Goal: Information Seeking & Learning: Learn about a topic

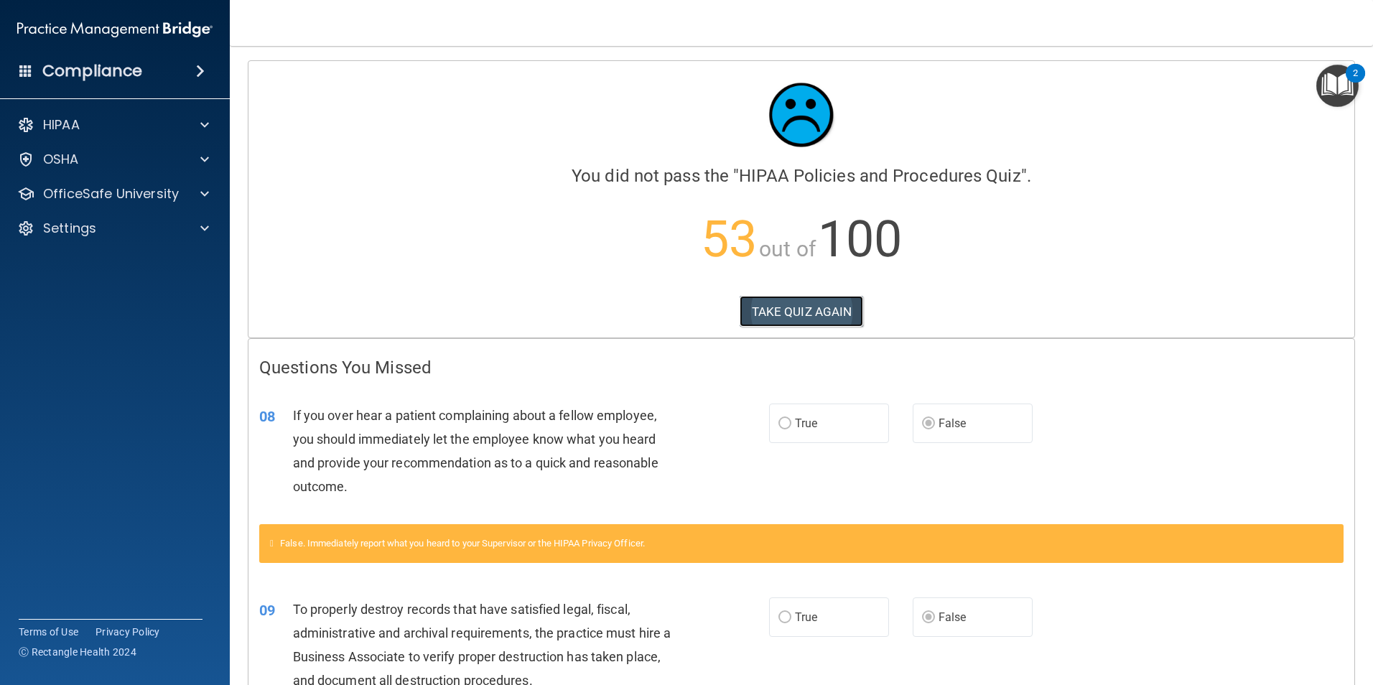
click at [772, 318] on button "TAKE QUIZ AGAIN" at bounding box center [801, 312] width 124 height 32
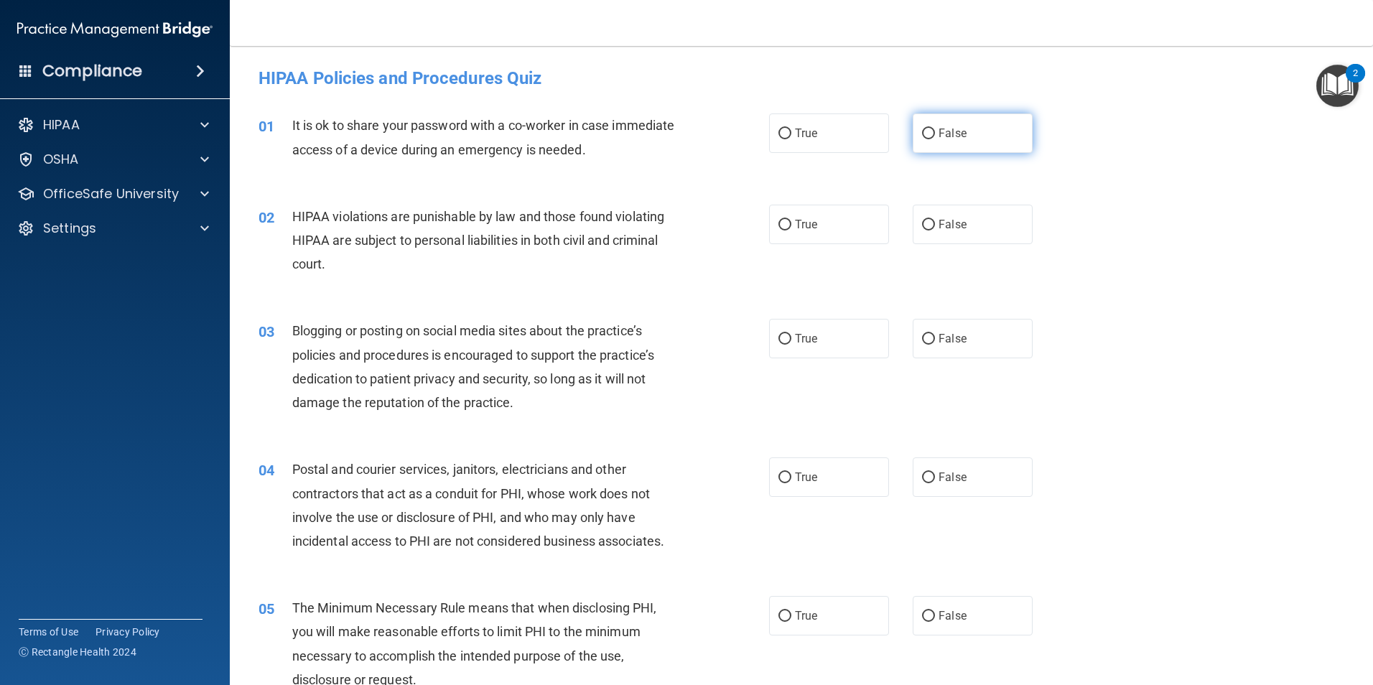
click at [926, 144] on label "False" at bounding box center [972, 132] width 120 height 39
click at [926, 139] on input "False" at bounding box center [928, 134] width 13 height 11
radio input "true"
click at [861, 241] on label "True" at bounding box center [829, 224] width 120 height 39
click at [791, 230] on input "True" at bounding box center [784, 225] width 13 height 11
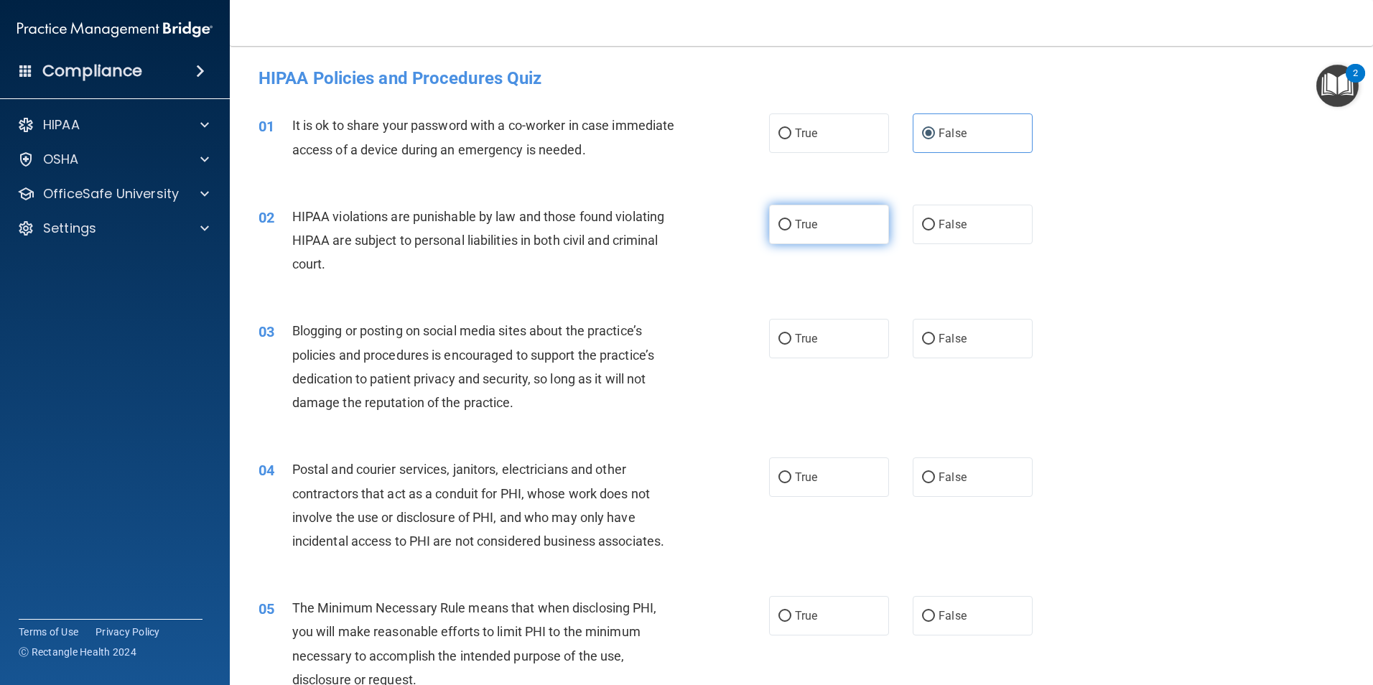
radio input "true"
click at [966, 345] on label "False" at bounding box center [972, 338] width 120 height 39
click at [935, 345] on input "False" at bounding box center [928, 339] width 13 height 11
radio input "true"
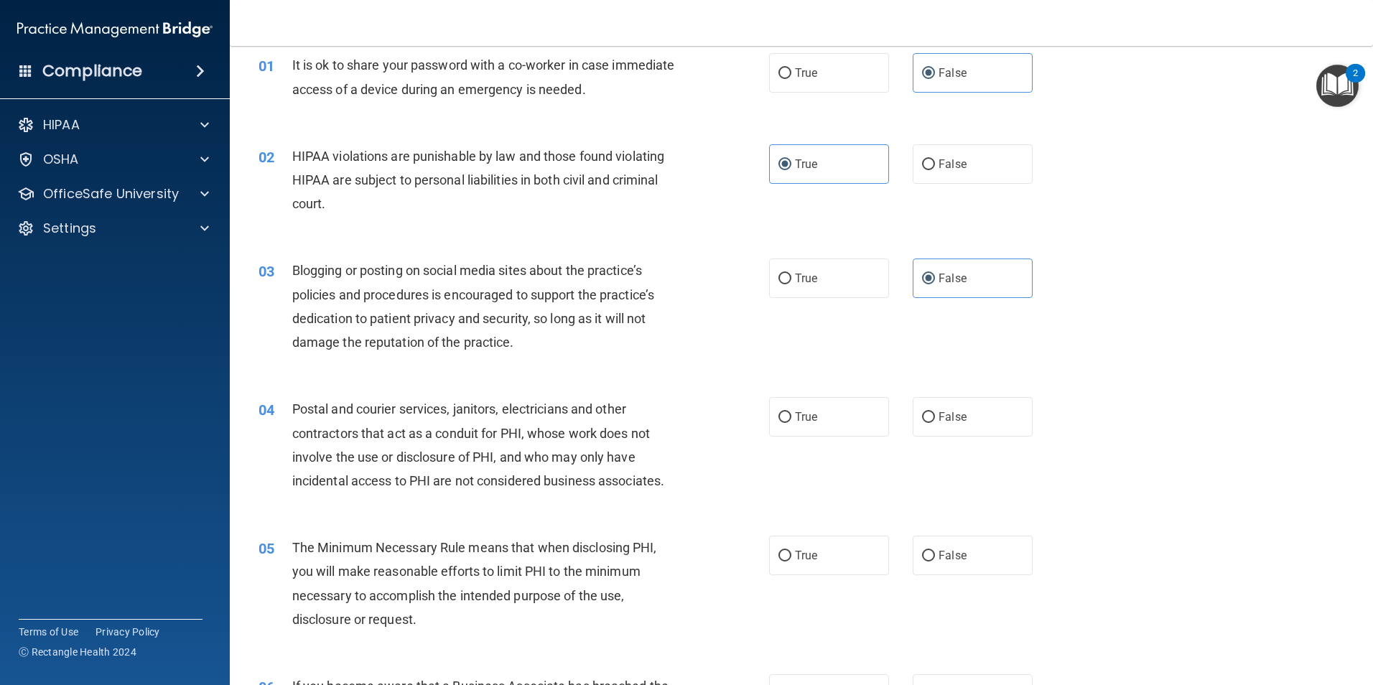
scroll to position [144, 0]
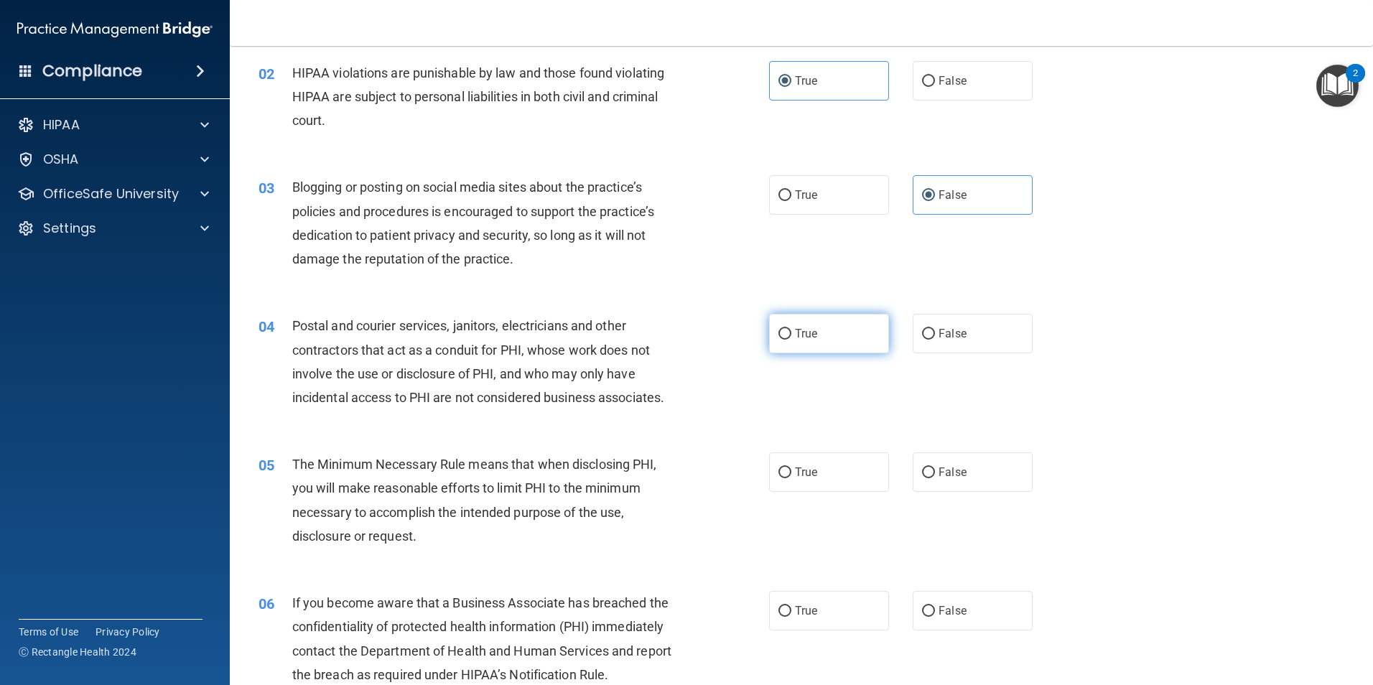
click at [856, 332] on label "True" at bounding box center [829, 333] width 120 height 39
click at [791, 332] on input "True" at bounding box center [784, 334] width 13 height 11
radio input "true"
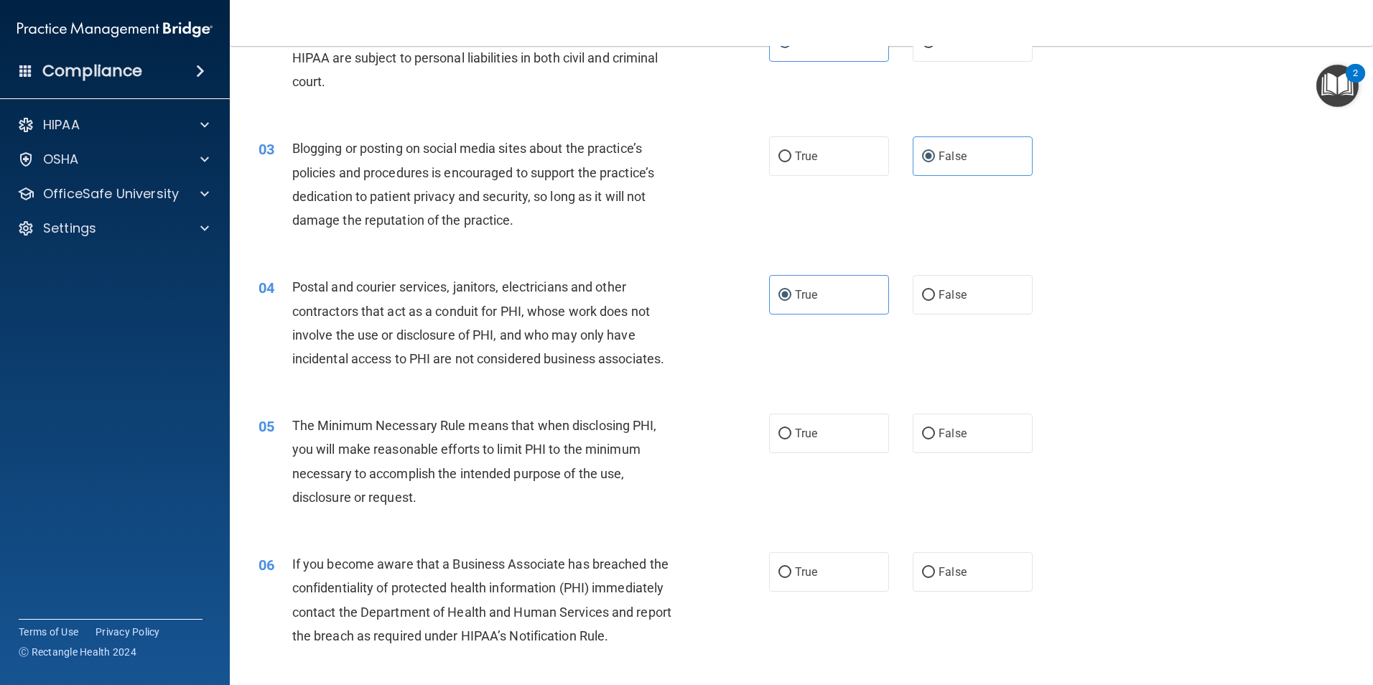
scroll to position [215, 0]
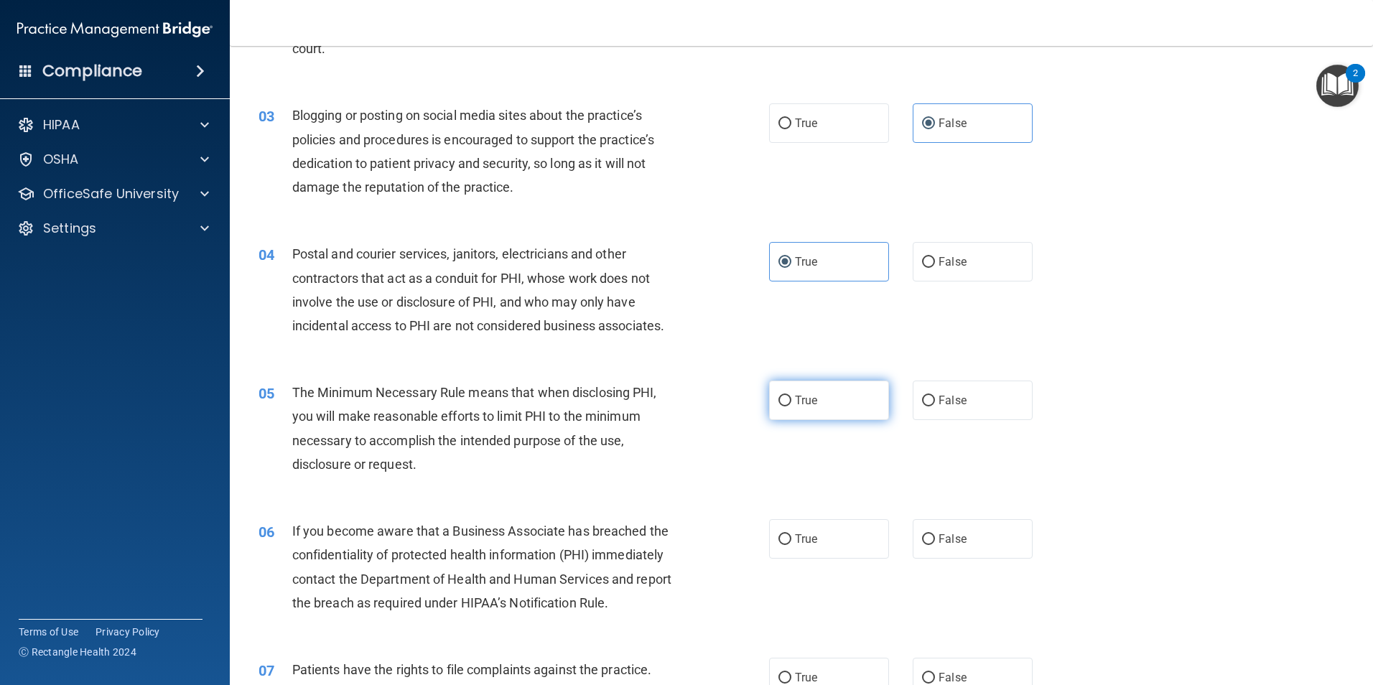
click at [859, 403] on label "True" at bounding box center [829, 400] width 120 height 39
click at [791, 403] on input "True" at bounding box center [784, 401] width 13 height 11
radio input "true"
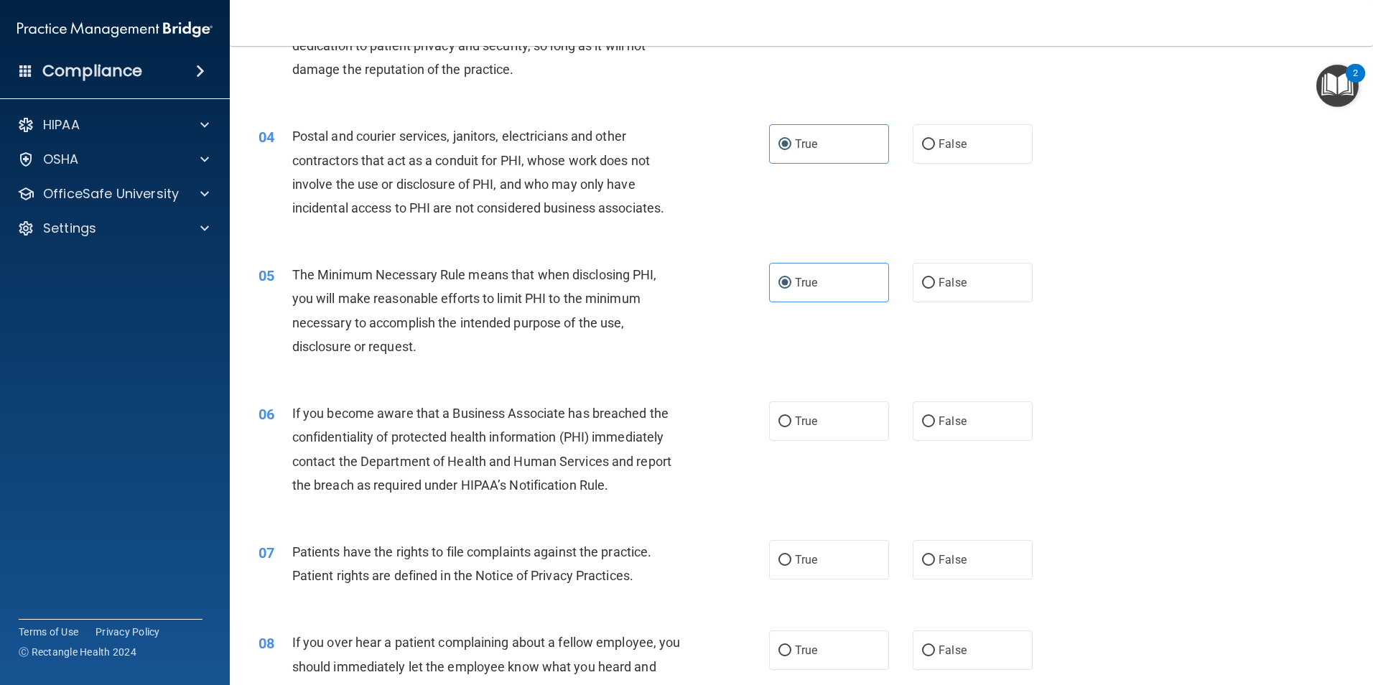
scroll to position [359, 0]
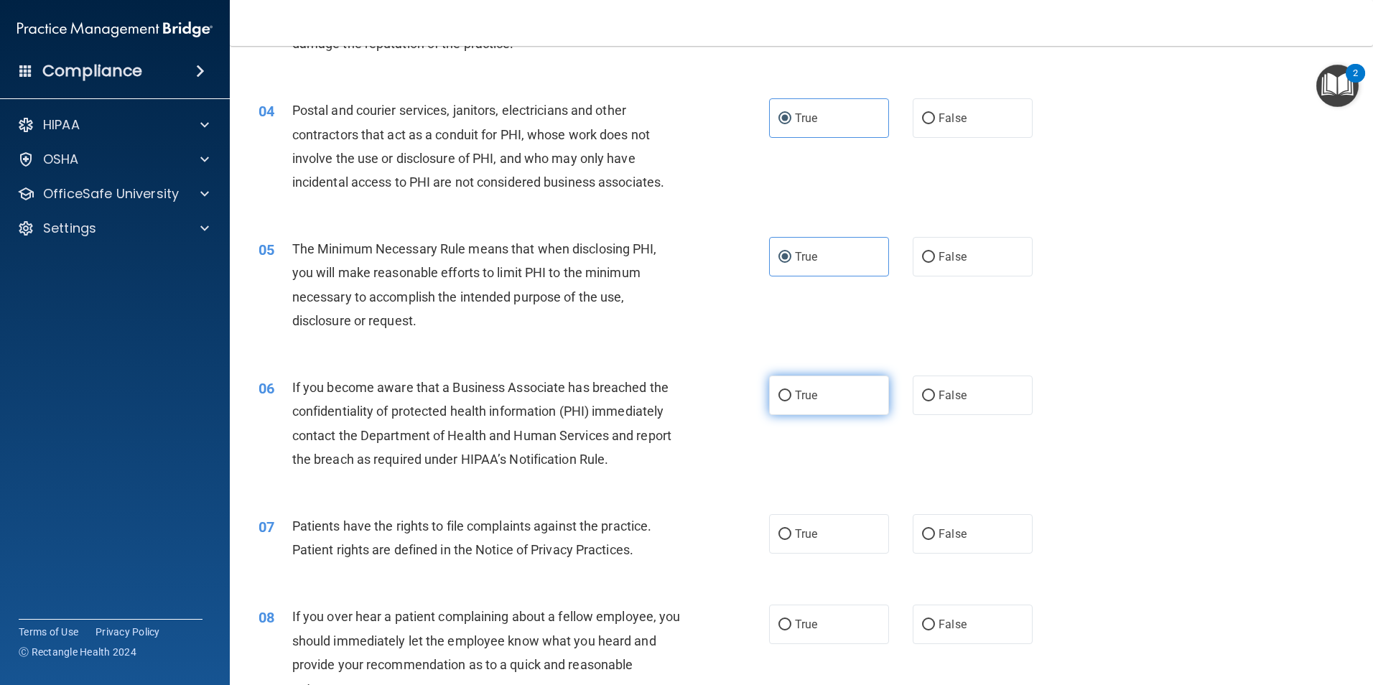
click at [805, 396] on span "True" at bounding box center [806, 395] width 22 height 14
click at [791, 396] on input "True" at bounding box center [784, 396] width 13 height 11
radio input "true"
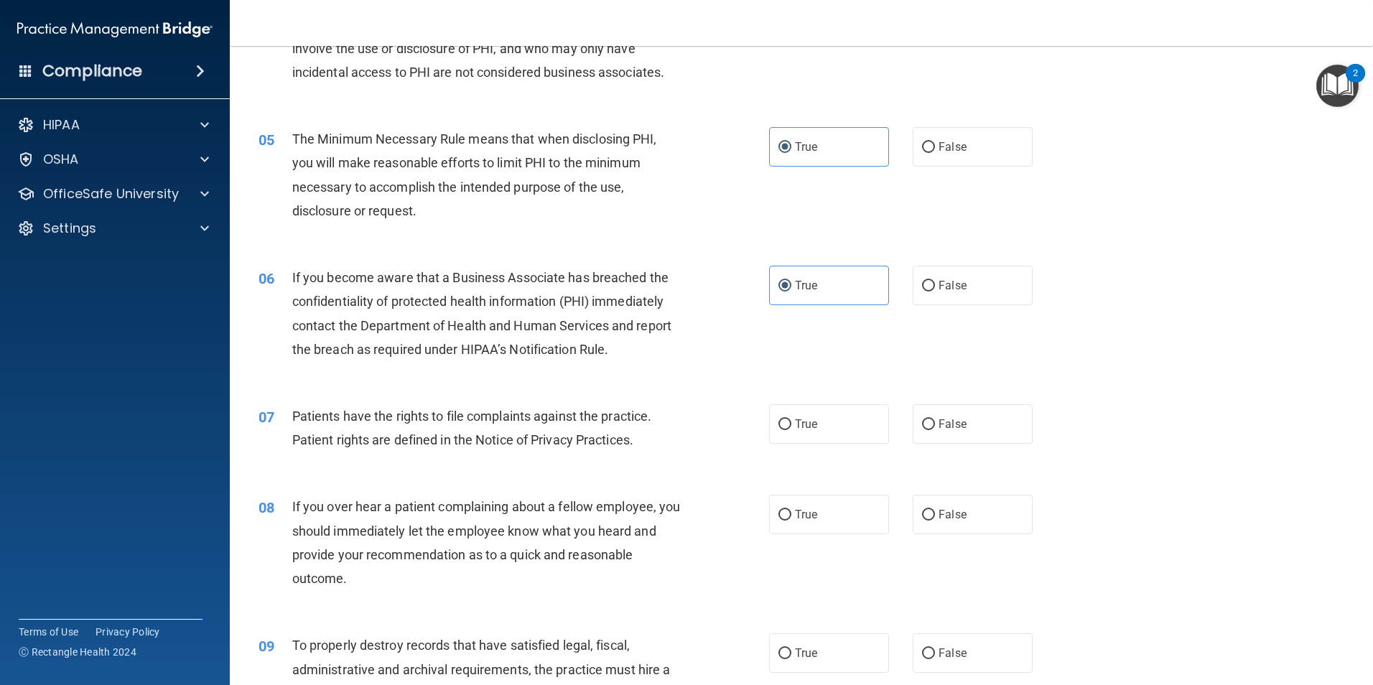
scroll to position [503, 0]
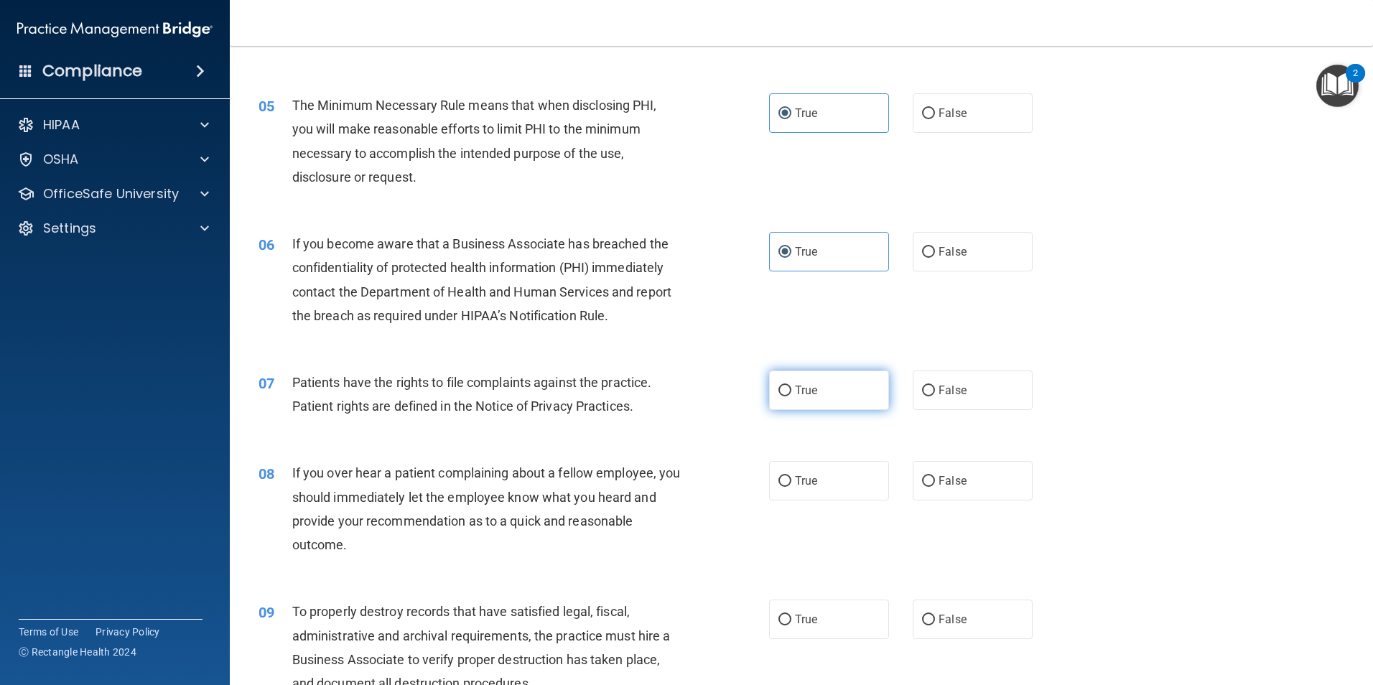
click at [780, 394] on input "True" at bounding box center [784, 391] width 13 height 11
radio input "true"
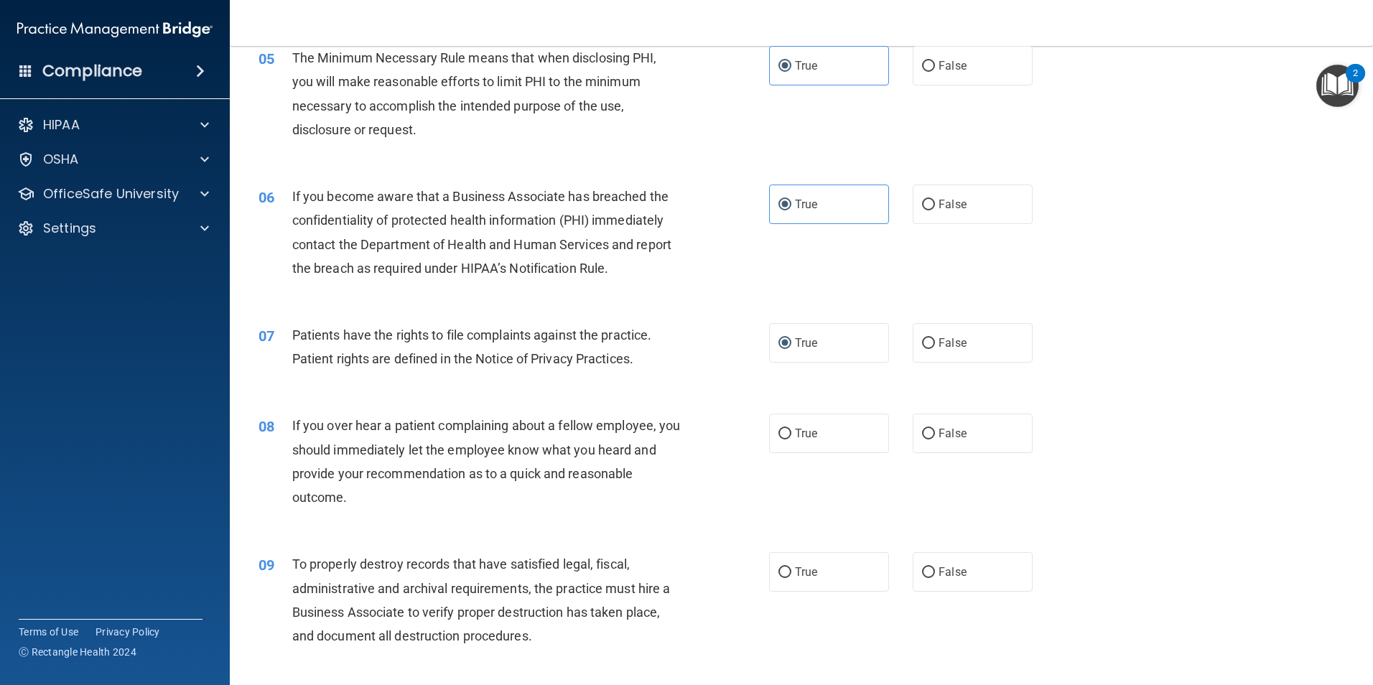
scroll to position [574, 0]
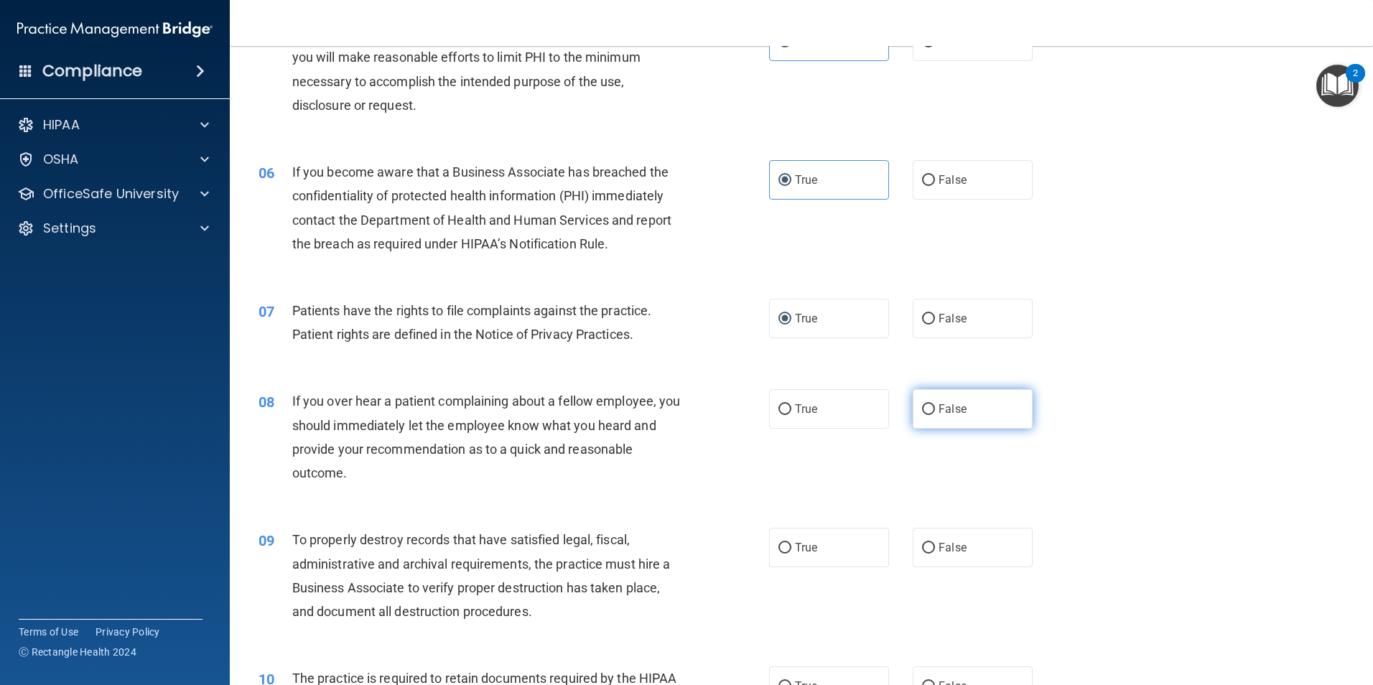
click at [939, 408] on span "False" at bounding box center [952, 409] width 28 height 14
click at [935, 408] on input "False" at bounding box center [928, 409] width 13 height 11
radio input "true"
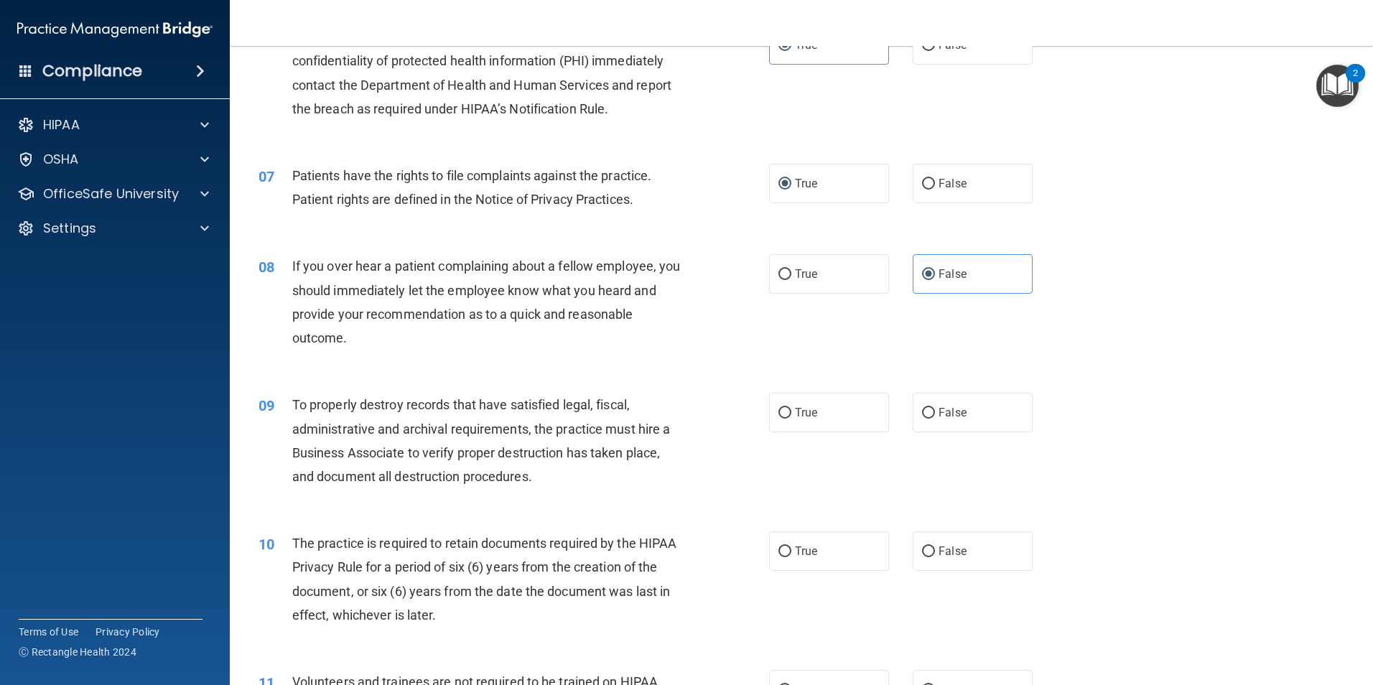
scroll to position [718, 0]
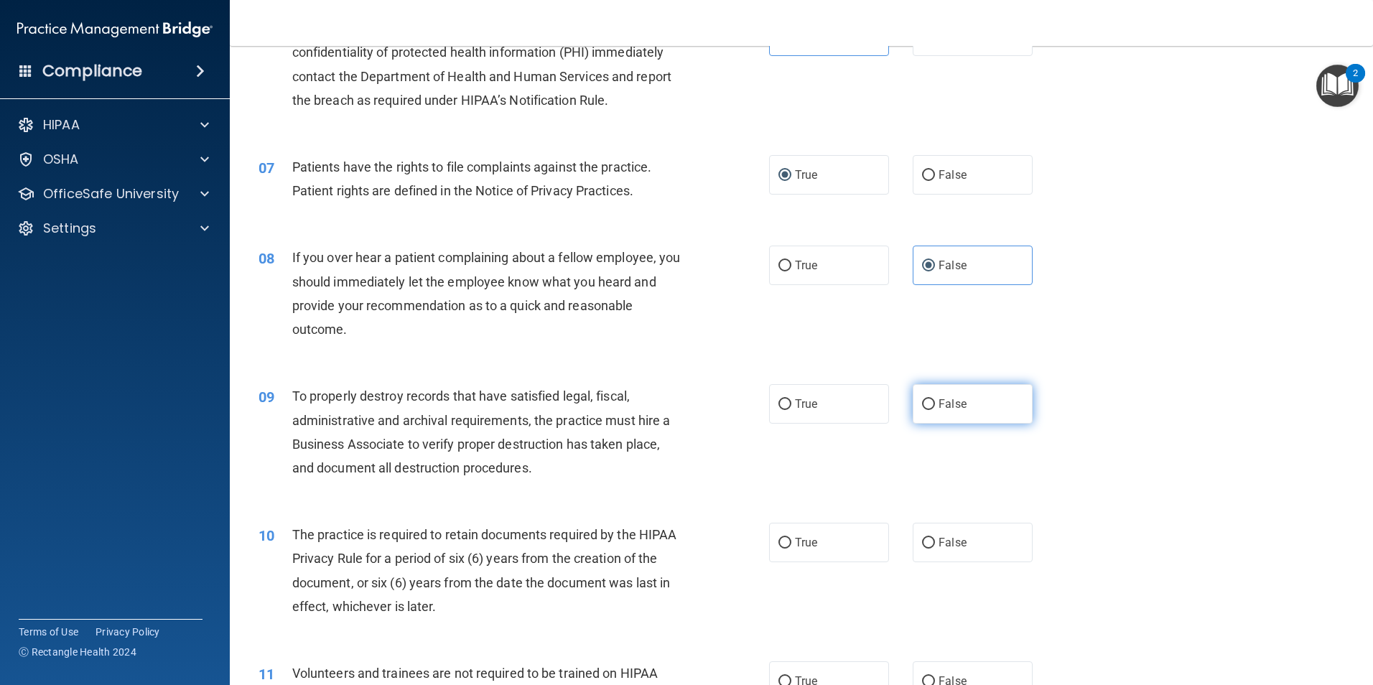
click at [922, 405] on input "False" at bounding box center [928, 404] width 13 height 11
radio input "true"
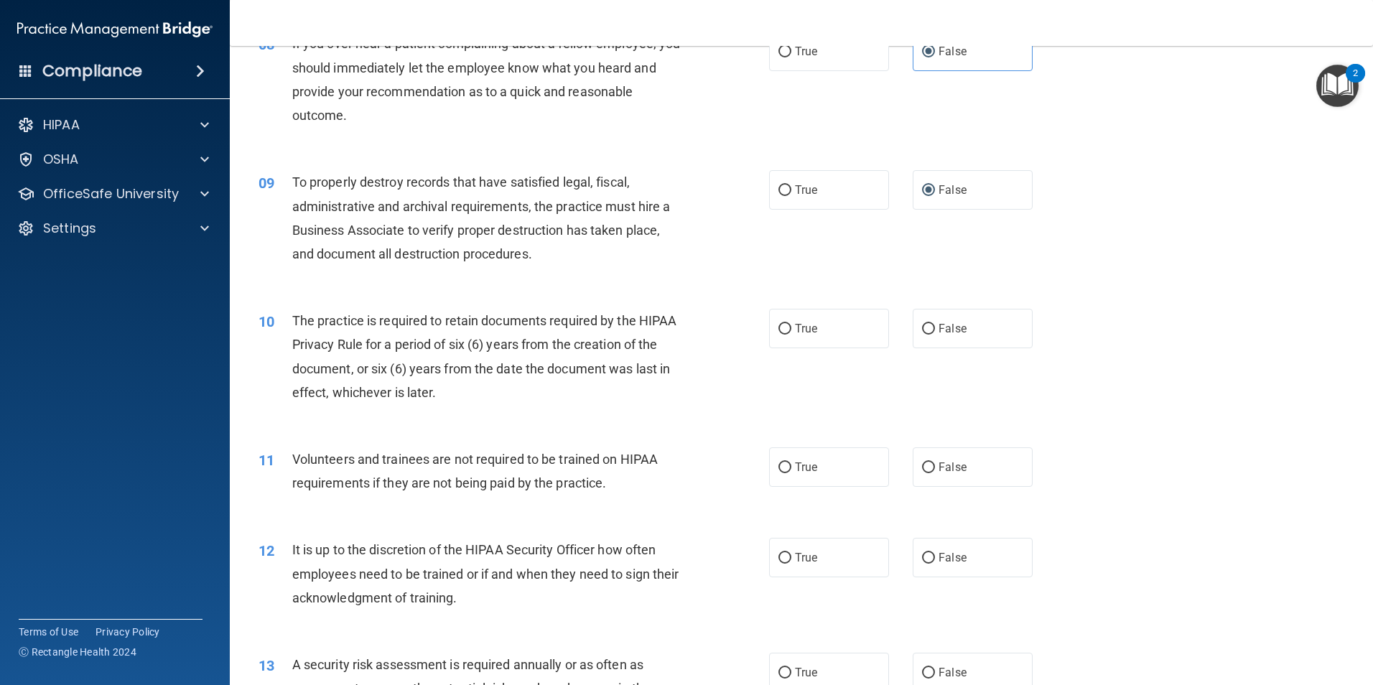
scroll to position [933, 0]
click at [811, 332] on span "True" at bounding box center [806, 327] width 22 height 14
click at [791, 332] on input "True" at bounding box center [784, 327] width 13 height 11
radio input "true"
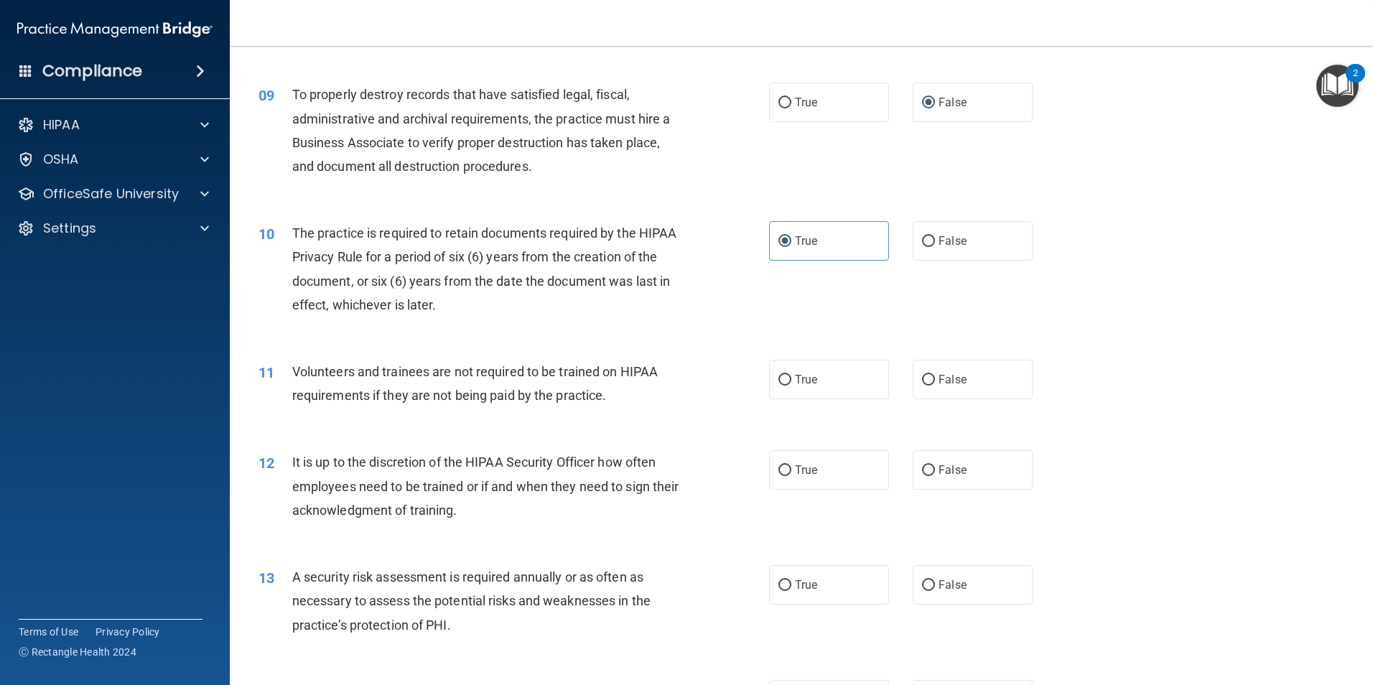
scroll to position [1149, 0]
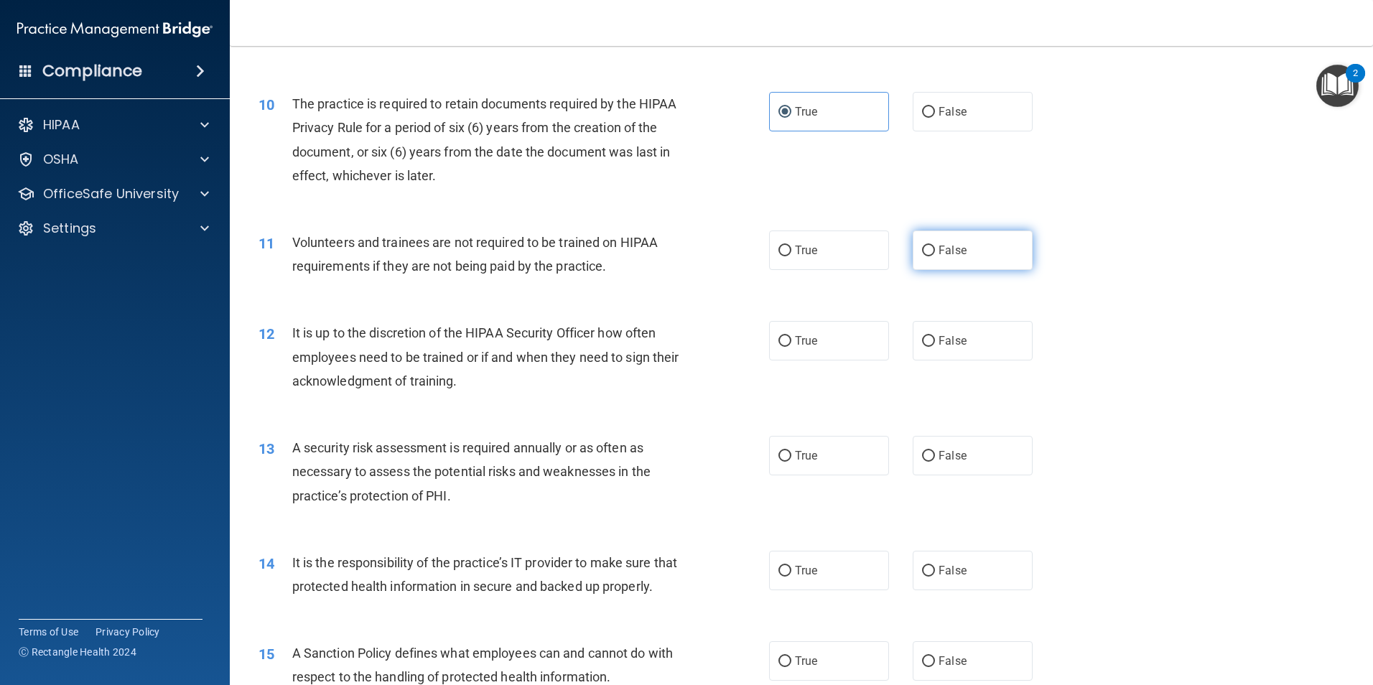
click at [948, 242] on label "False" at bounding box center [972, 249] width 120 height 39
click at [935, 246] on input "False" at bounding box center [928, 251] width 13 height 11
radio input "true"
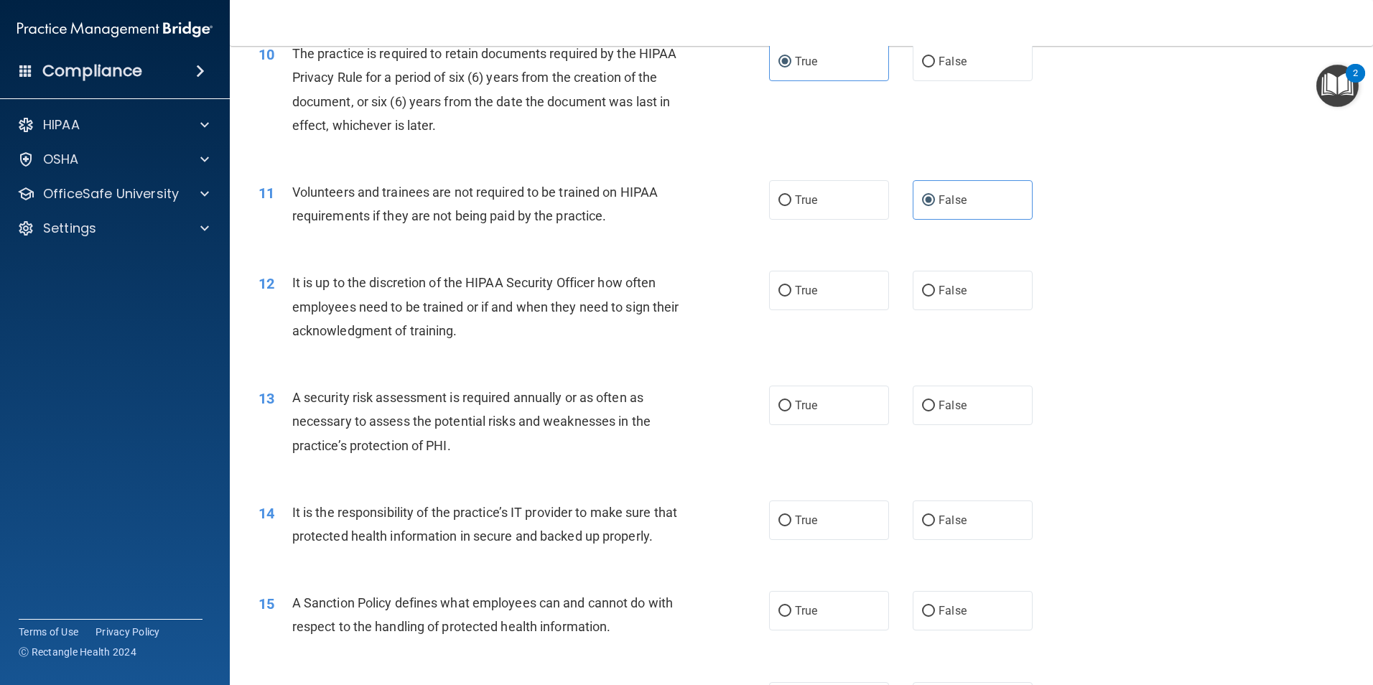
scroll to position [1220, 0]
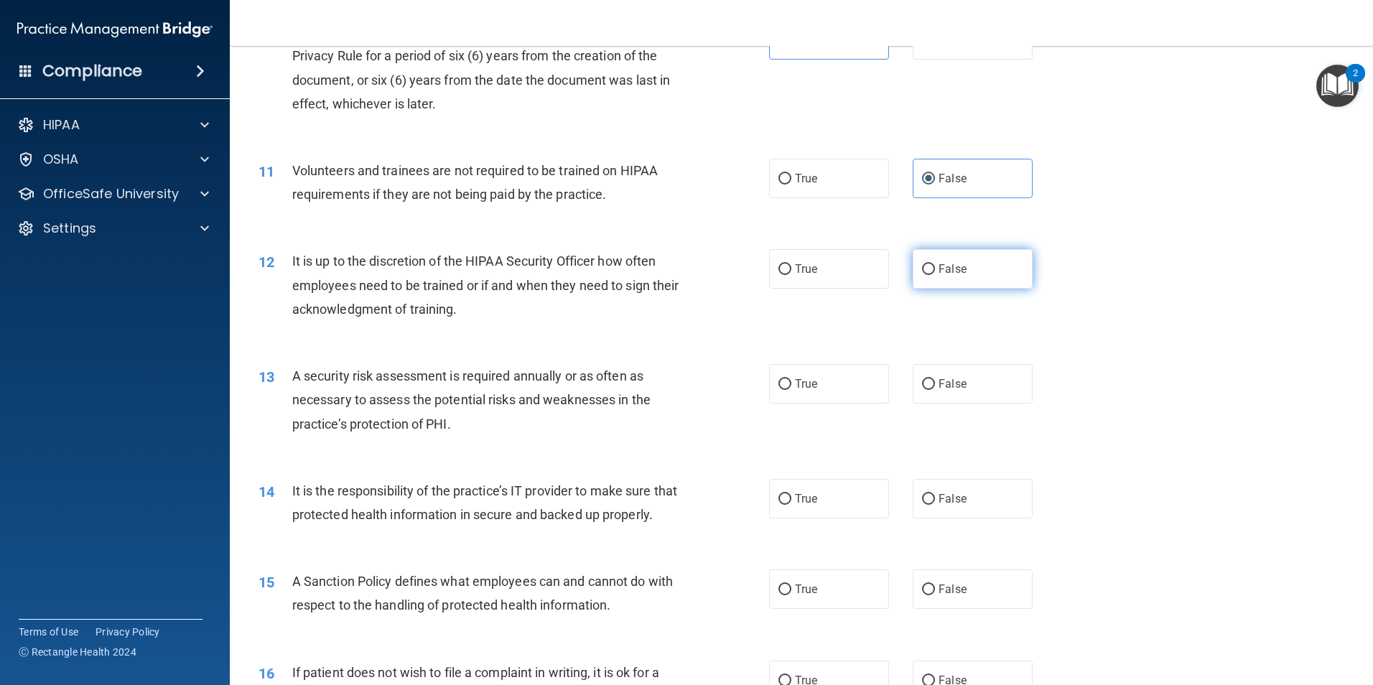
click at [929, 277] on label "False" at bounding box center [972, 268] width 120 height 39
click at [929, 275] on input "False" at bounding box center [928, 269] width 13 height 11
radio input "true"
click at [790, 375] on label "True" at bounding box center [829, 383] width 120 height 39
click at [790, 379] on input "True" at bounding box center [784, 384] width 13 height 11
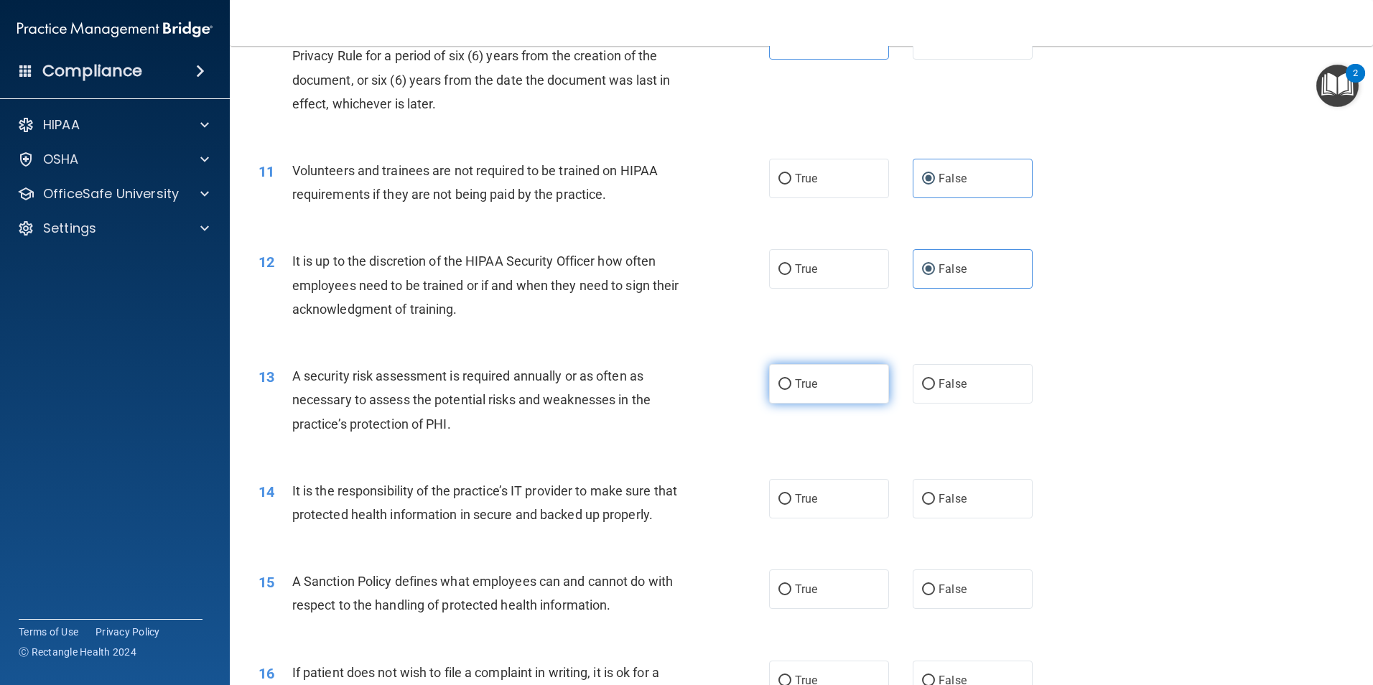
radio input "true"
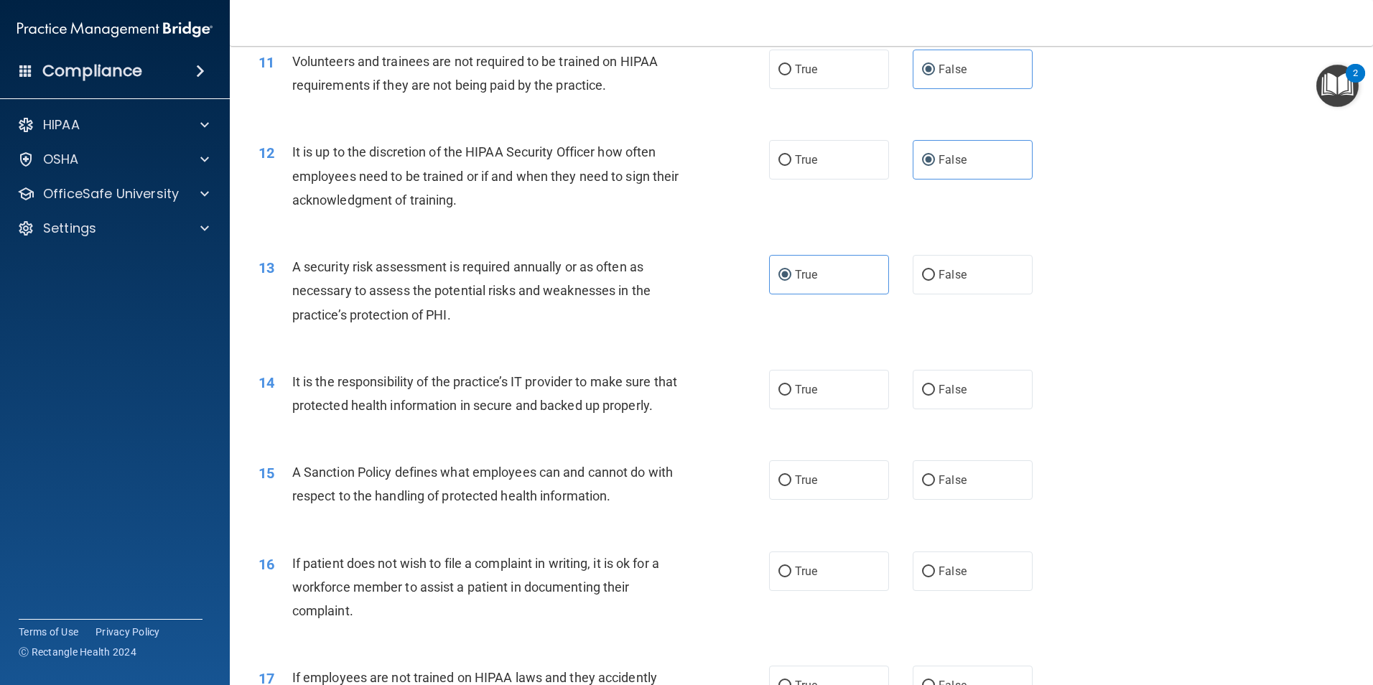
scroll to position [1364, 0]
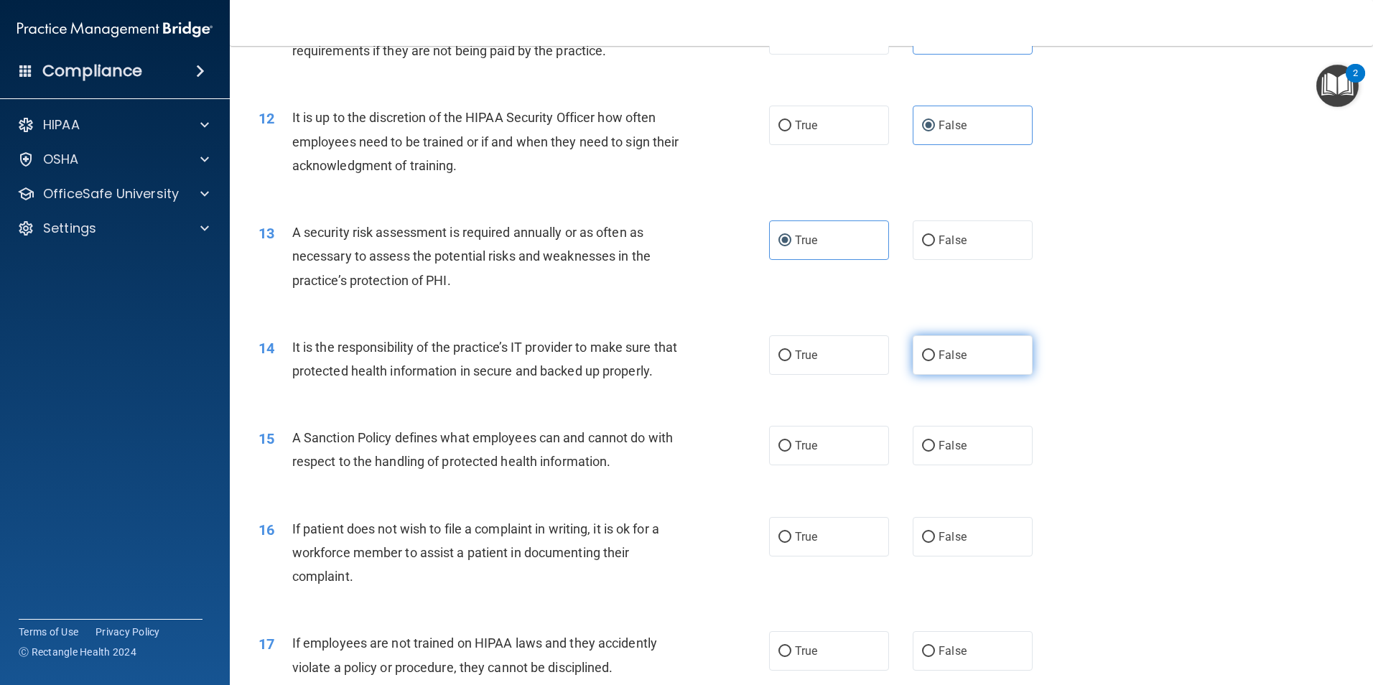
click at [928, 358] on input "False" at bounding box center [928, 355] width 13 height 11
radio input "true"
click at [948, 452] on span "False" at bounding box center [952, 446] width 28 height 14
click at [935, 452] on input "False" at bounding box center [928, 446] width 13 height 11
radio input "true"
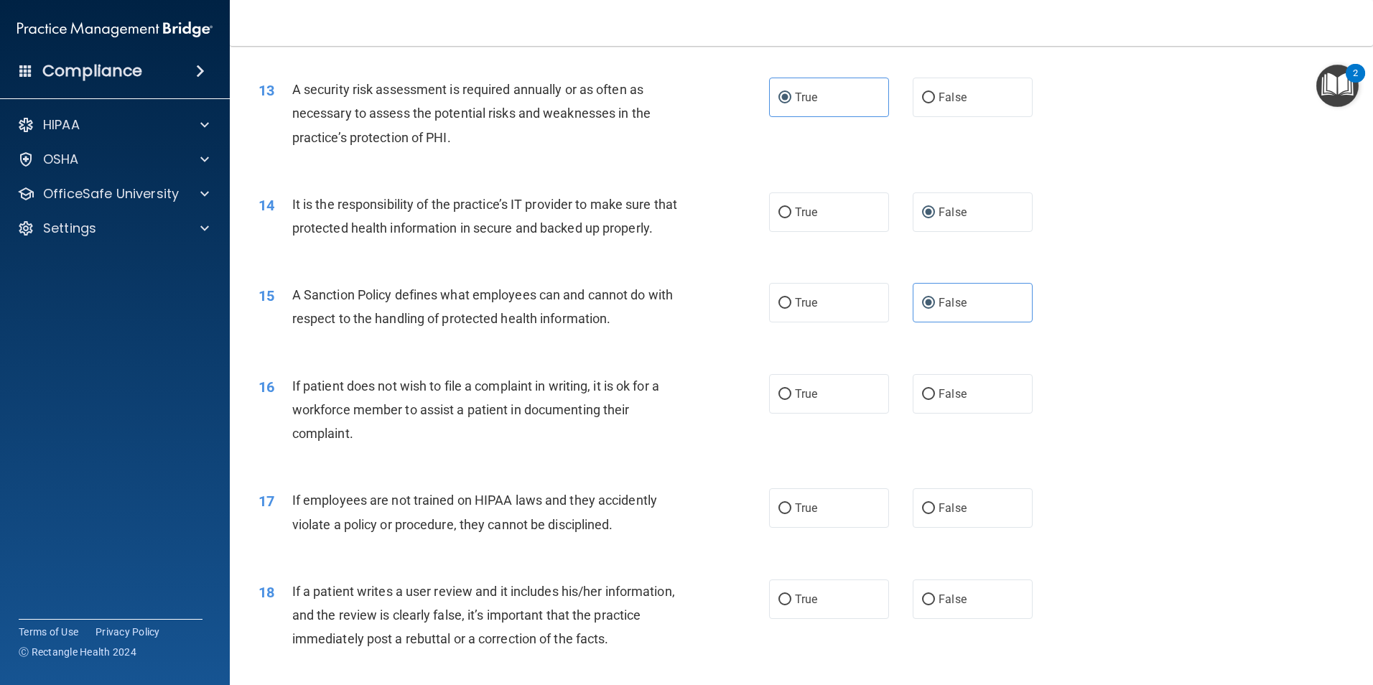
scroll to position [1508, 0]
click at [830, 403] on label "True" at bounding box center [829, 392] width 120 height 39
click at [791, 399] on input "True" at bounding box center [784, 393] width 13 height 11
radio input "true"
click at [949, 524] on label "False" at bounding box center [972, 506] width 120 height 39
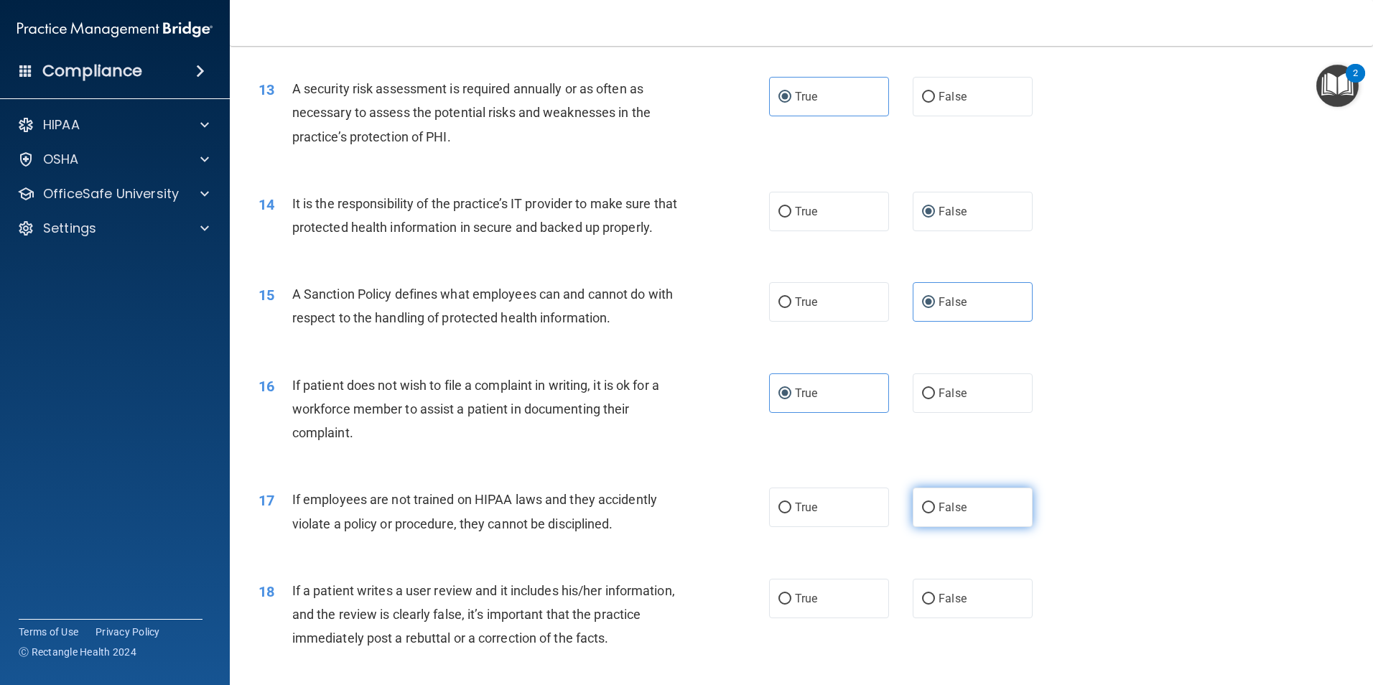
click at [935, 513] on input "False" at bounding box center [928, 508] width 13 height 11
radio input "true"
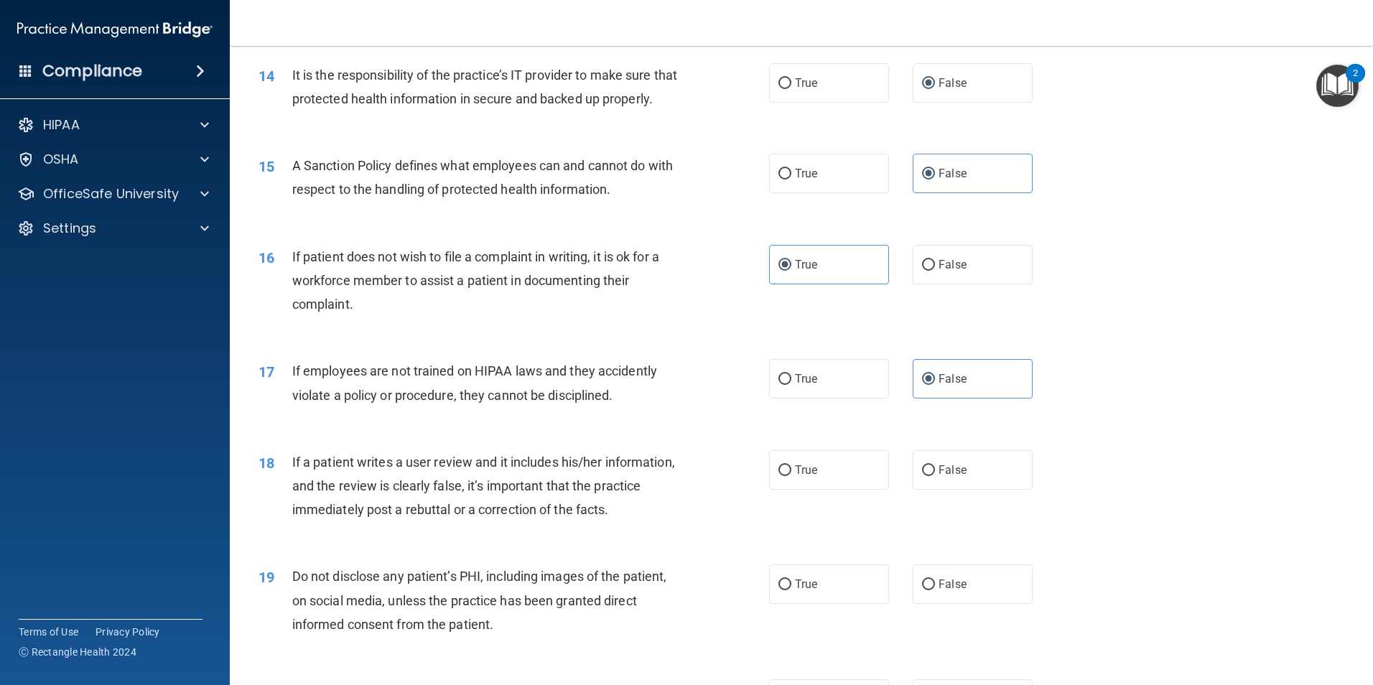
scroll to position [1651, 0]
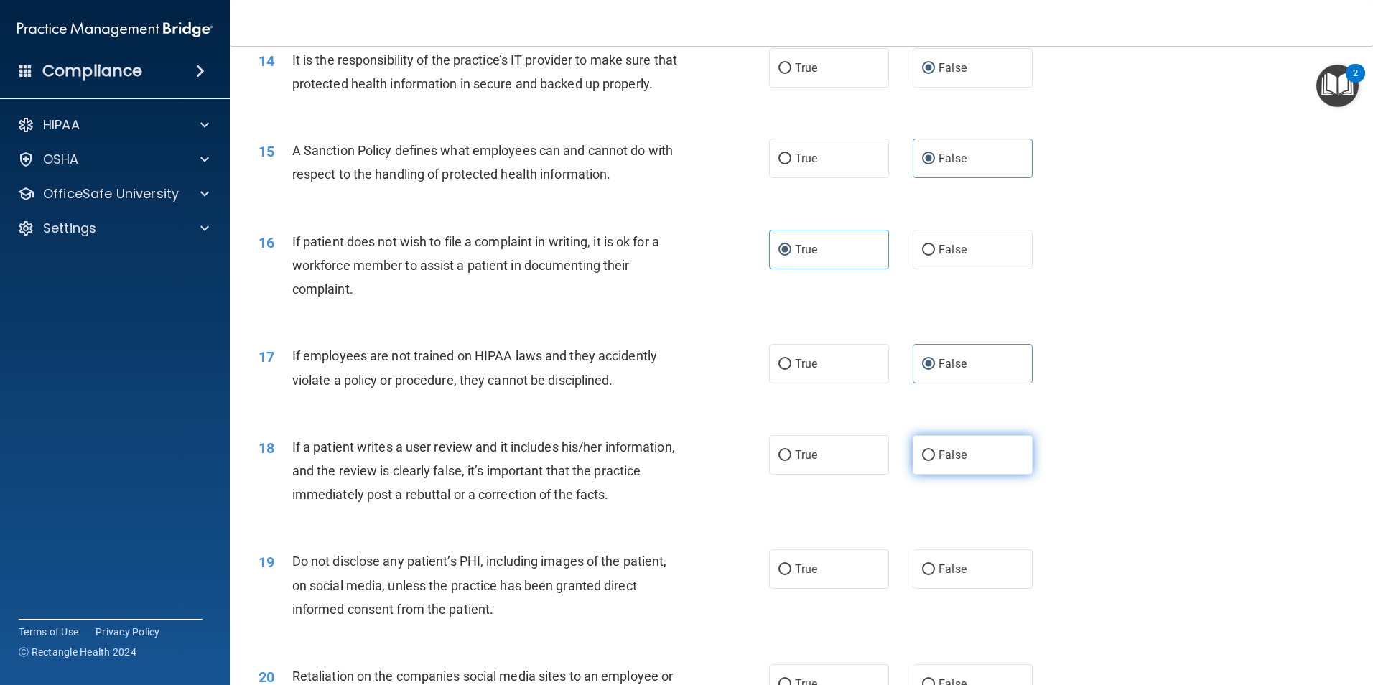
click at [939, 462] on span "False" at bounding box center [952, 455] width 28 height 14
click at [935, 461] on input "False" at bounding box center [928, 455] width 13 height 11
radio input "true"
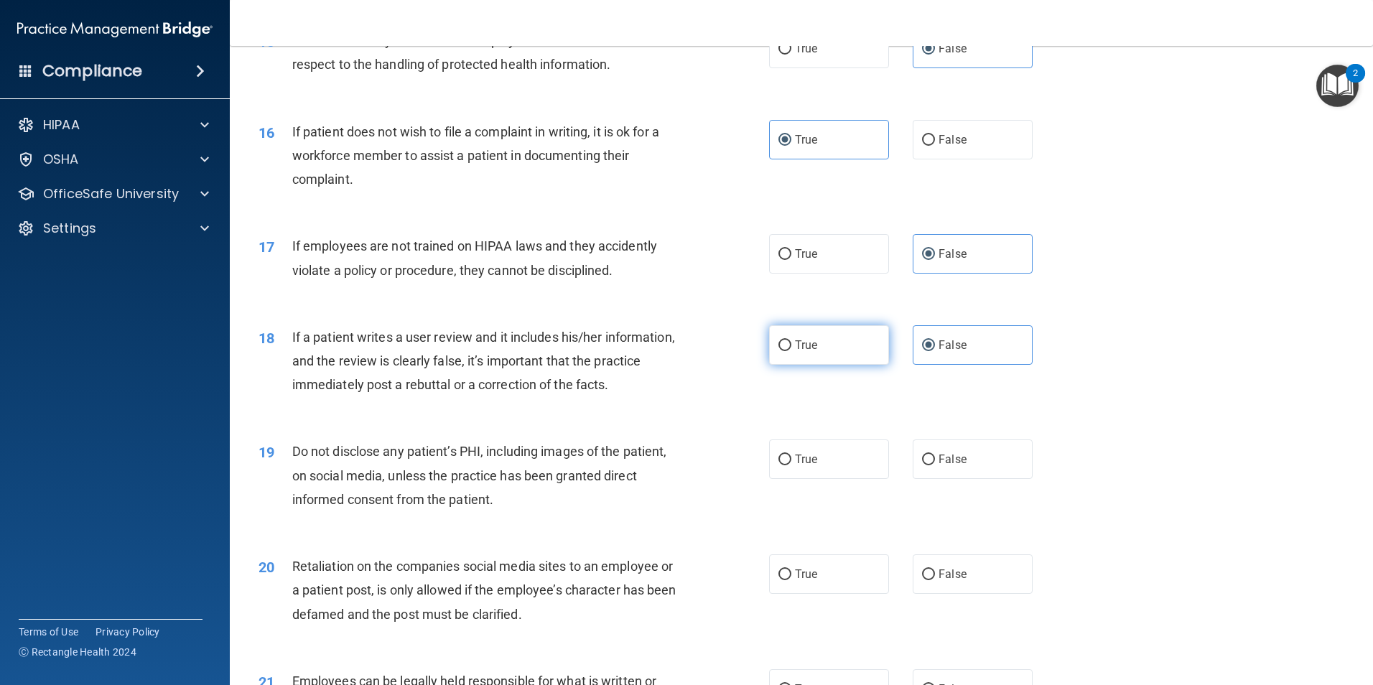
scroll to position [1795, 0]
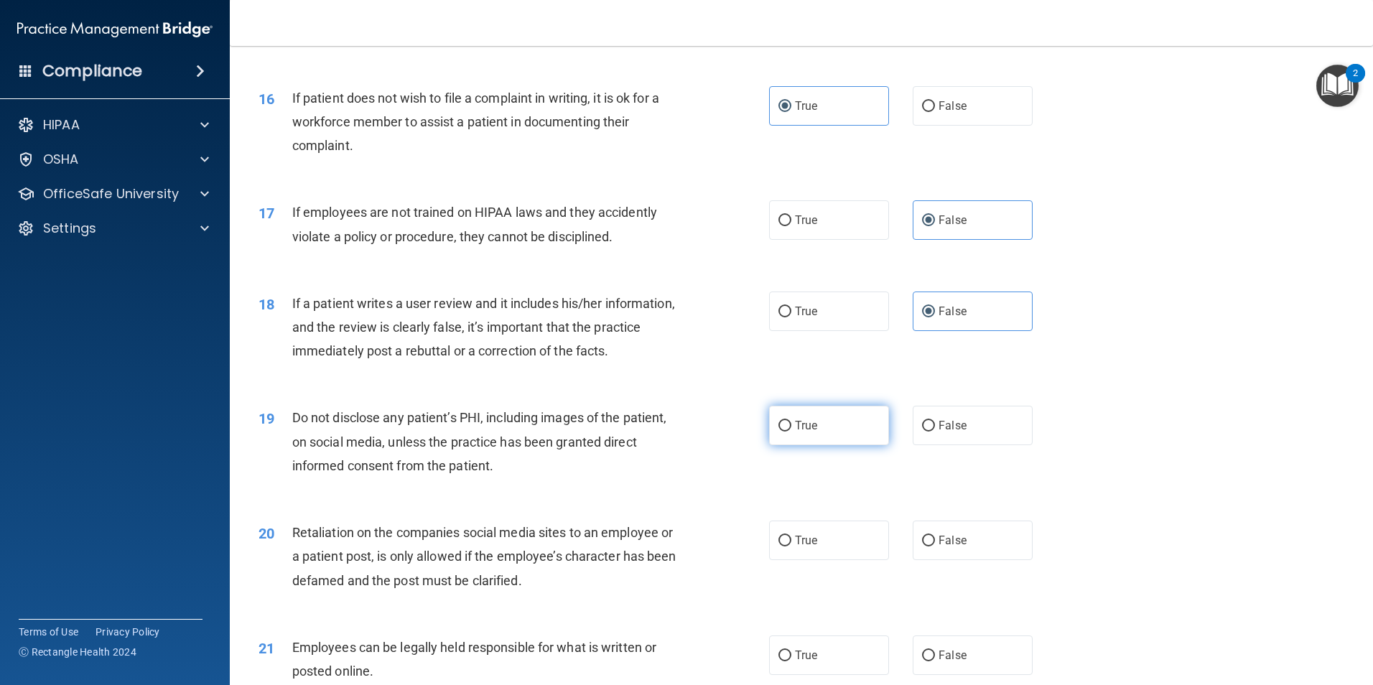
click at [843, 445] on label "True" at bounding box center [829, 425] width 120 height 39
click at [791, 431] on input "True" at bounding box center [784, 426] width 13 height 11
radio input "true"
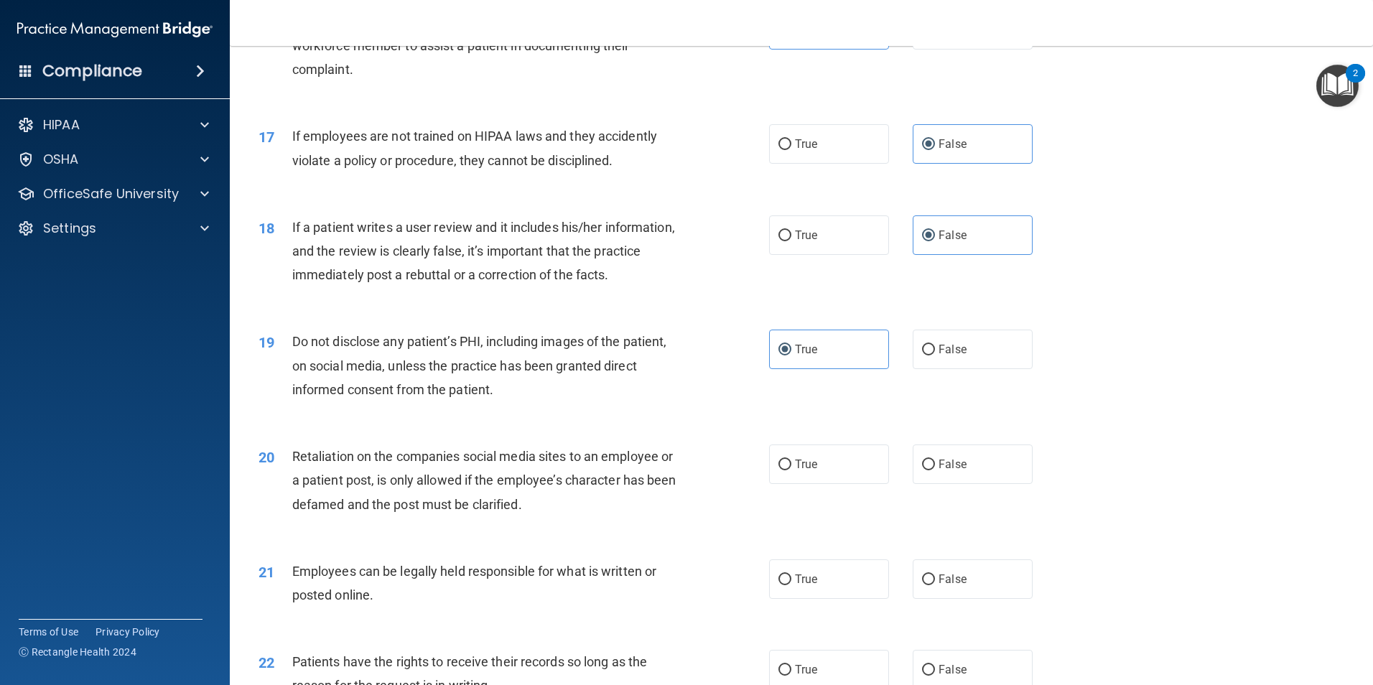
scroll to position [1938, 0]
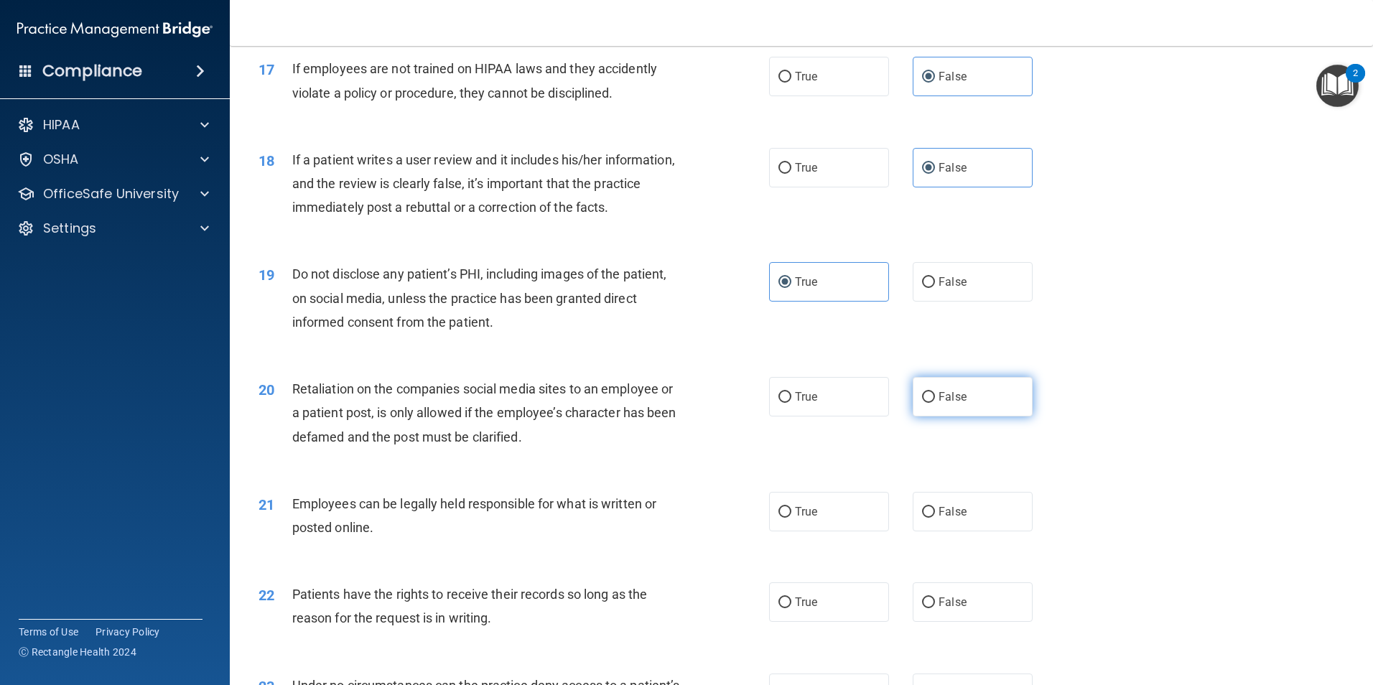
click at [946, 403] on span "False" at bounding box center [952, 397] width 28 height 14
click at [935, 403] on input "False" at bounding box center [928, 397] width 13 height 11
radio input "true"
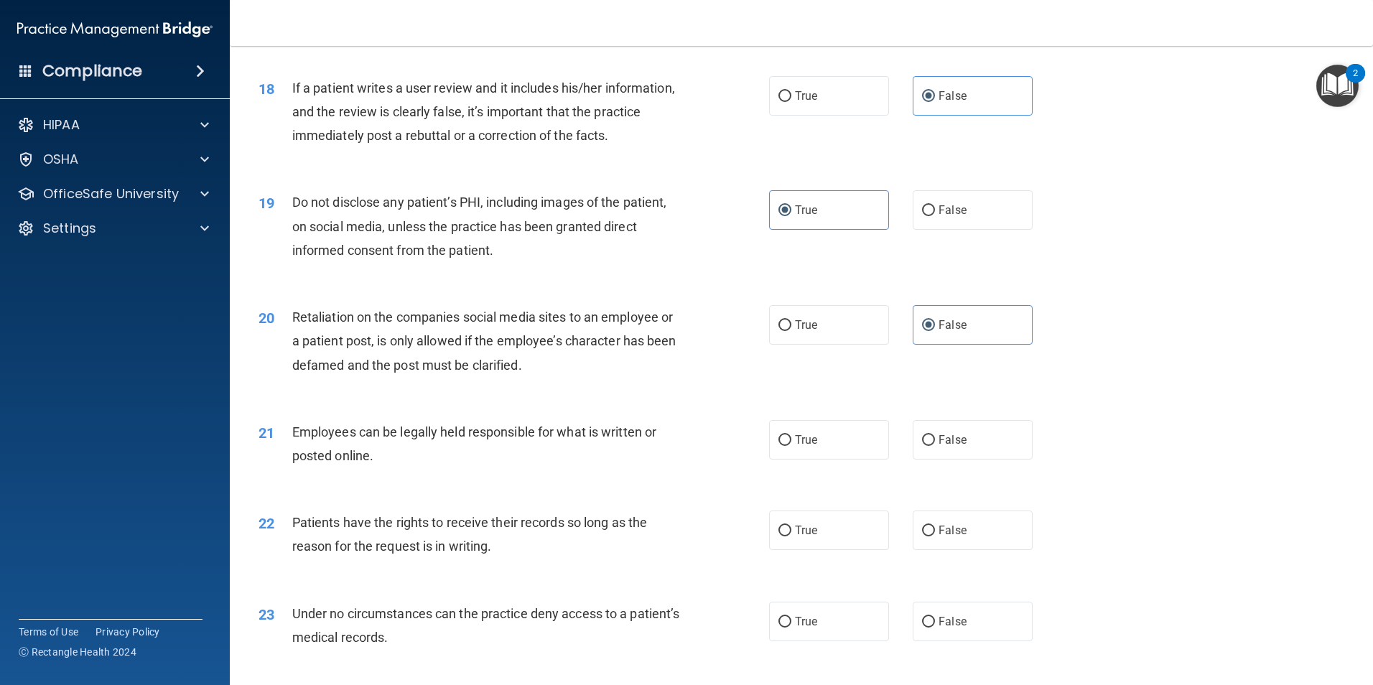
scroll to position [2082, 0]
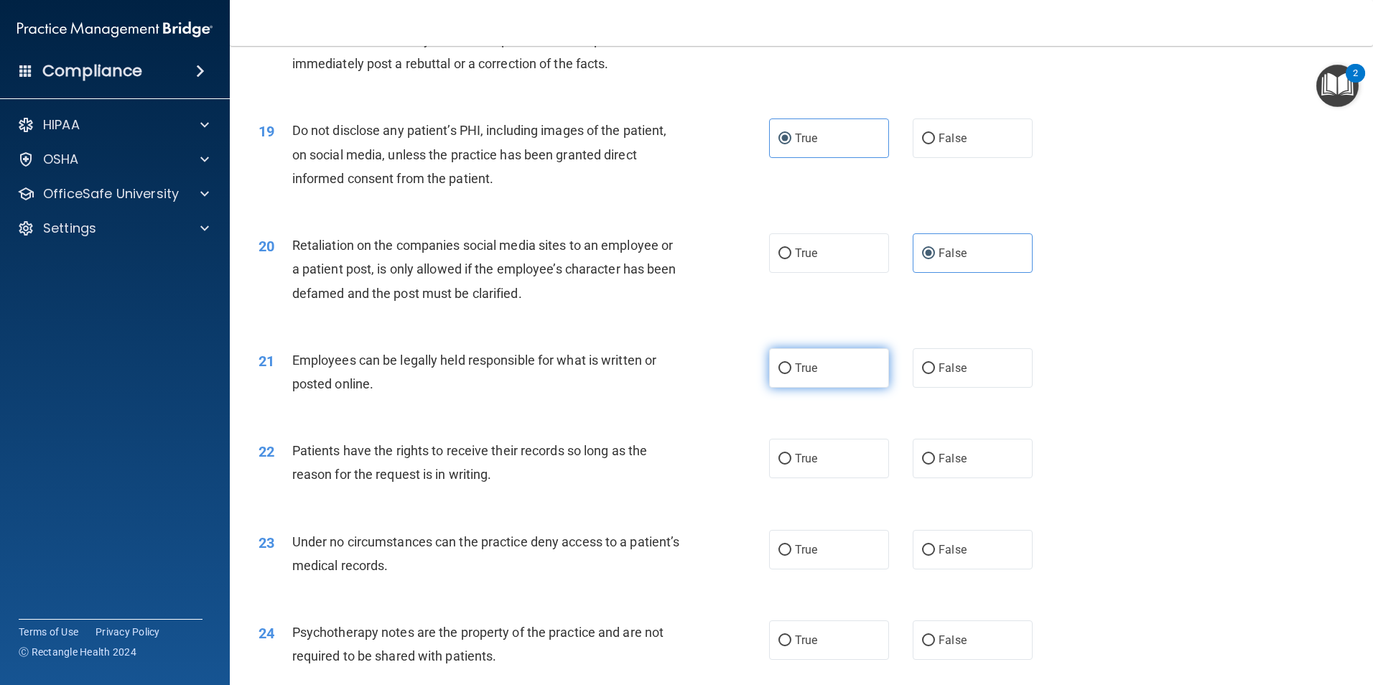
click at [811, 375] on span "True" at bounding box center [806, 368] width 22 height 14
click at [791, 374] on input "True" at bounding box center [784, 368] width 13 height 11
radio input "true"
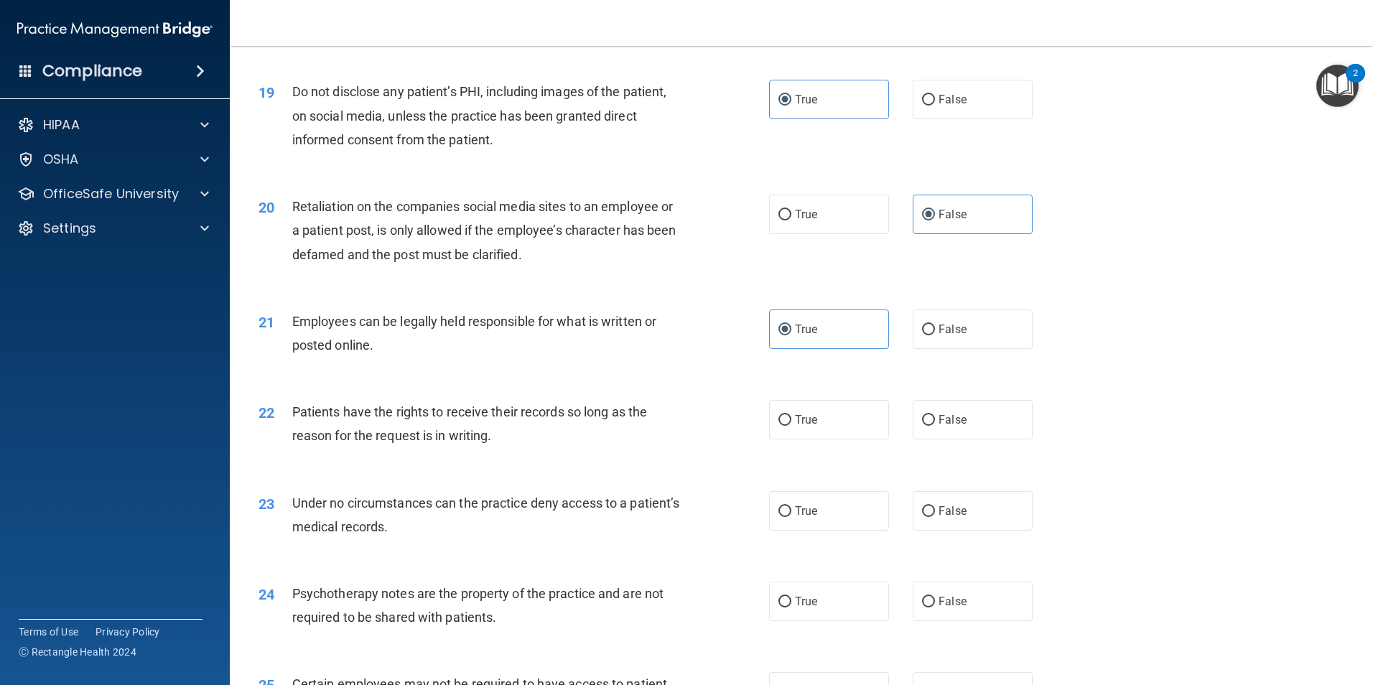
scroll to position [2154, 0]
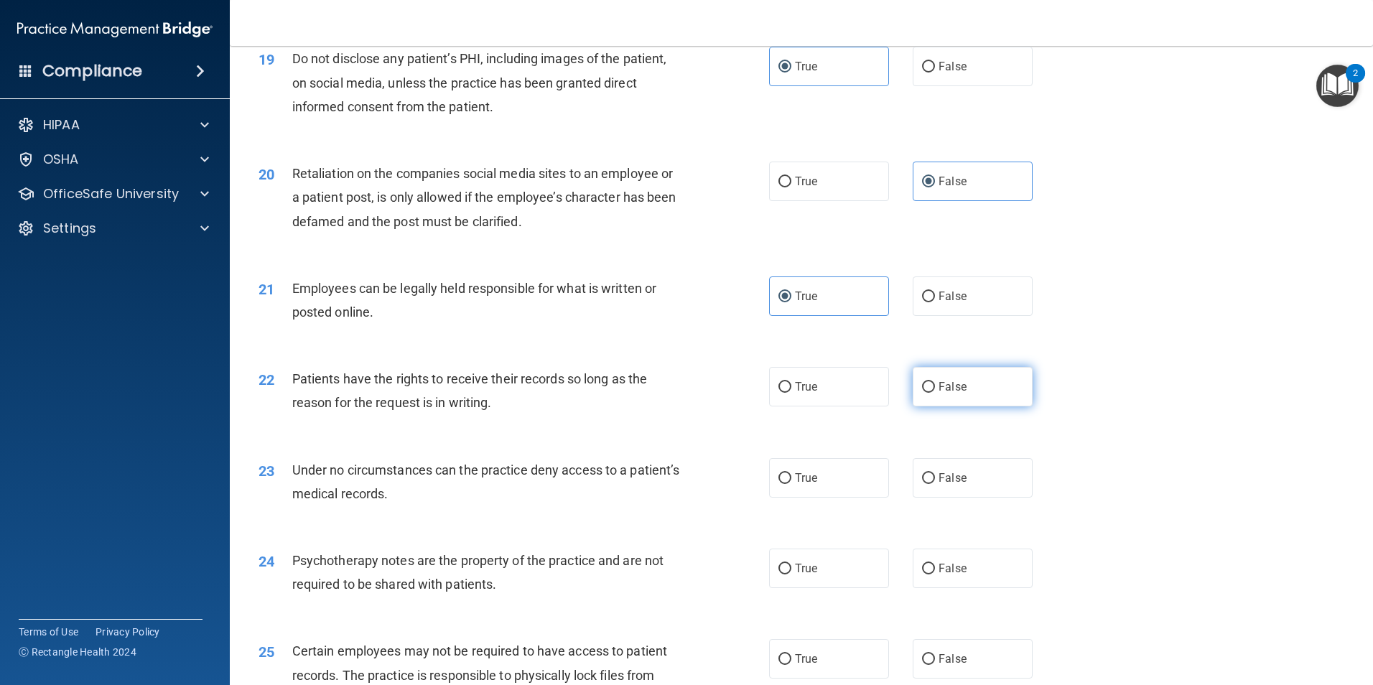
click at [946, 393] on span "False" at bounding box center [952, 387] width 28 height 14
click at [935, 393] on input "False" at bounding box center [928, 387] width 13 height 11
radio input "true"
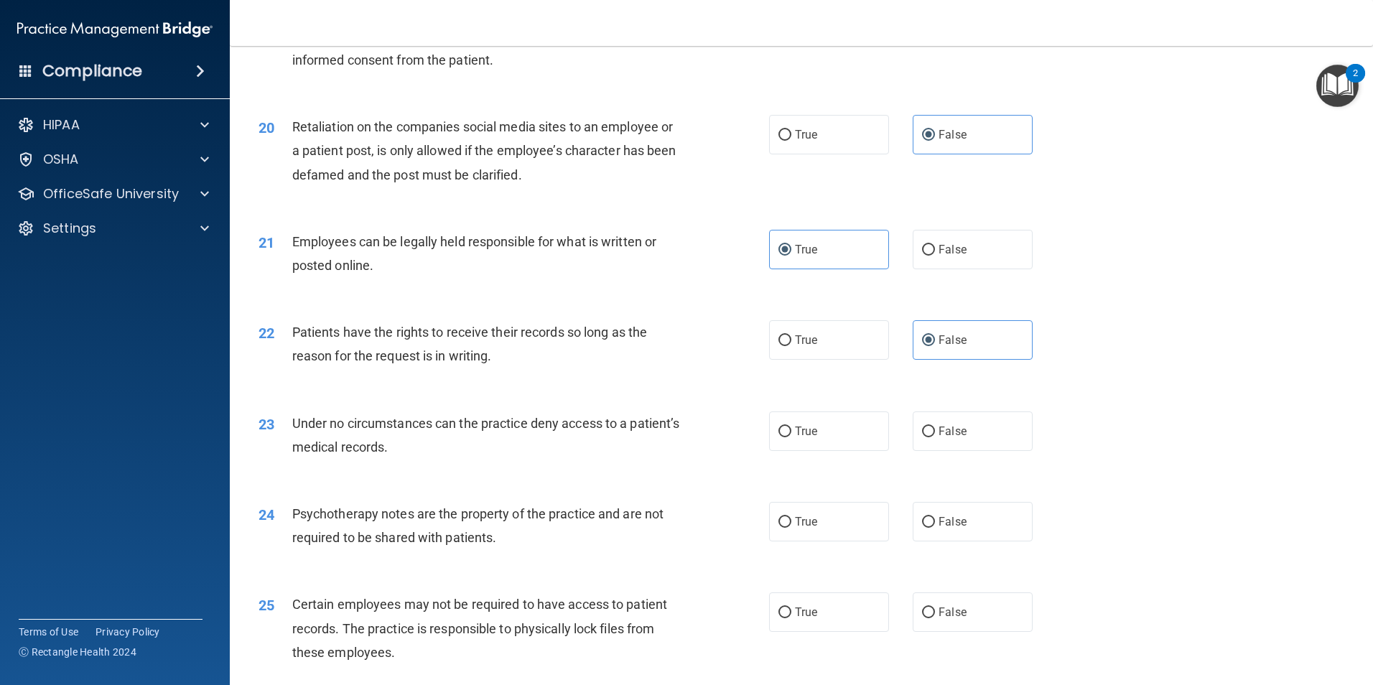
scroll to position [2226, 0]
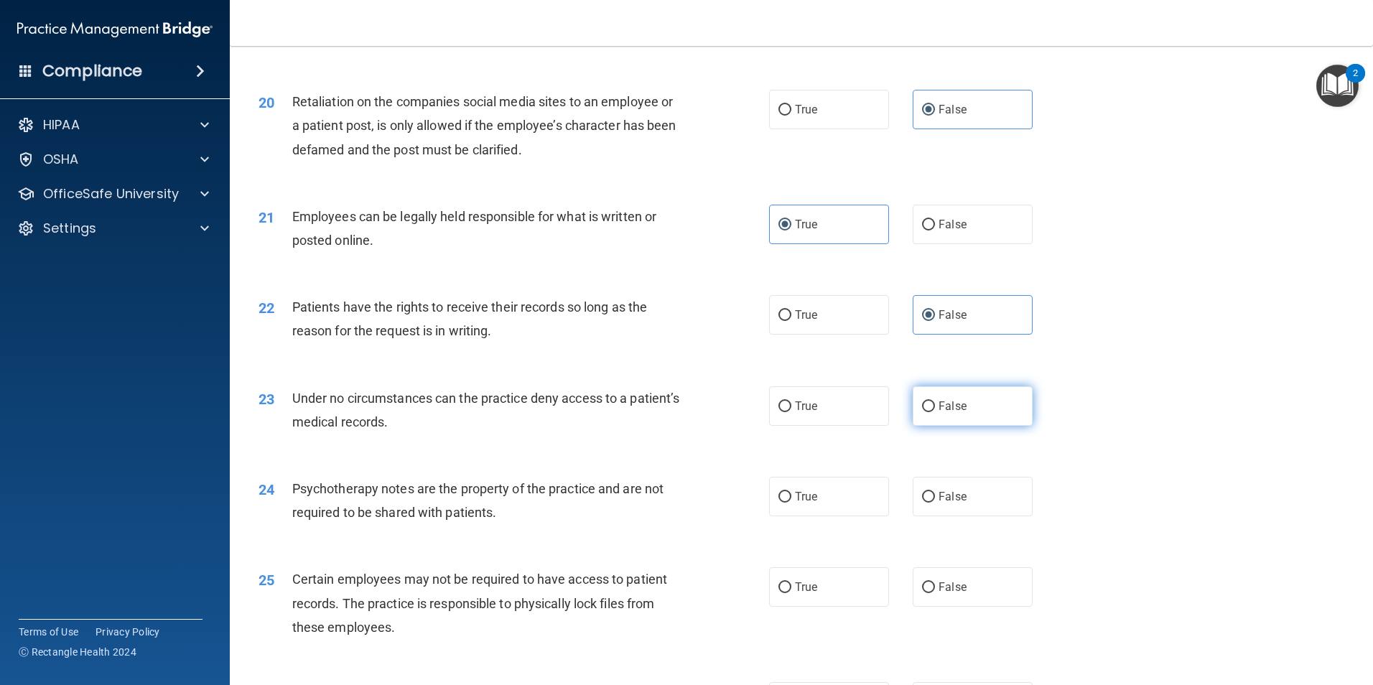
click at [931, 426] on label "False" at bounding box center [972, 405] width 120 height 39
click at [931, 412] on input "False" at bounding box center [928, 406] width 13 height 11
radio input "true"
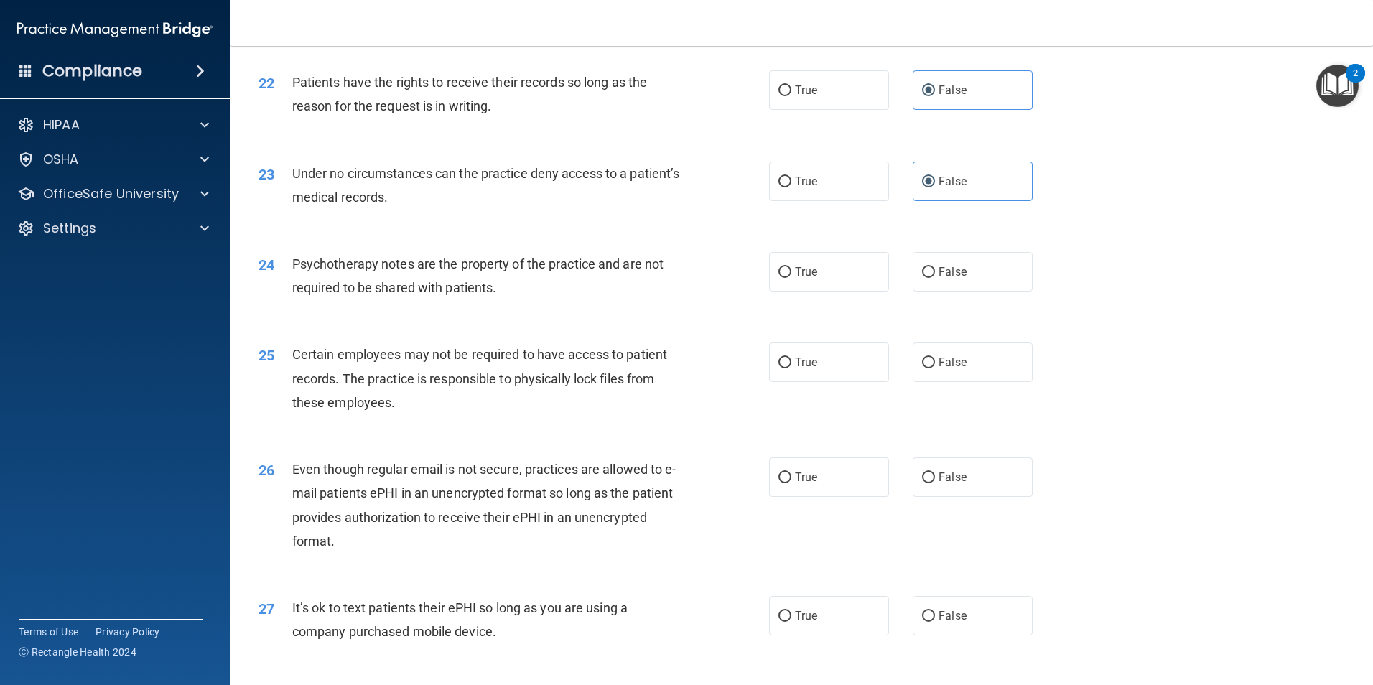
scroll to position [2513, 0]
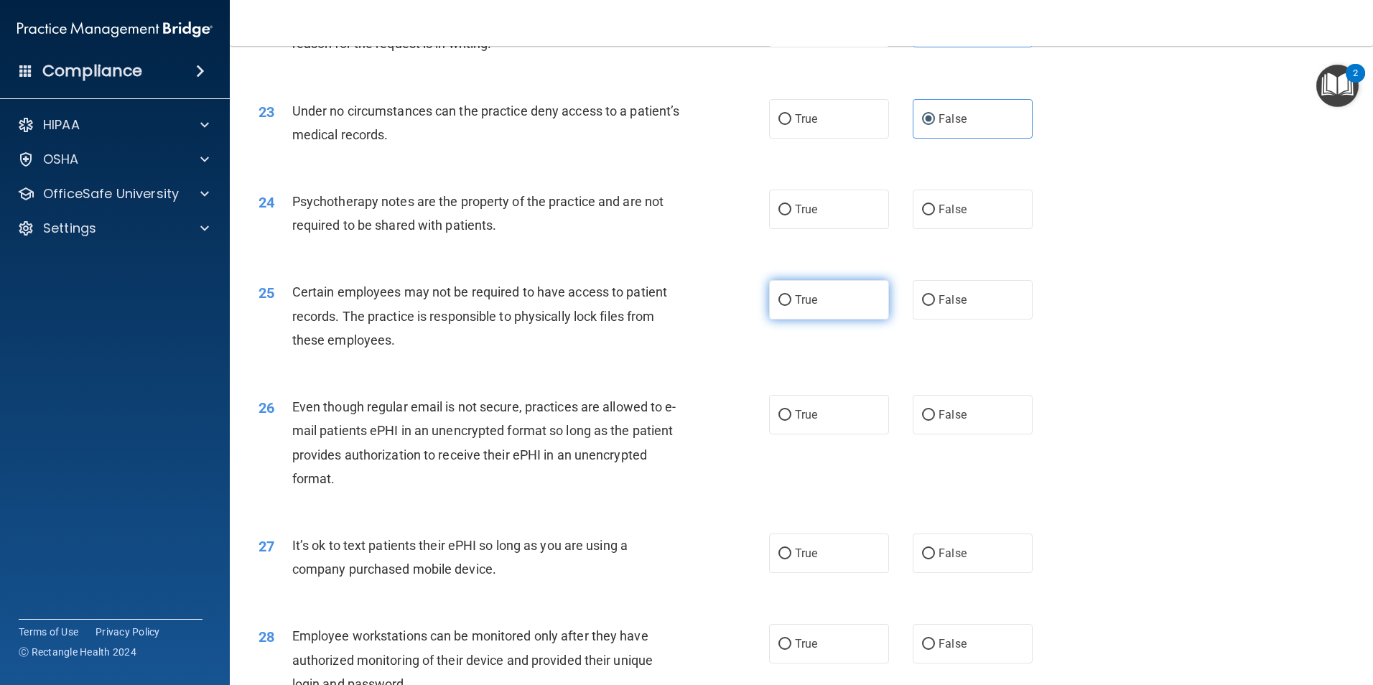
click at [829, 319] on label "True" at bounding box center [829, 299] width 120 height 39
click at [791, 306] on input "True" at bounding box center [784, 300] width 13 height 11
radio input "true"
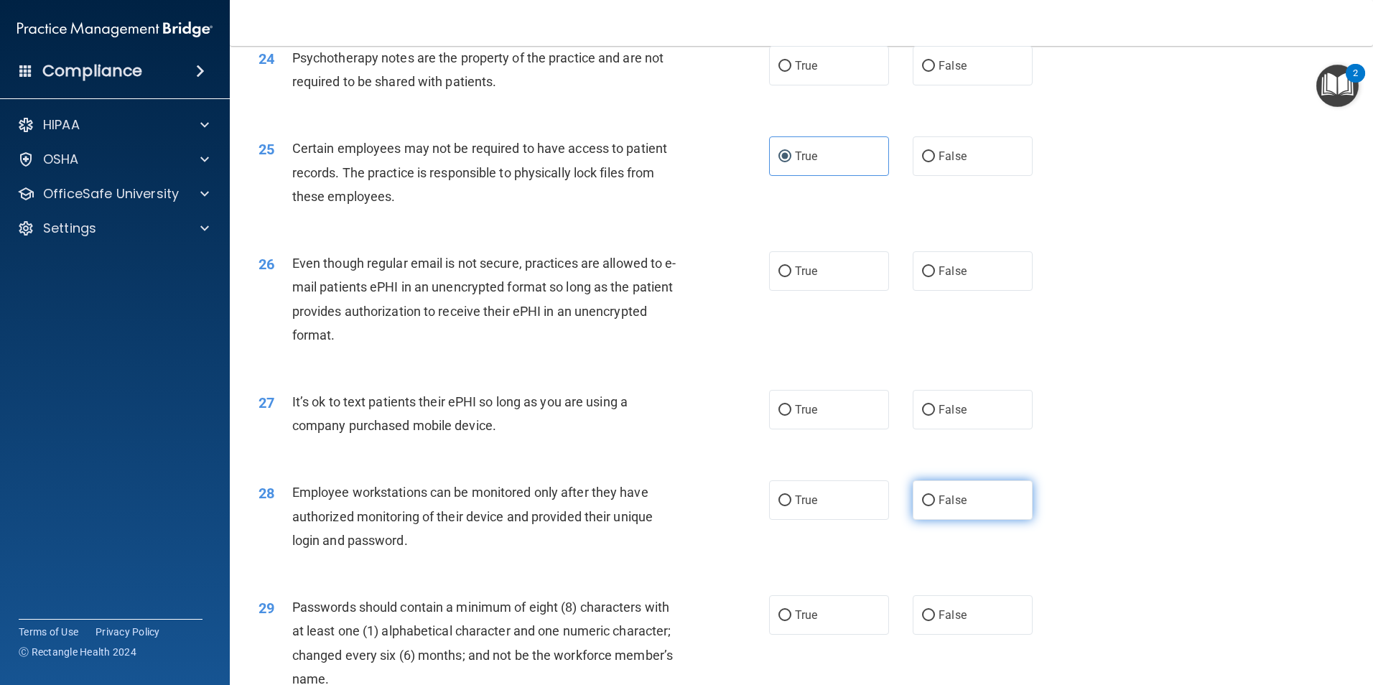
click at [926, 506] on input "False" at bounding box center [928, 500] width 13 height 11
radio input "true"
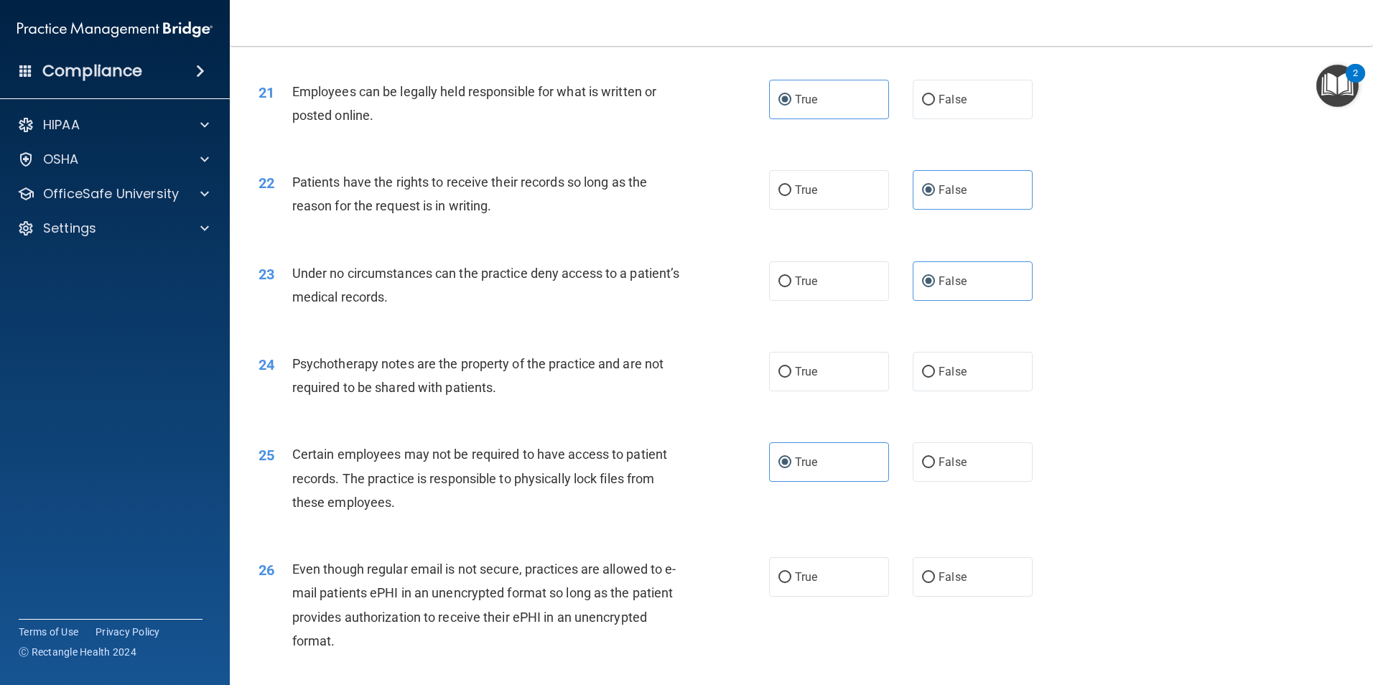
scroll to position [2369, 0]
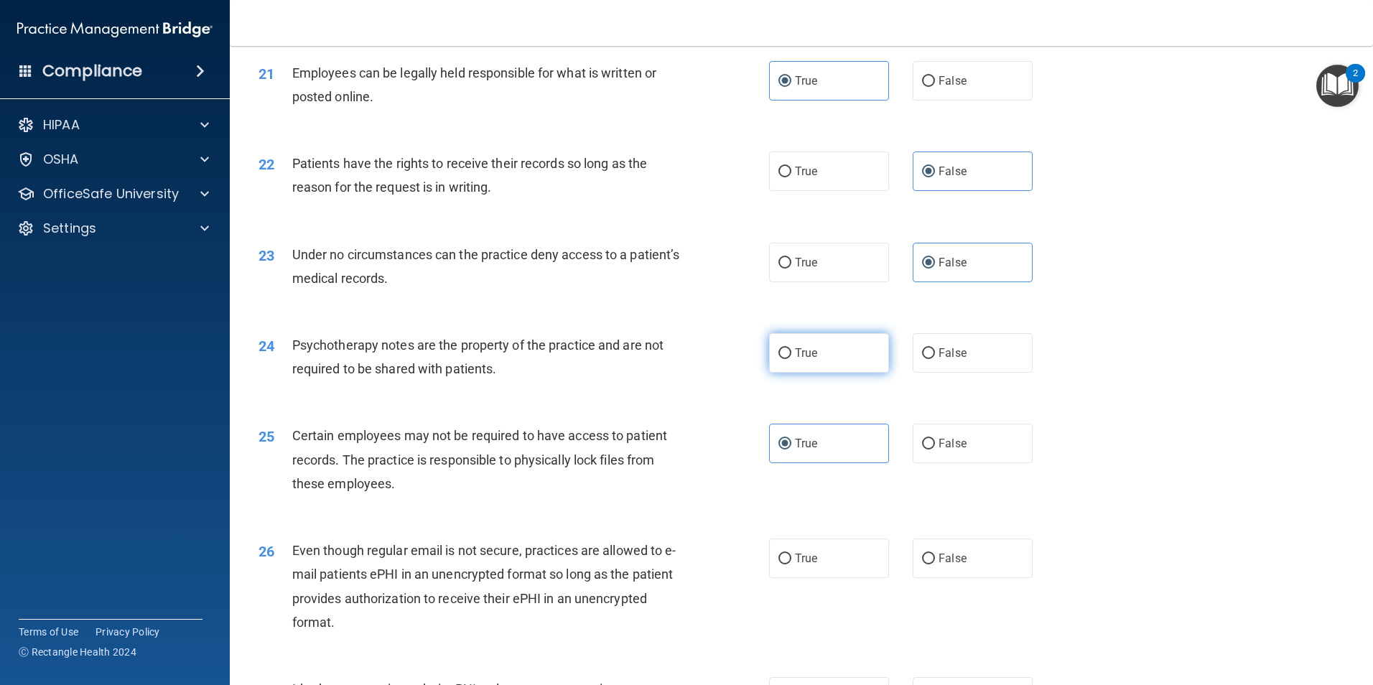
click at [864, 373] on label "True" at bounding box center [829, 352] width 120 height 39
click at [791, 359] on input "True" at bounding box center [784, 353] width 13 height 11
radio input "true"
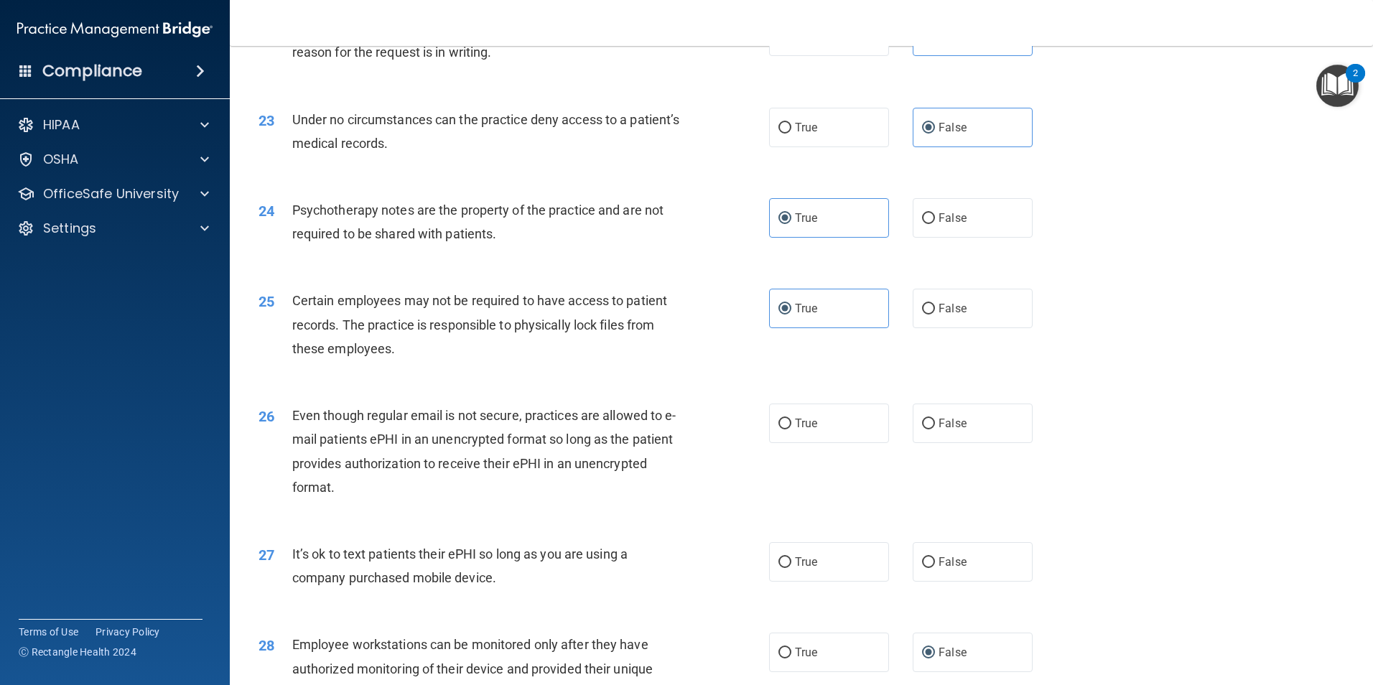
scroll to position [2513, 0]
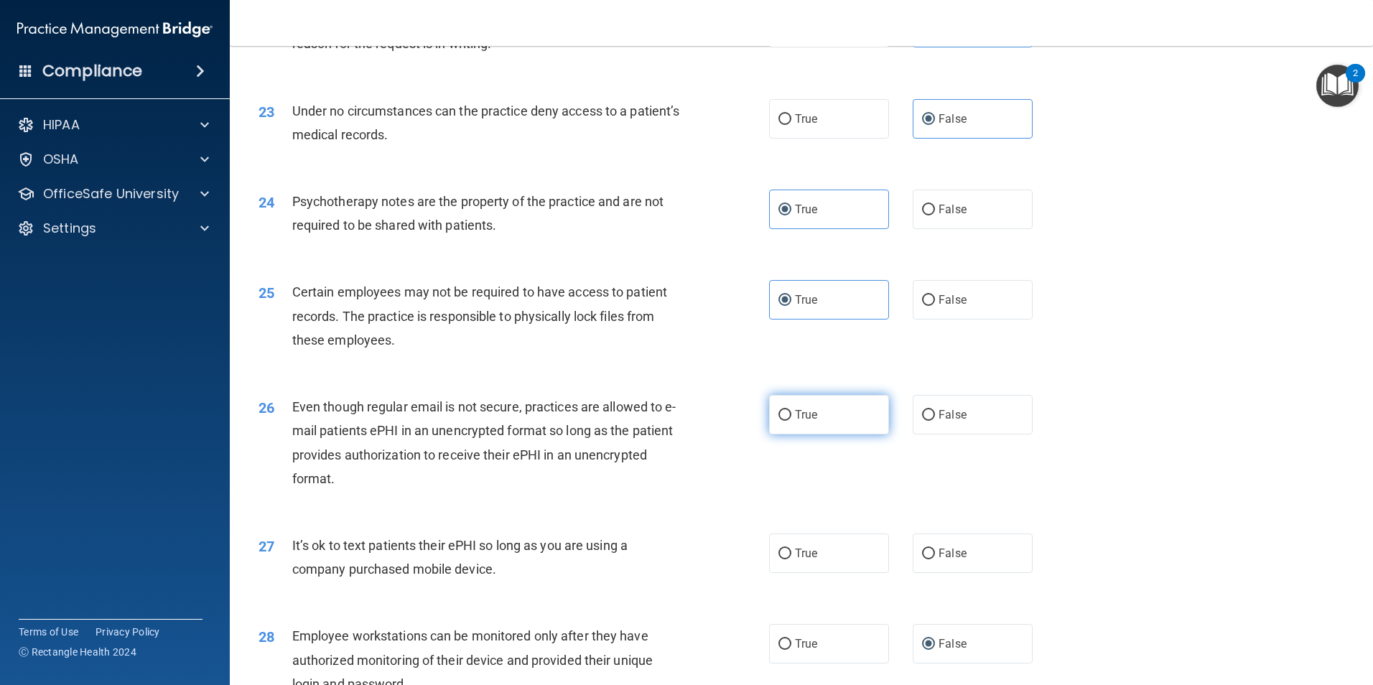
click at [795, 421] on span "True" at bounding box center [806, 415] width 22 height 14
click at [790, 421] on input "True" at bounding box center [784, 415] width 13 height 11
radio input "true"
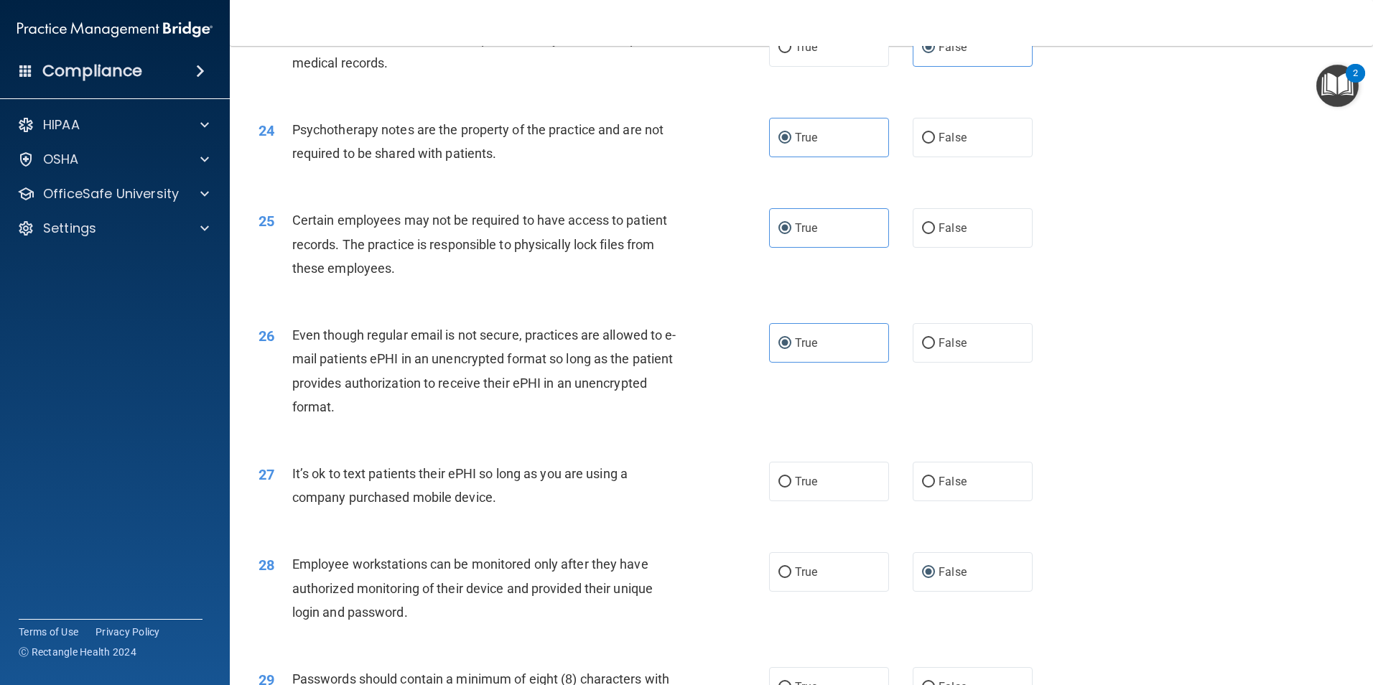
scroll to position [2656, 0]
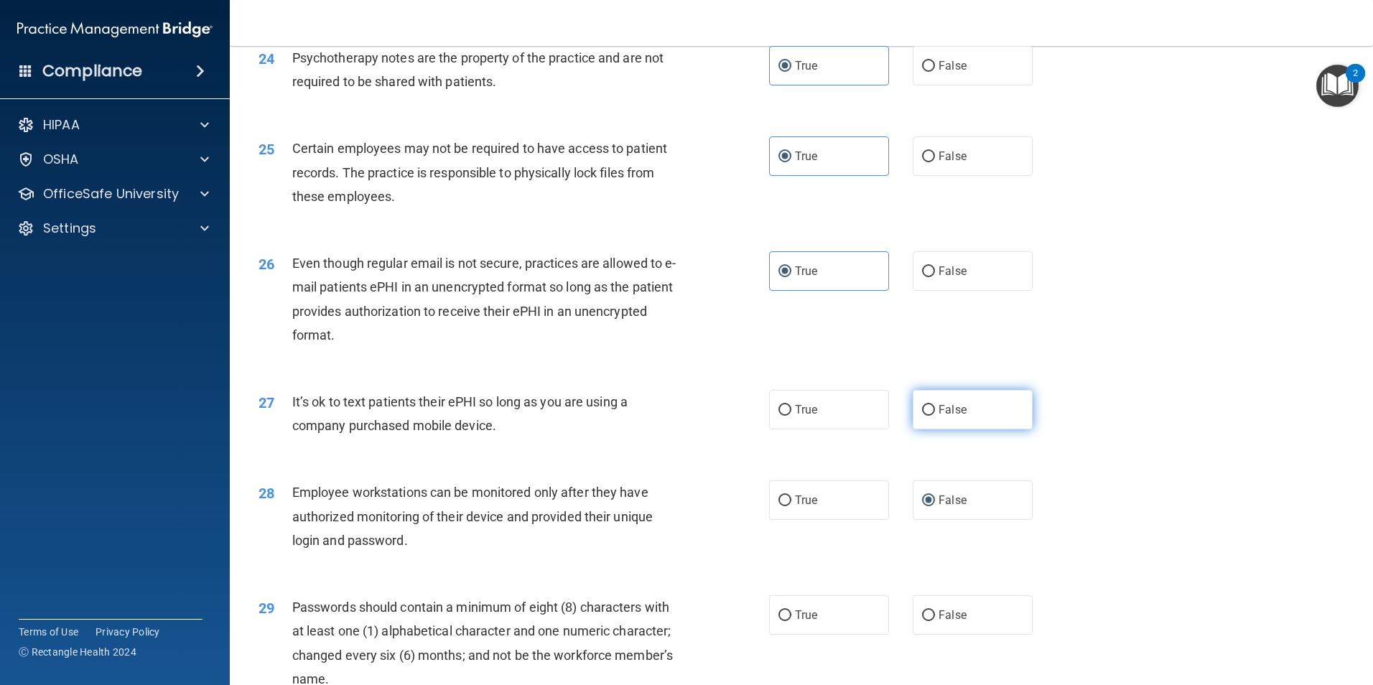
click at [925, 416] on input "False" at bounding box center [928, 410] width 13 height 11
radio input "true"
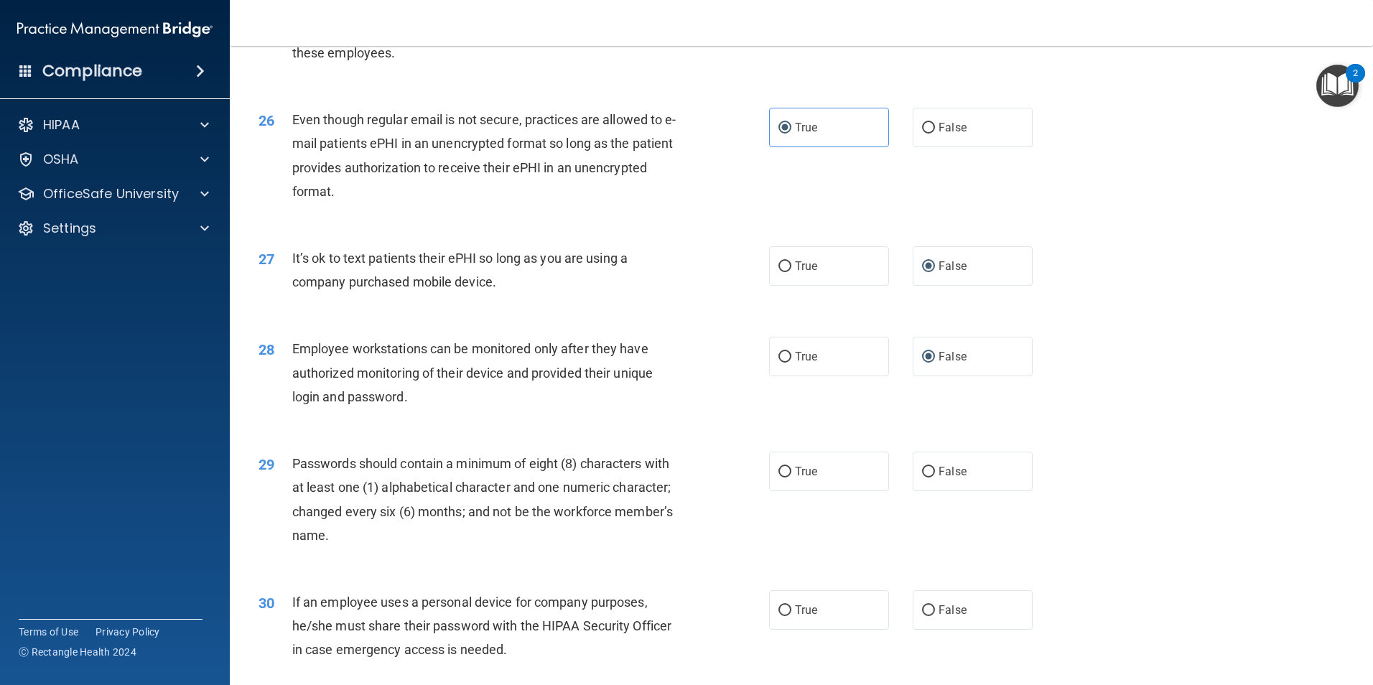
scroll to position [2919, 0]
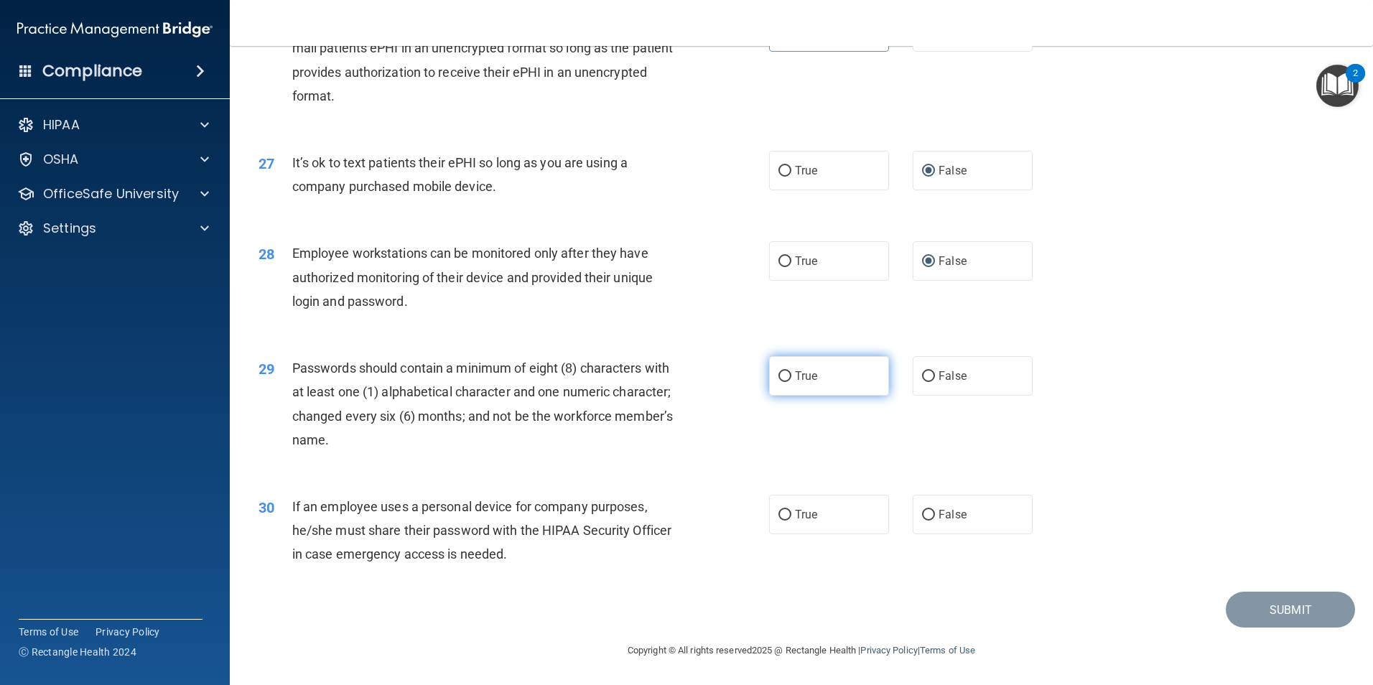
click at [854, 373] on label "True" at bounding box center [829, 375] width 120 height 39
click at [791, 373] on input "True" at bounding box center [784, 376] width 13 height 11
radio input "true"
click at [925, 512] on input "False" at bounding box center [928, 515] width 13 height 11
radio input "true"
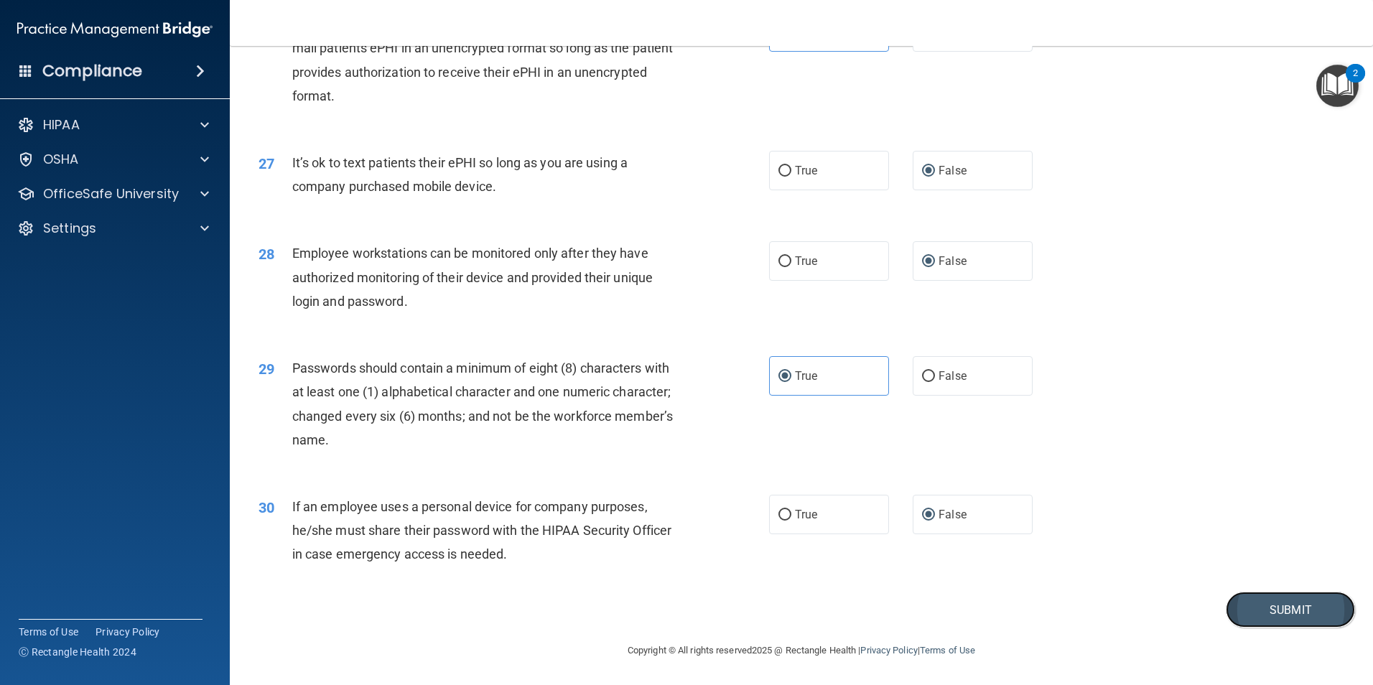
click at [1300, 605] on button "Submit" at bounding box center [1290, 610] width 129 height 37
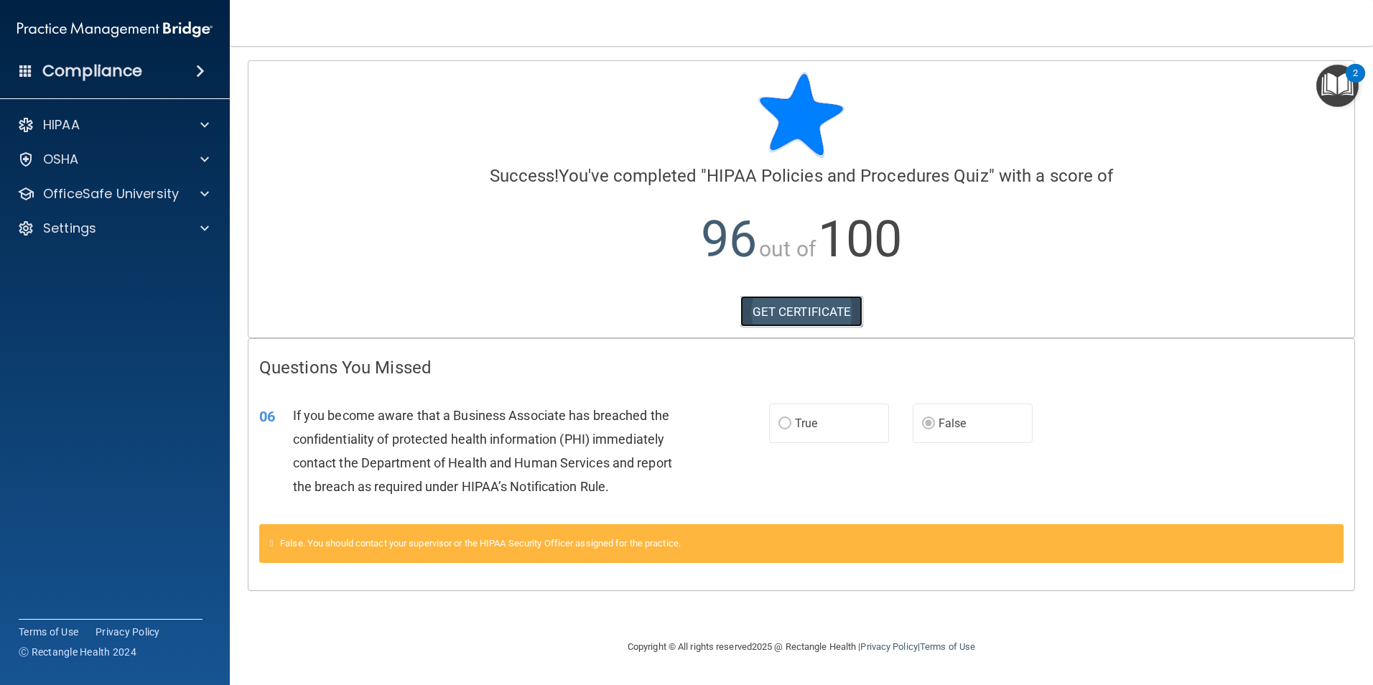
click at [791, 309] on link "GET CERTIFICATE" at bounding box center [801, 312] width 123 height 32
click at [118, 185] on p "OfficeSafe University" at bounding box center [111, 193] width 136 height 17
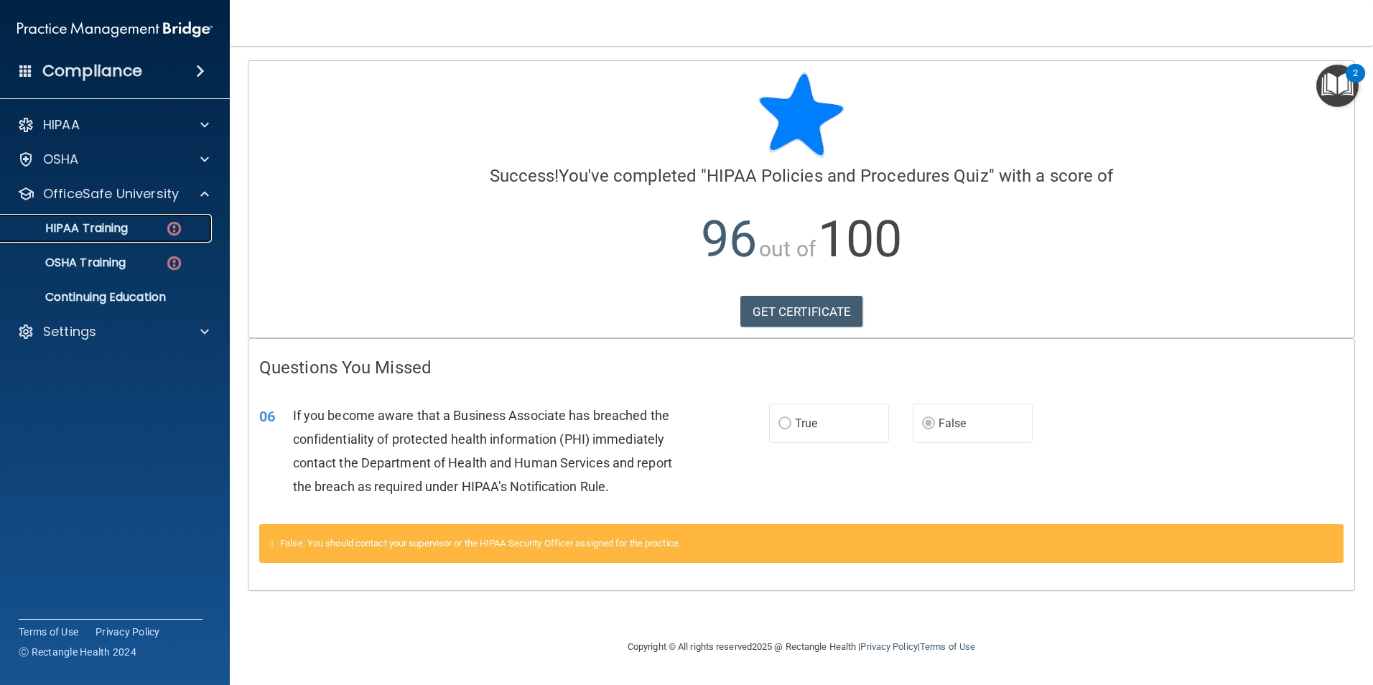
click at [118, 232] on p "HIPAA Training" at bounding box center [68, 228] width 118 height 14
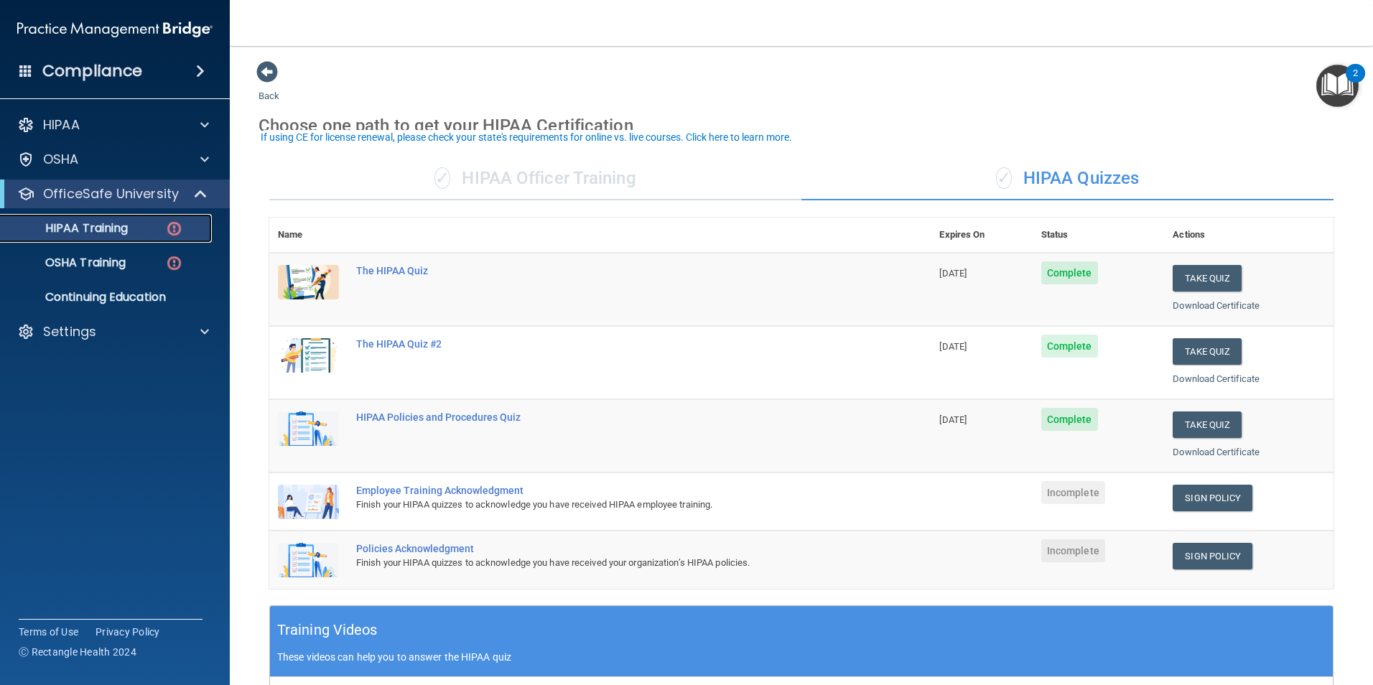
scroll to position [72, 0]
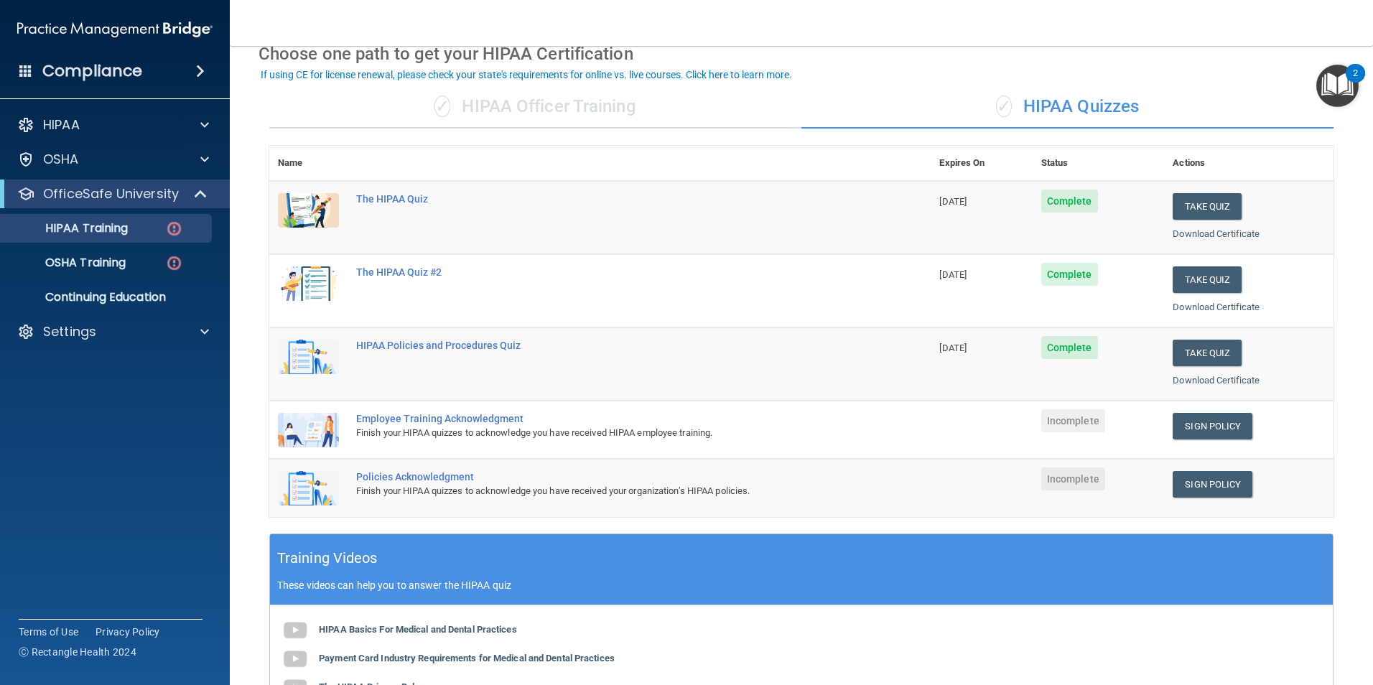
click at [456, 426] on div "Finish your HIPAA quizzes to acknowledge you have received HIPAA employee train…" at bounding box center [607, 432] width 503 height 17
click at [1233, 427] on link "Sign Policy" at bounding box center [1212, 426] width 80 height 27
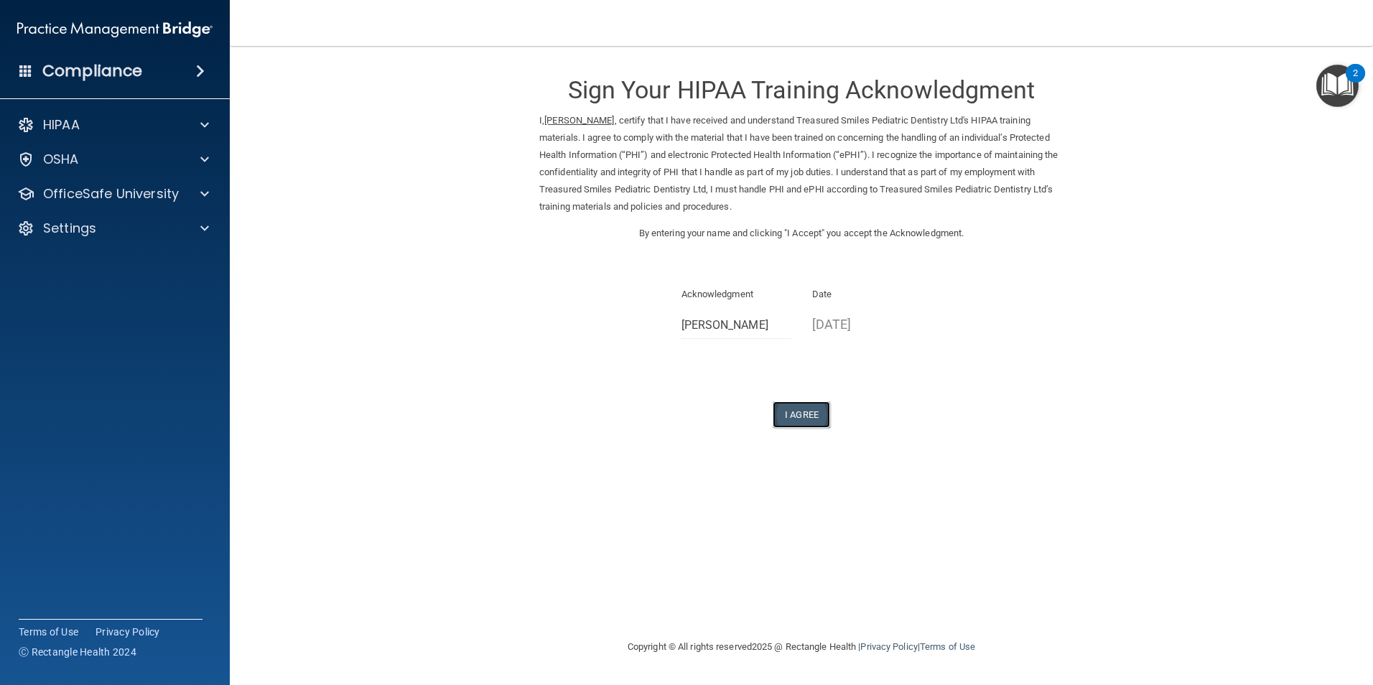
click at [813, 414] on button "I Agree" at bounding box center [801, 414] width 57 height 27
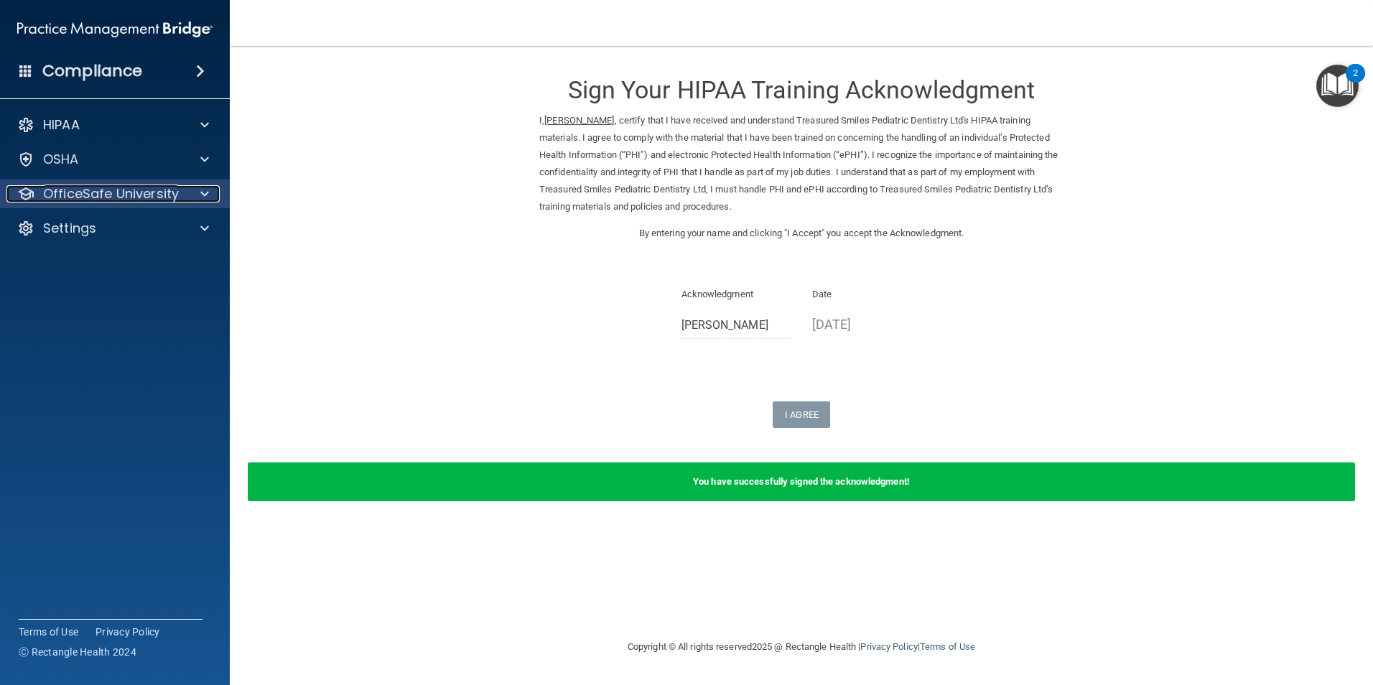
click at [88, 185] on p "OfficeSafe University" at bounding box center [111, 193] width 136 height 17
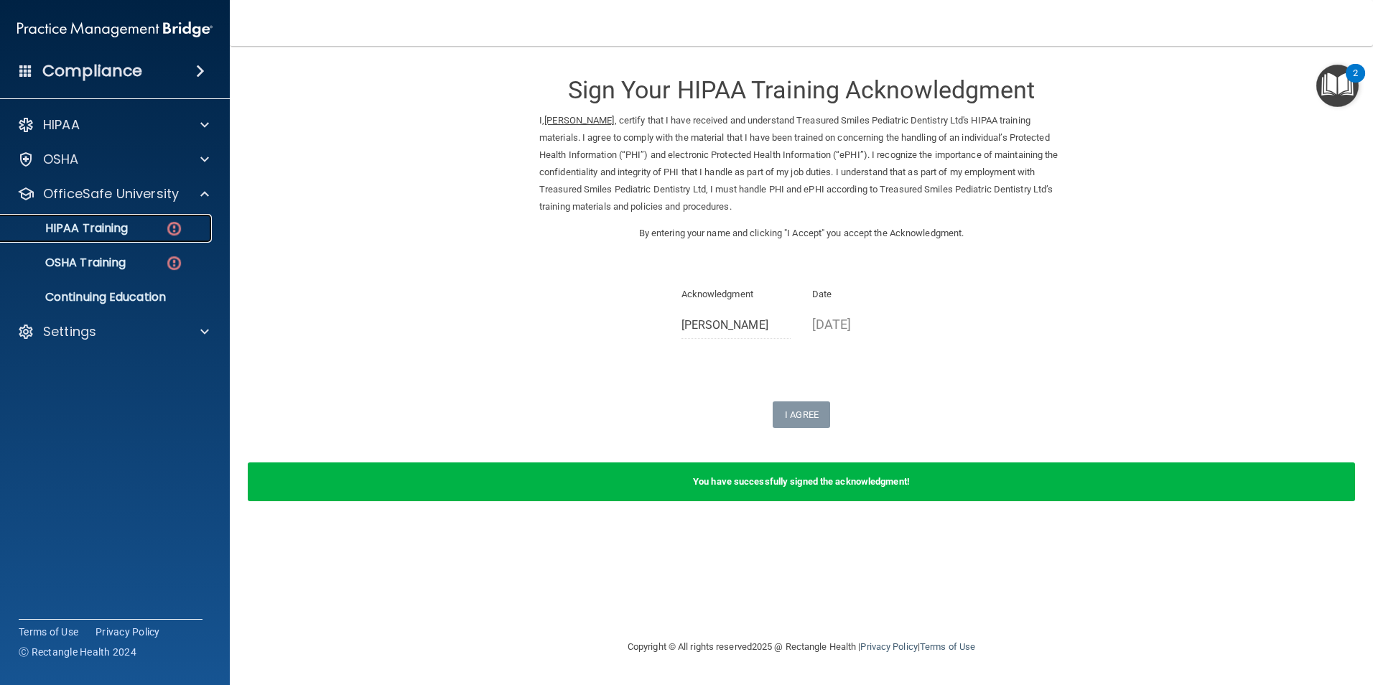
click at [102, 225] on p "HIPAA Training" at bounding box center [68, 228] width 118 height 14
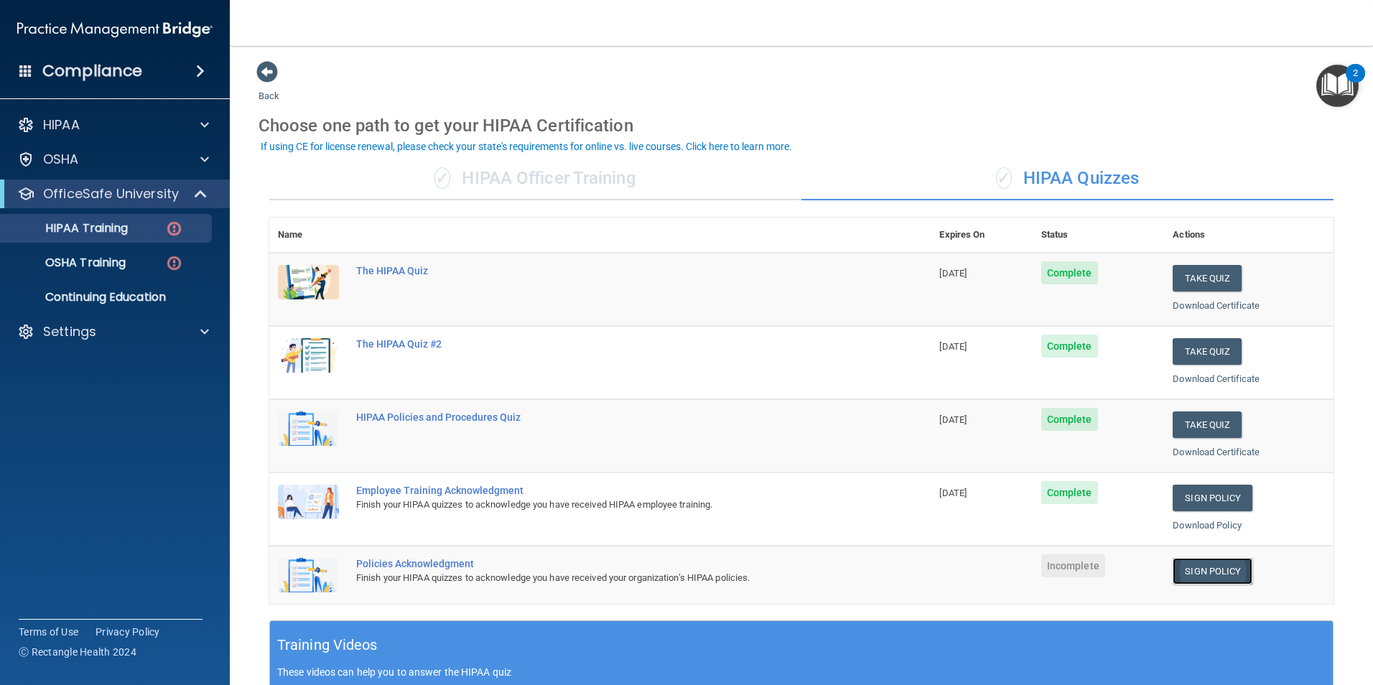
click at [1198, 568] on link "Sign Policy" at bounding box center [1212, 571] width 80 height 27
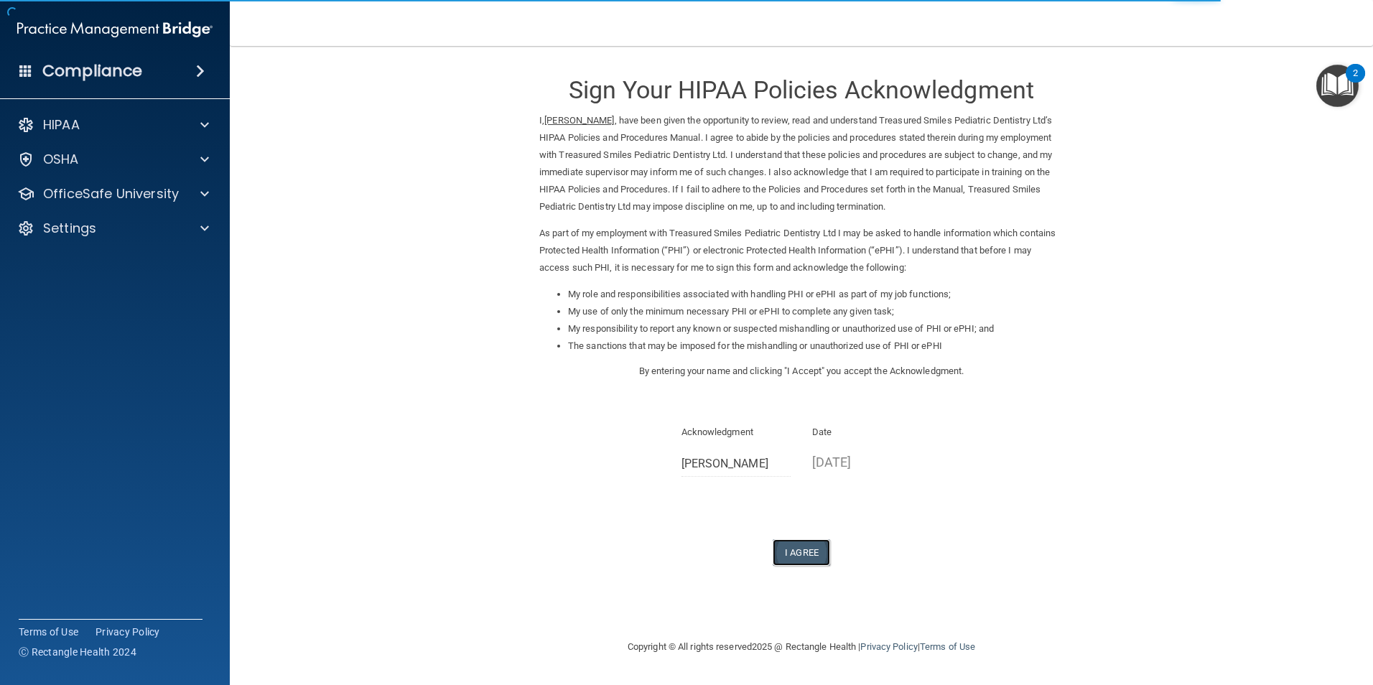
click at [808, 547] on button "I Agree" at bounding box center [801, 552] width 57 height 27
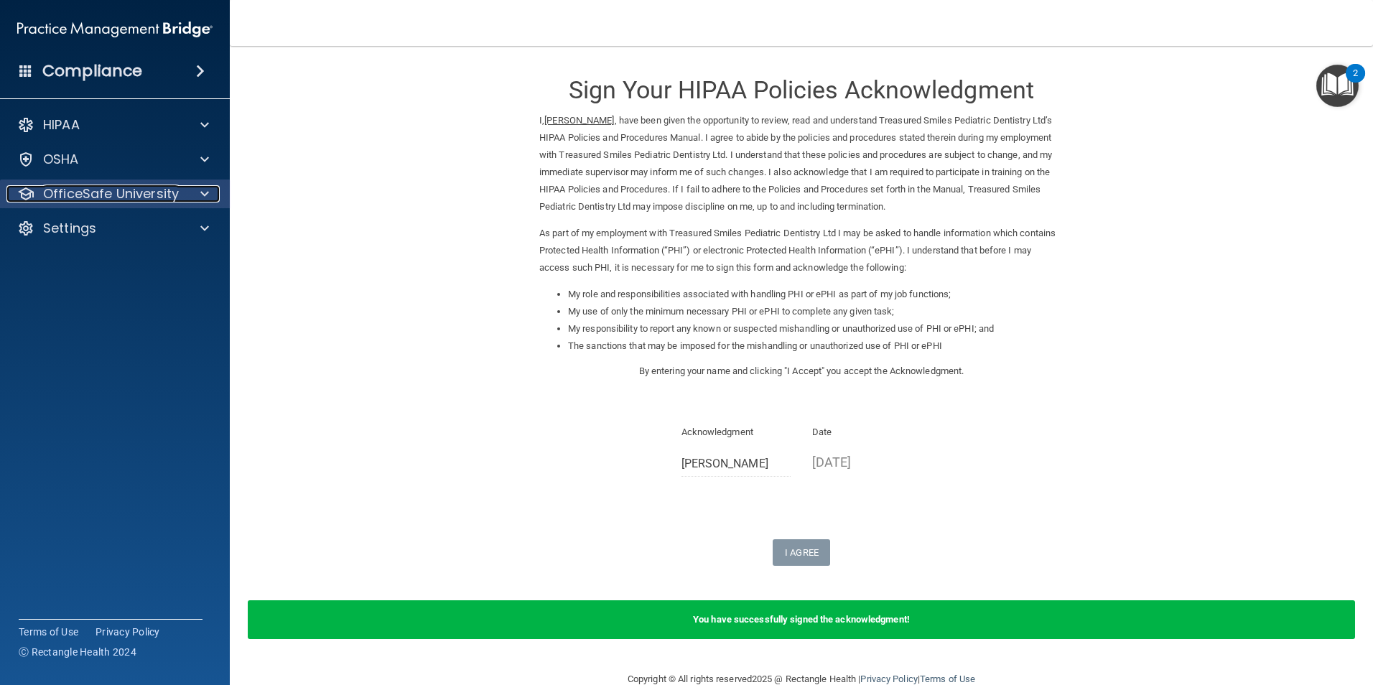
click at [145, 195] on p "OfficeSafe University" at bounding box center [111, 193] width 136 height 17
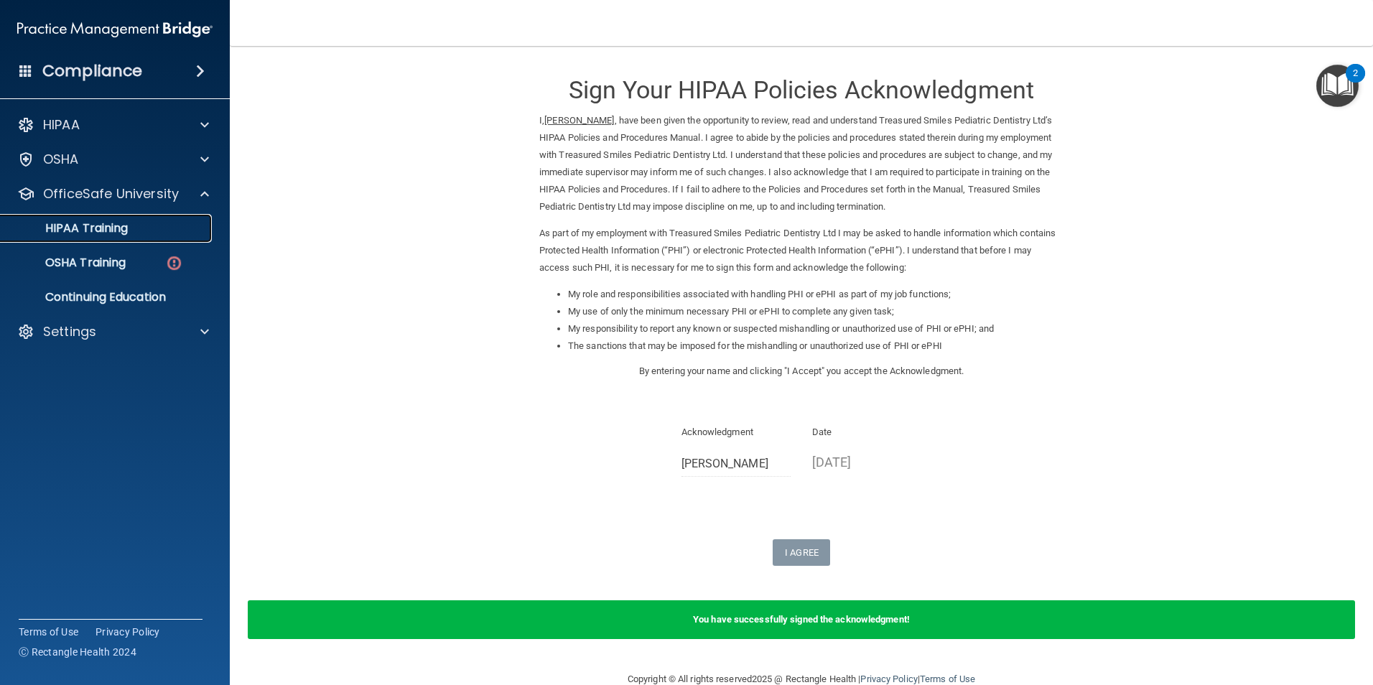
click at [143, 223] on div "HIPAA Training" at bounding box center [107, 228] width 196 height 14
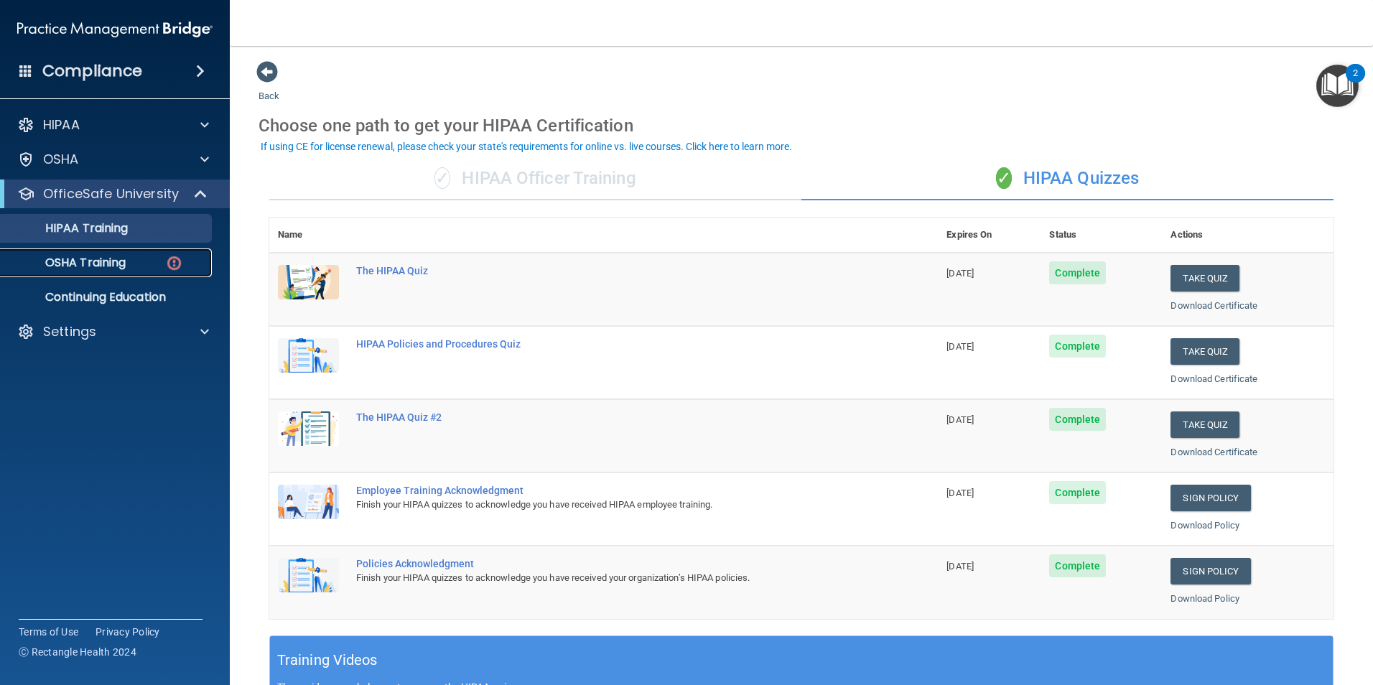
click at [108, 258] on p "OSHA Training" at bounding box center [67, 263] width 116 height 14
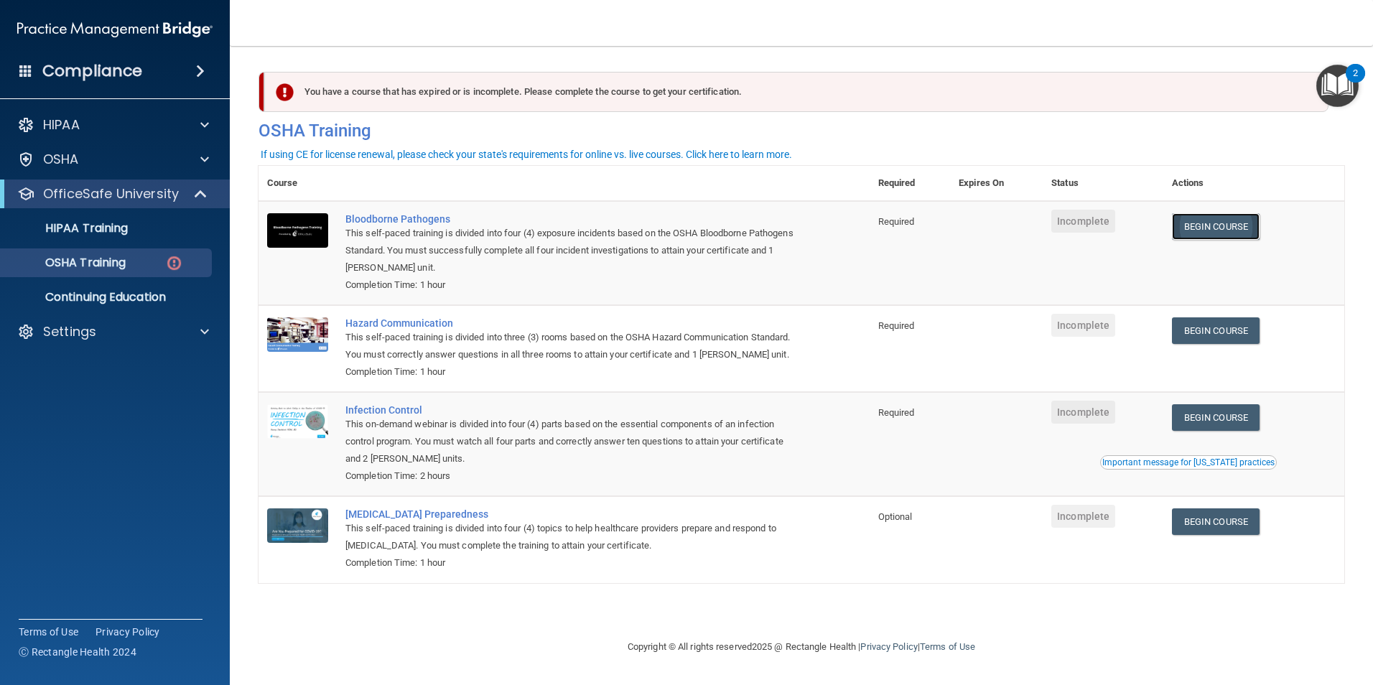
click at [1243, 217] on link "Begin Course" at bounding box center [1216, 226] width 88 height 27
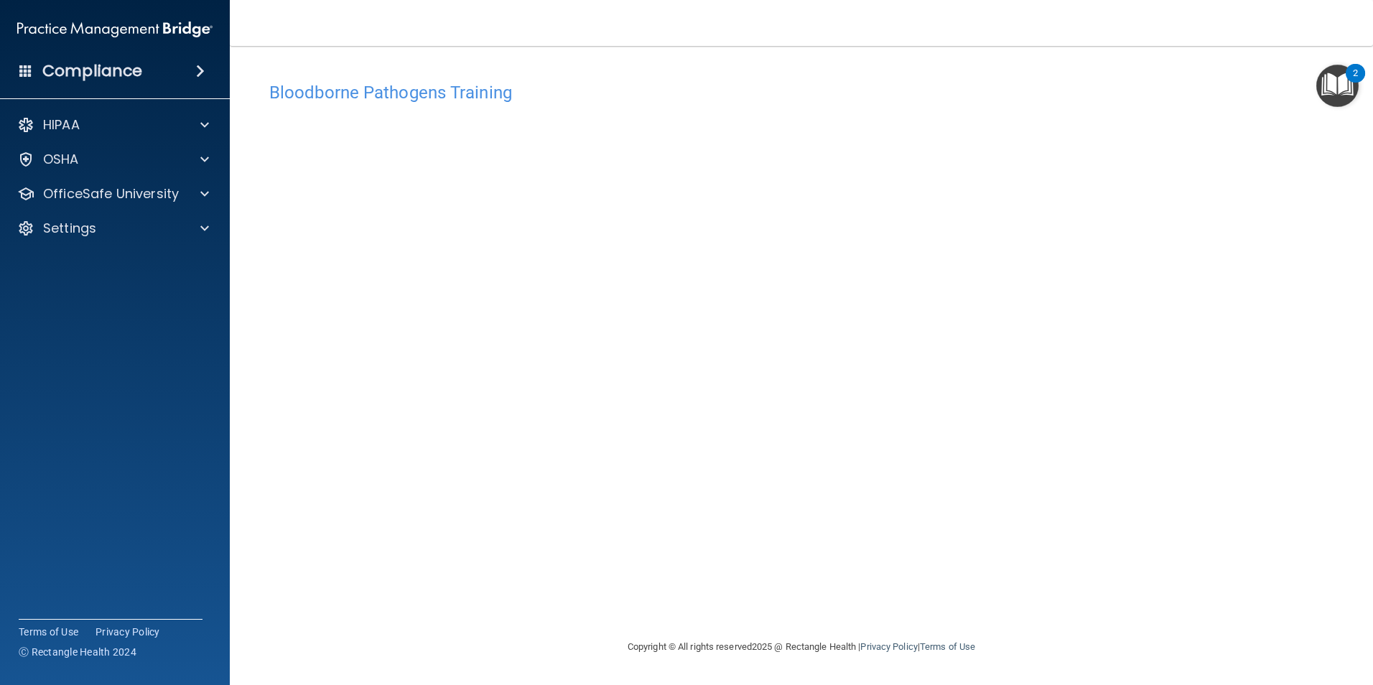
click at [942, 585] on div "Bloodborne Pathogens Training This course doesn’t expire until . Are you sure y…" at bounding box center [801, 357] width 1086 height 564
click at [85, 195] on p "OfficeSafe University" at bounding box center [111, 193] width 136 height 17
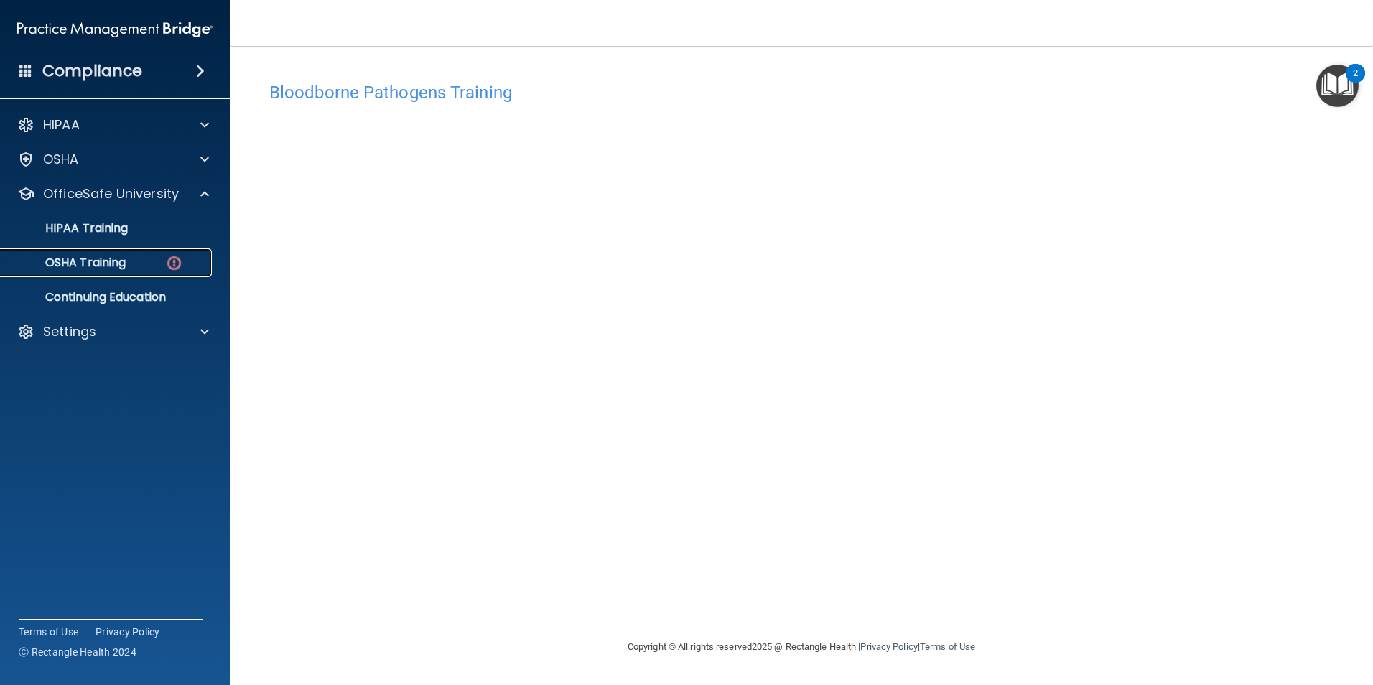
click at [102, 265] on p "OSHA Training" at bounding box center [67, 263] width 116 height 14
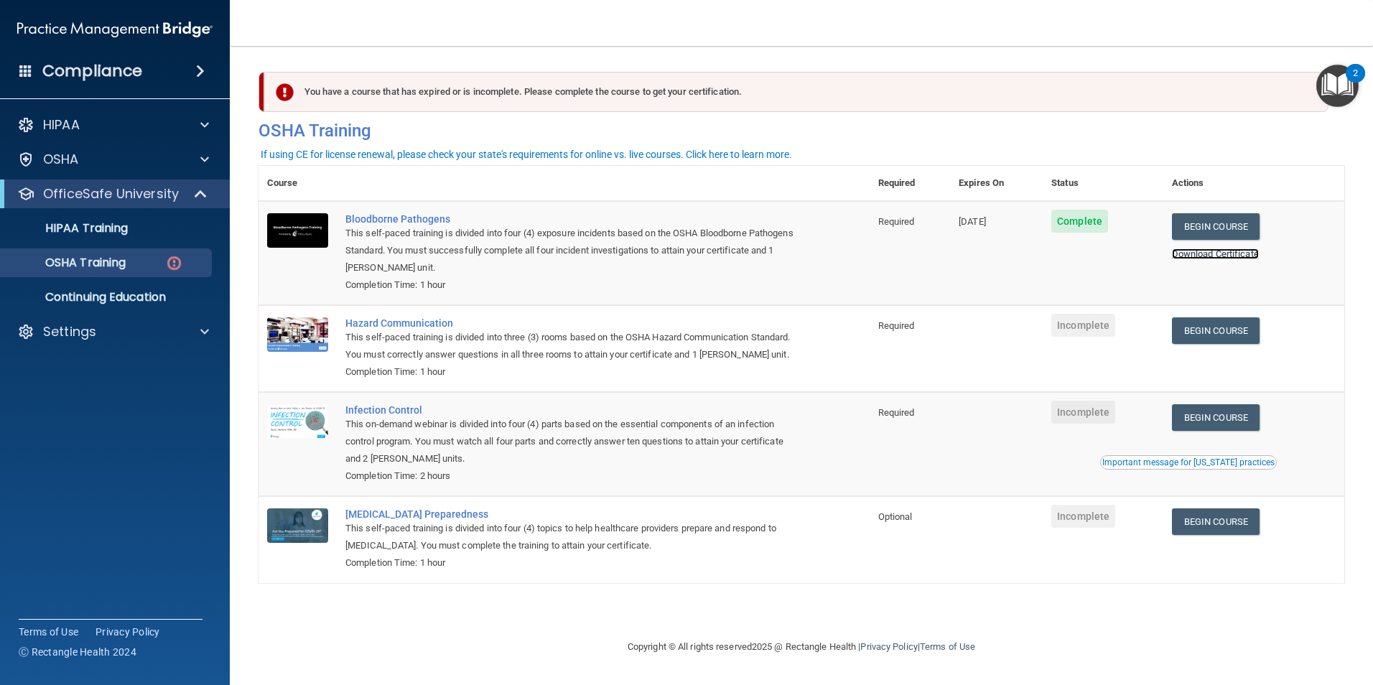
click at [1234, 251] on link "Download Certificate" at bounding box center [1215, 253] width 87 height 11
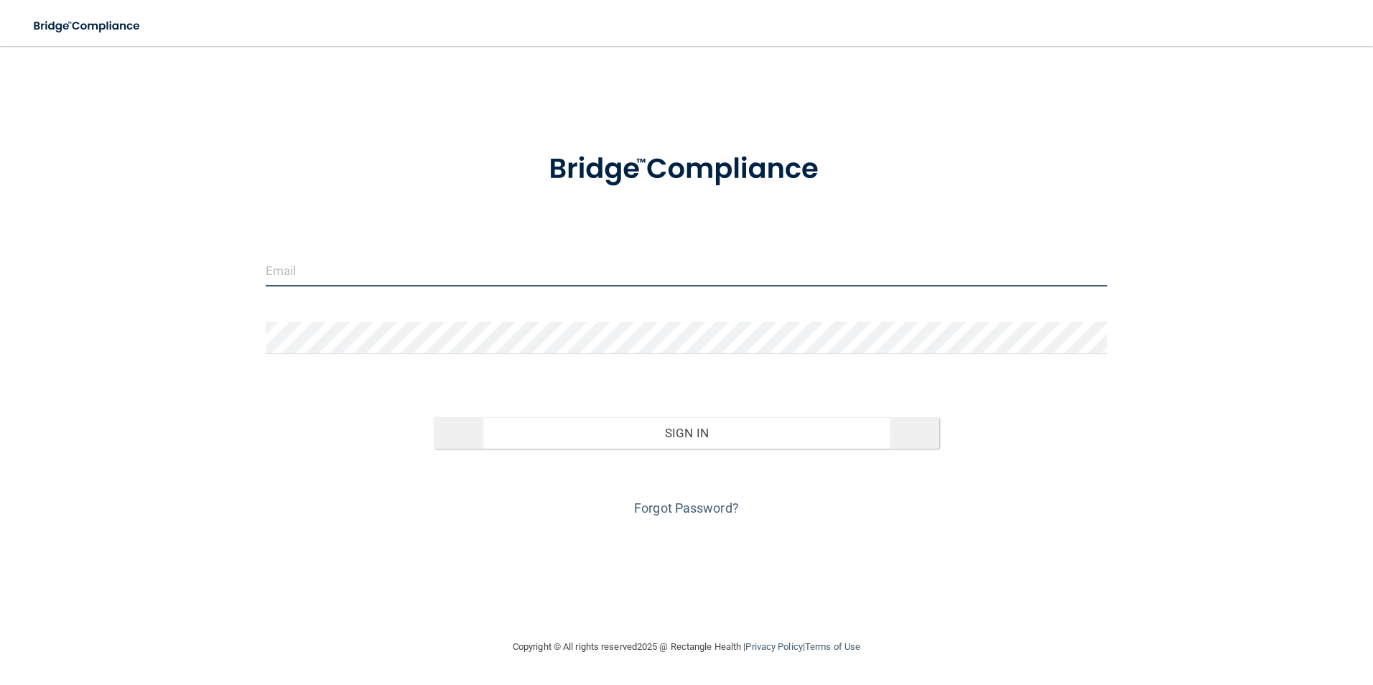
type input "[EMAIL_ADDRESS][DOMAIN_NAME]"
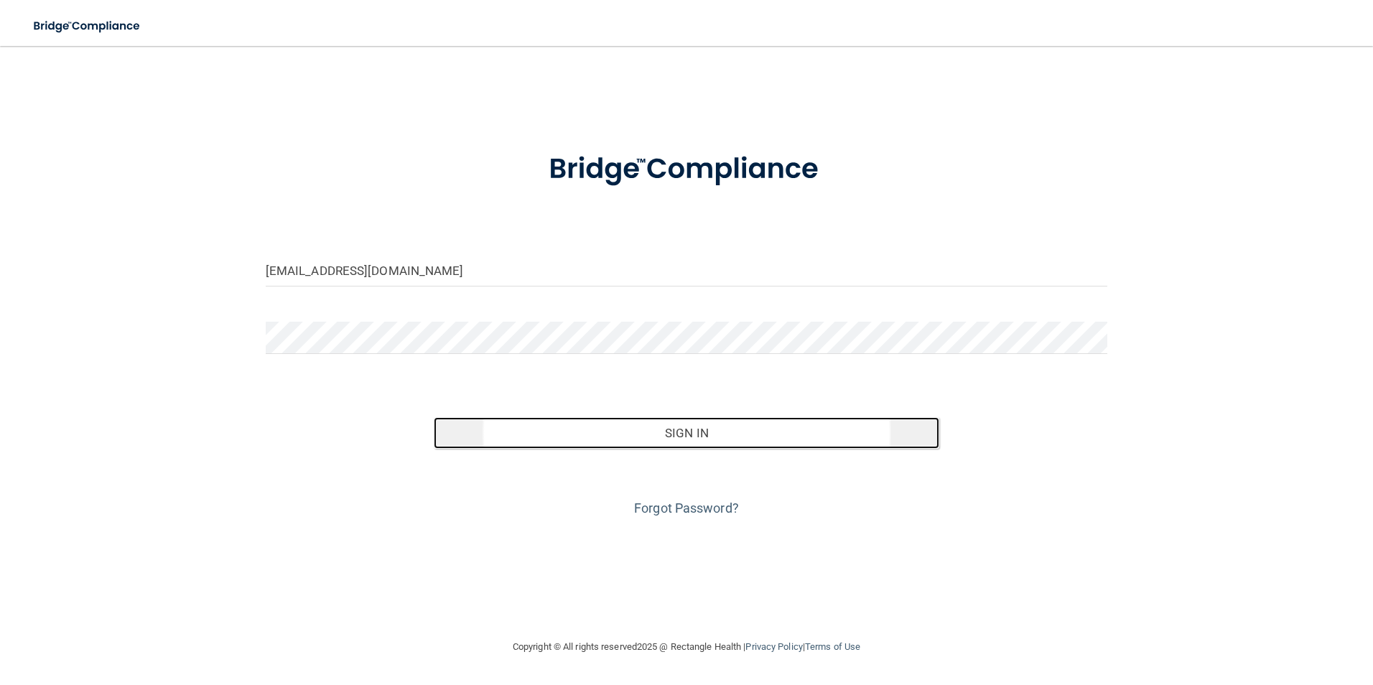
click at [732, 434] on button "Sign In" at bounding box center [686, 433] width 505 height 32
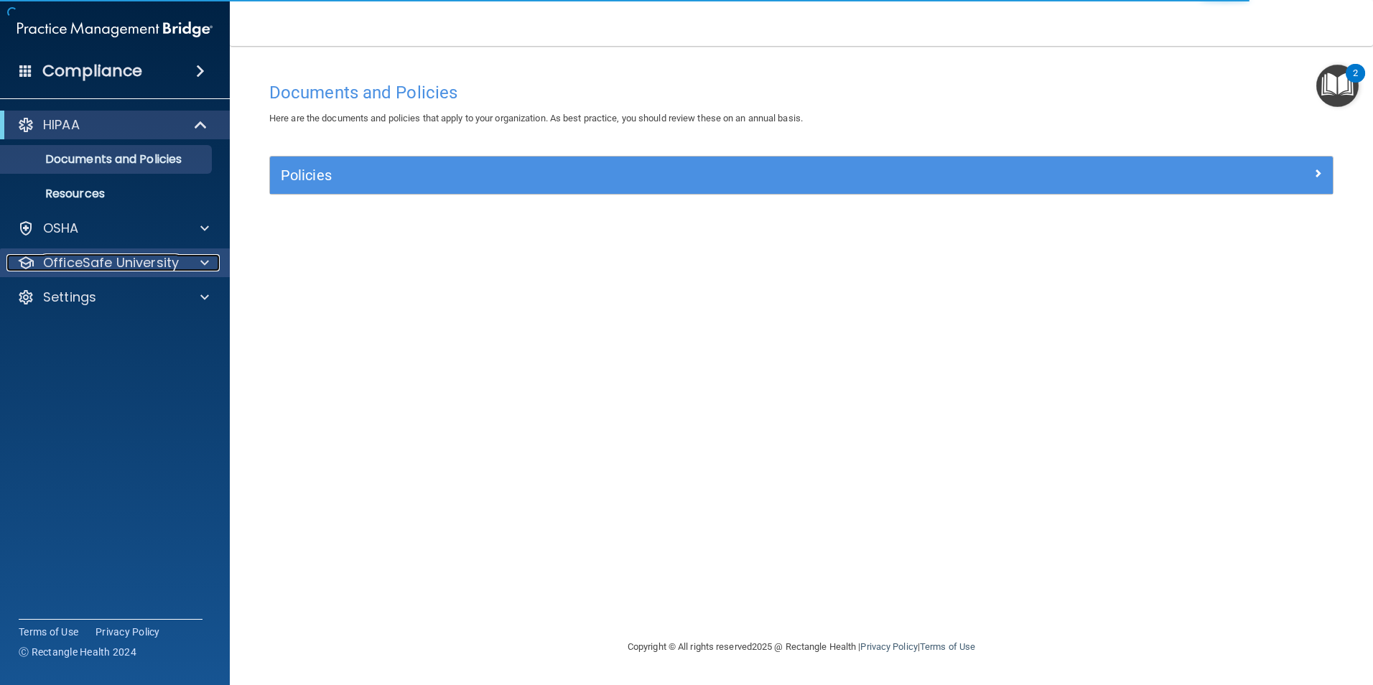
click at [140, 259] on p "OfficeSafe University" at bounding box center [111, 262] width 136 height 17
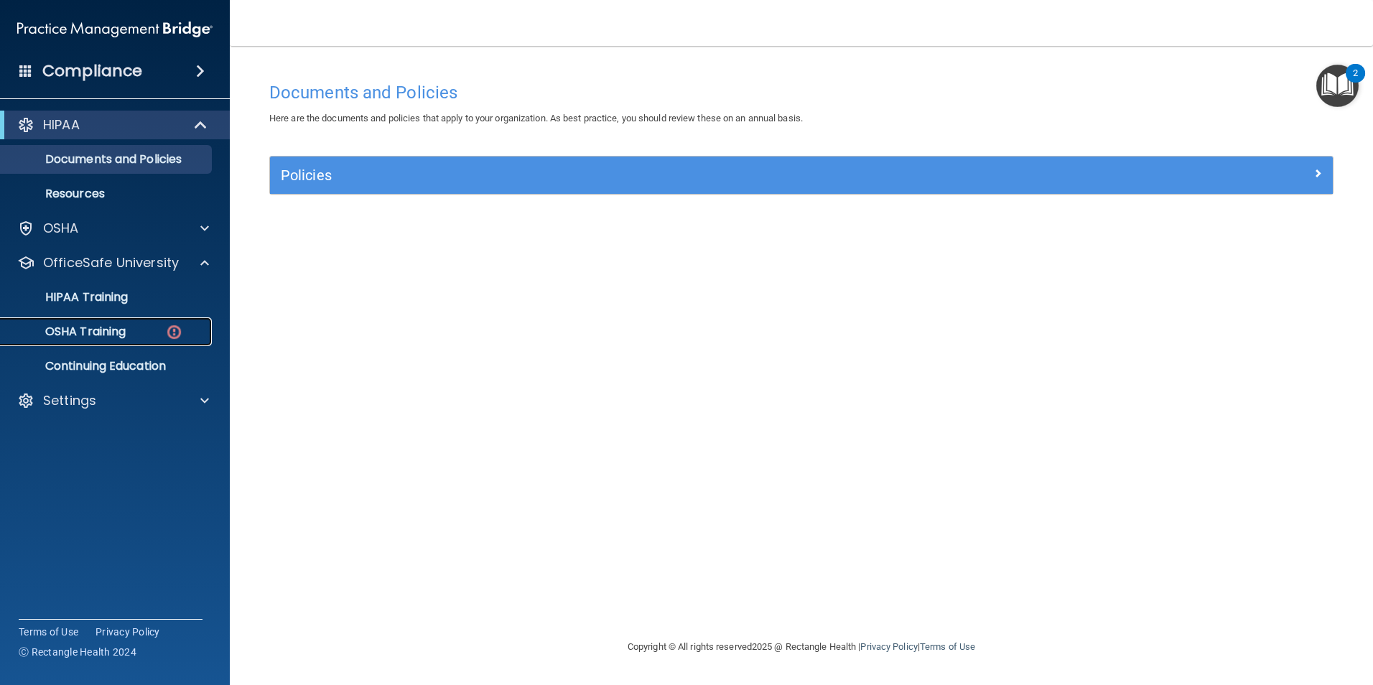
click at [137, 337] on div "OSHA Training" at bounding box center [107, 332] width 196 height 14
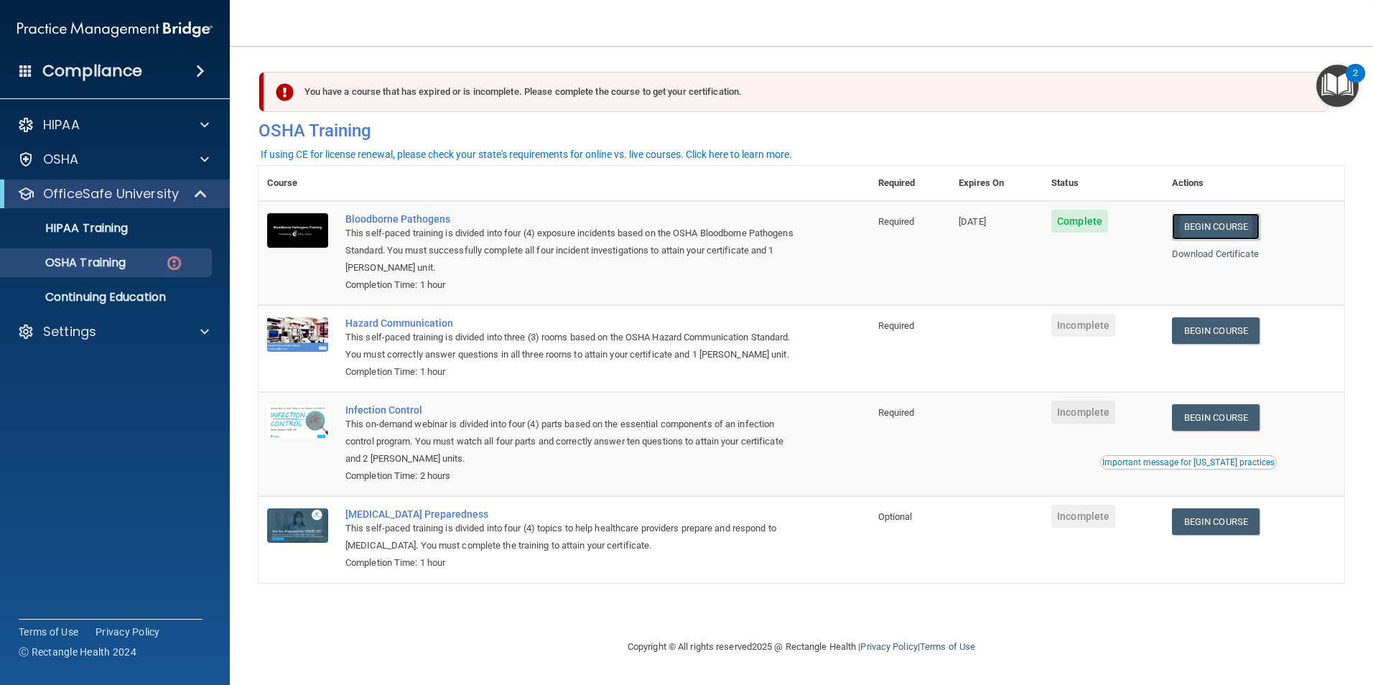
click at [1235, 222] on link "Begin Course" at bounding box center [1216, 226] width 88 height 27
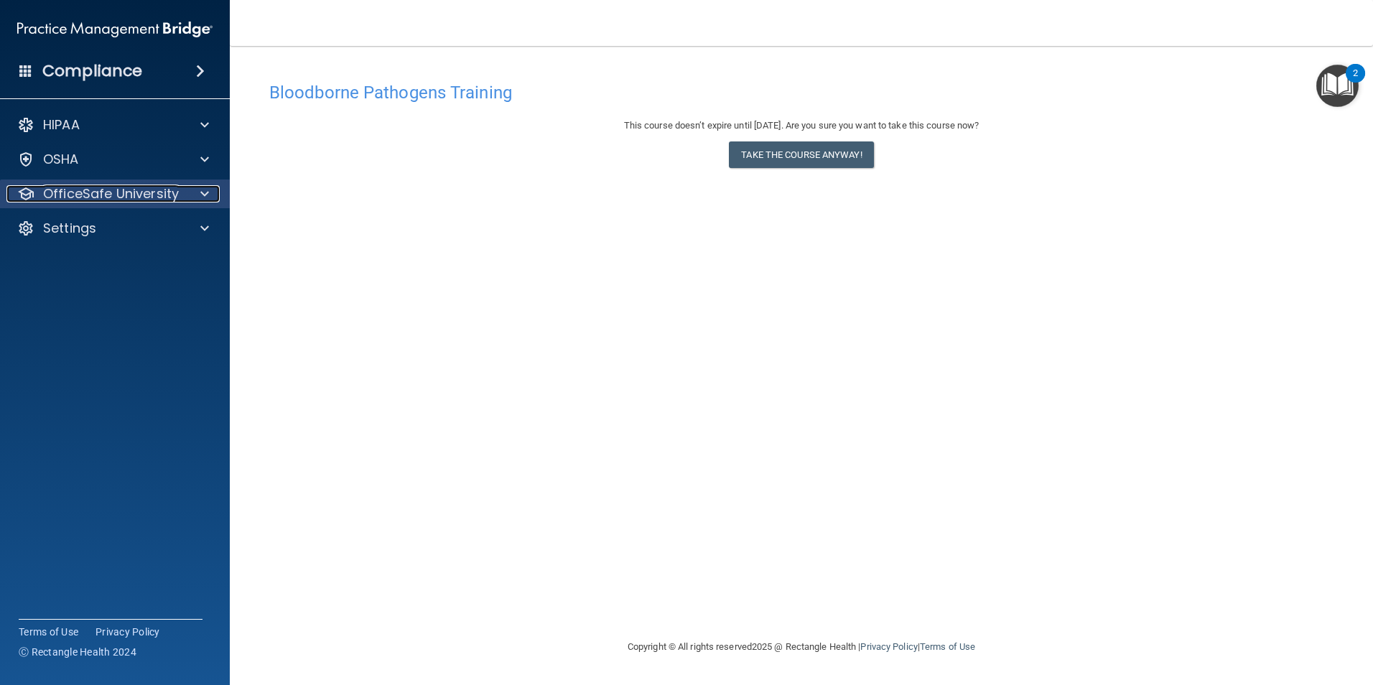
click at [149, 190] on p "OfficeSafe University" at bounding box center [111, 193] width 136 height 17
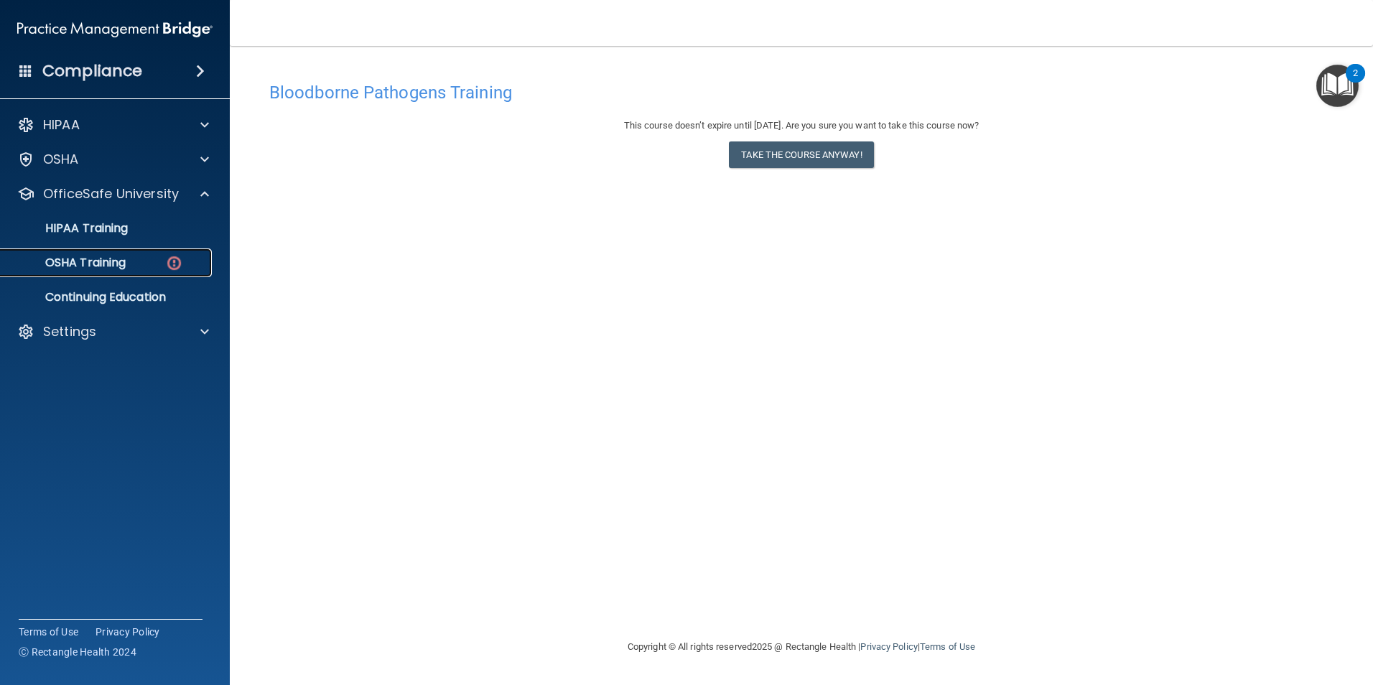
click at [160, 258] on div "OSHA Training" at bounding box center [107, 263] width 196 height 14
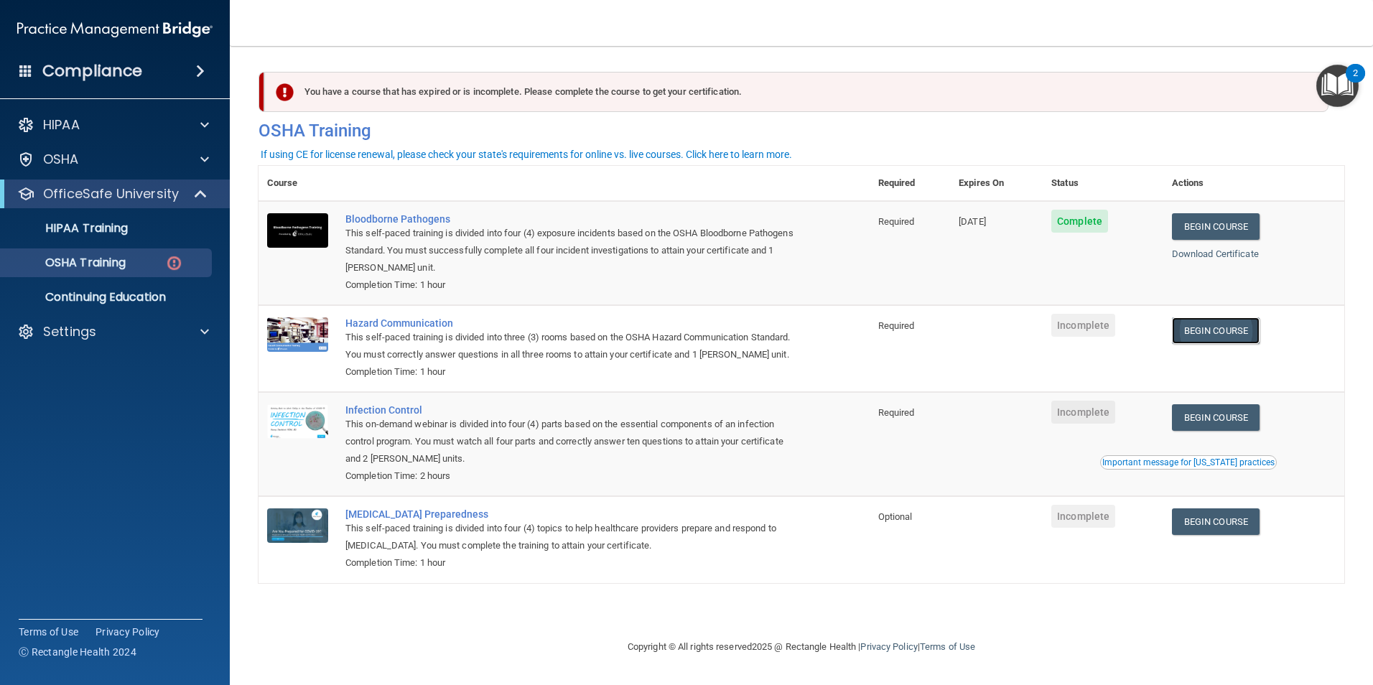
click at [1243, 332] on link "Begin Course" at bounding box center [1216, 330] width 88 height 27
click at [433, 345] on div "This self-paced training is divided into three (3) rooms based on the OSHA Haza…" at bounding box center [571, 346] width 452 height 34
click at [427, 323] on div "Hazard Communication" at bounding box center [571, 322] width 452 height 11
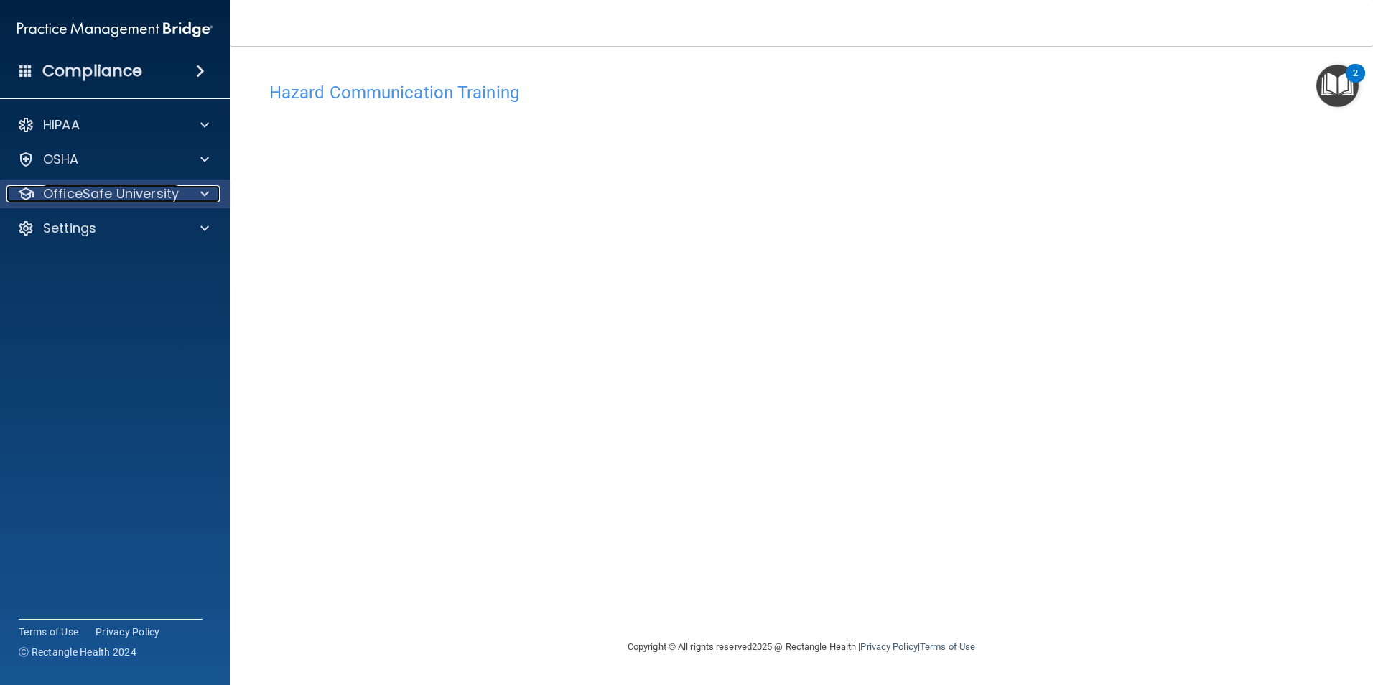
click at [163, 192] on p "OfficeSafe University" at bounding box center [111, 193] width 136 height 17
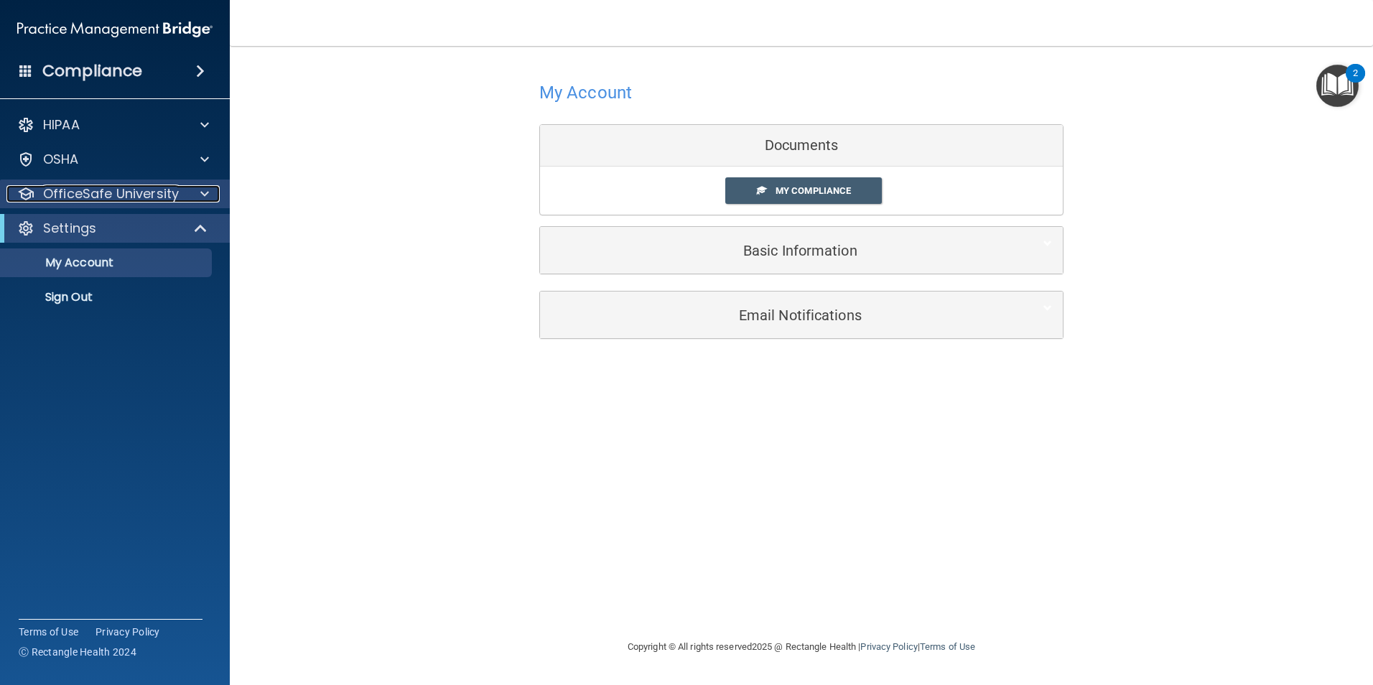
click at [117, 195] on p "OfficeSafe University" at bounding box center [111, 193] width 136 height 17
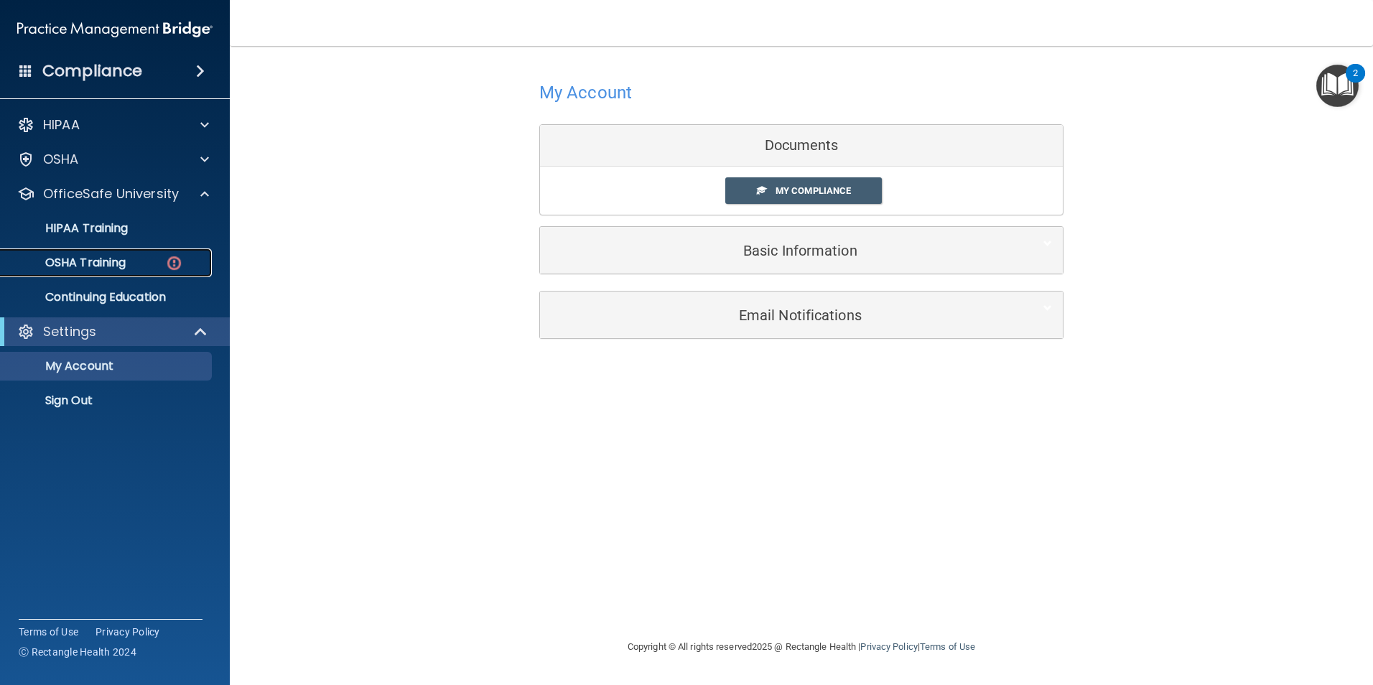
click at [116, 262] on p "OSHA Training" at bounding box center [67, 263] width 116 height 14
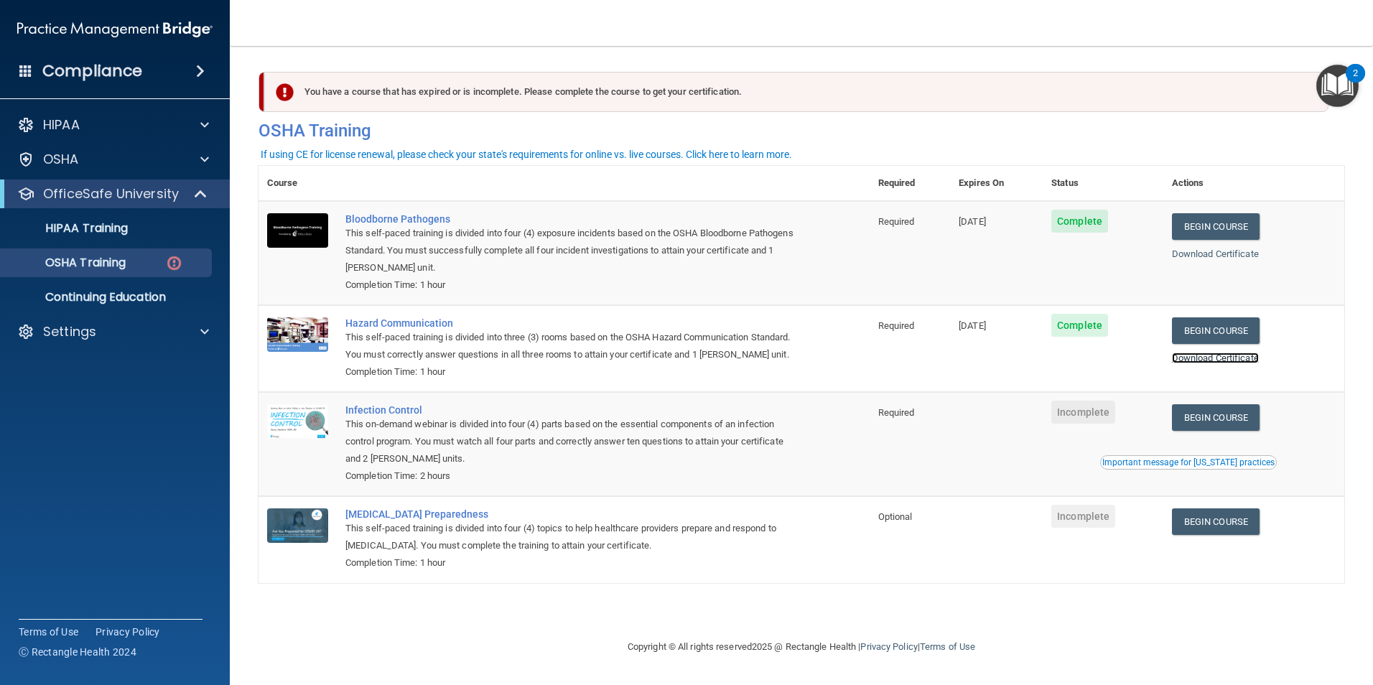
click at [1220, 358] on link "Download Certificate" at bounding box center [1215, 358] width 87 height 11
click at [1233, 254] on link "Download Certificate" at bounding box center [1215, 253] width 87 height 11
click at [1253, 453] on td "Begin Course Download Certificate Important message for [US_STATE] practices" at bounding box center [1253, 444] width 181 height 104
click at [1253, 431] on link "Begin Course" at bounding box center [1216, 417] width 88 height 27
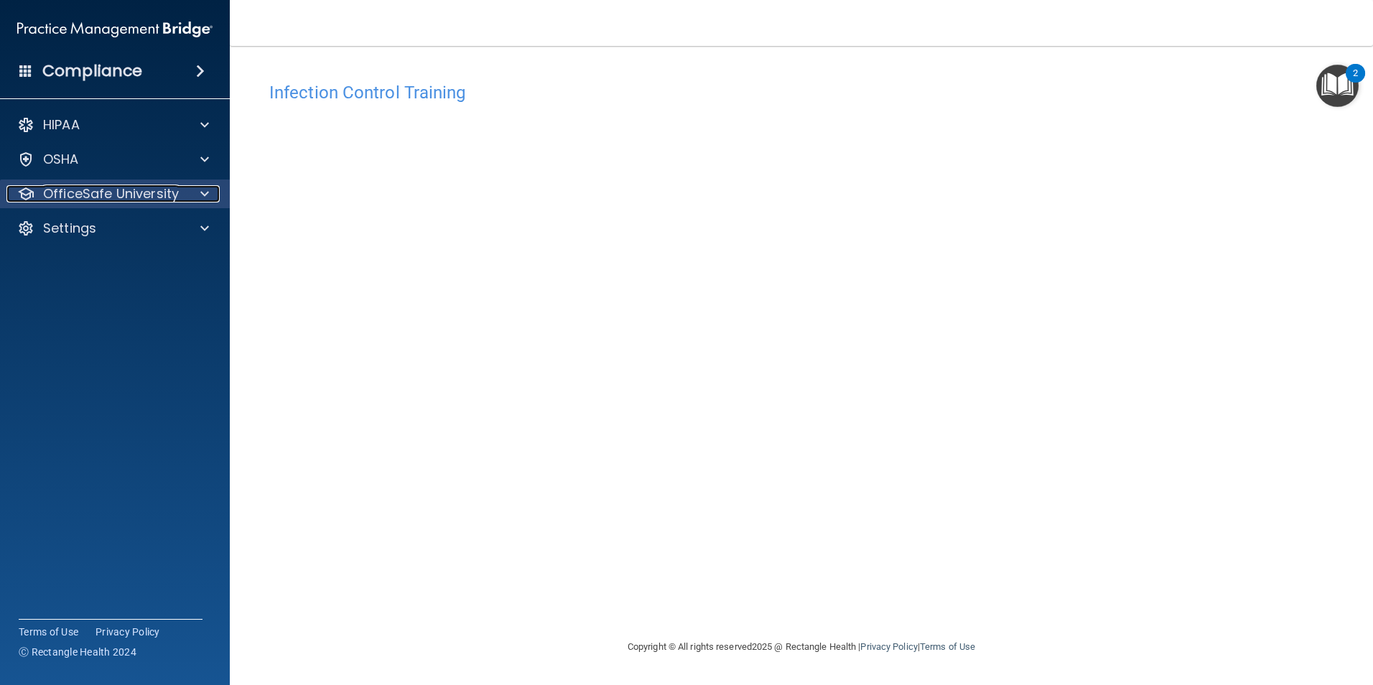
click at [149, 195] on p "OfficeSafe University" at bounding box center [111, 193] width 136 height 17
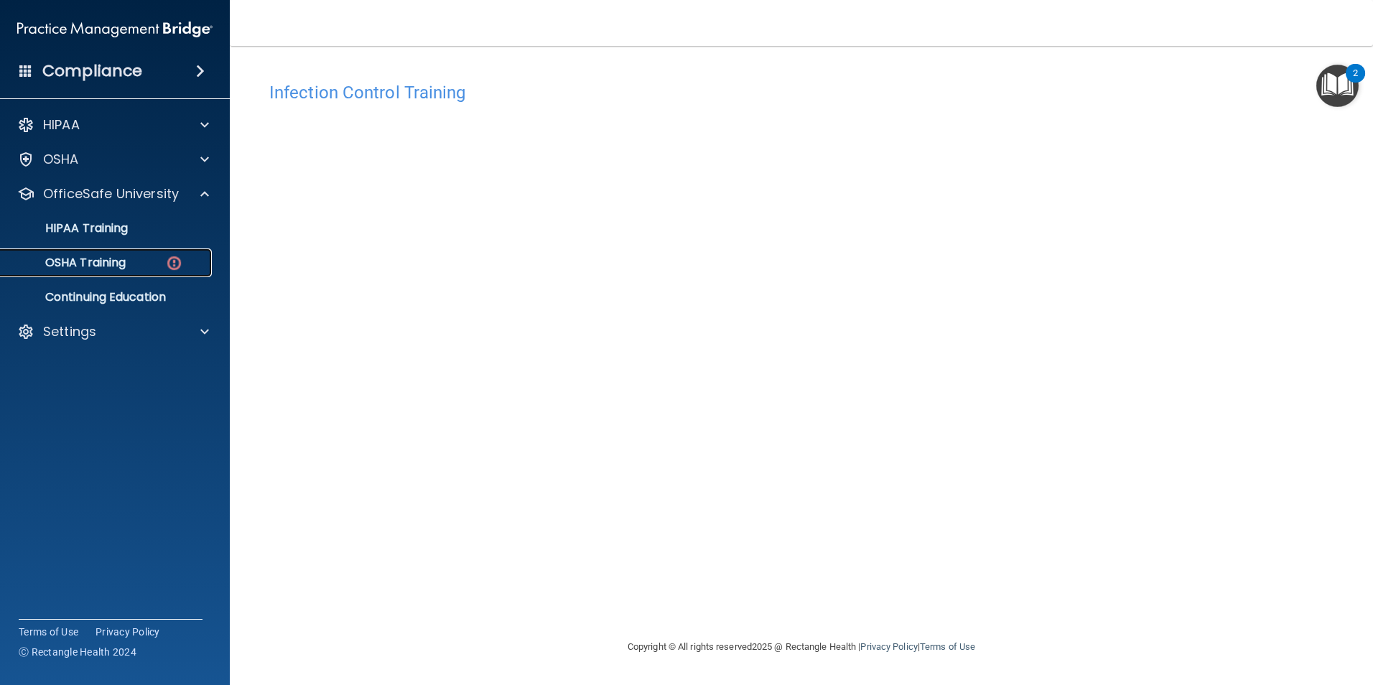
click at [140, 255] on link "OSHA Training" at bounding box center [99, 262] width 226 height 29
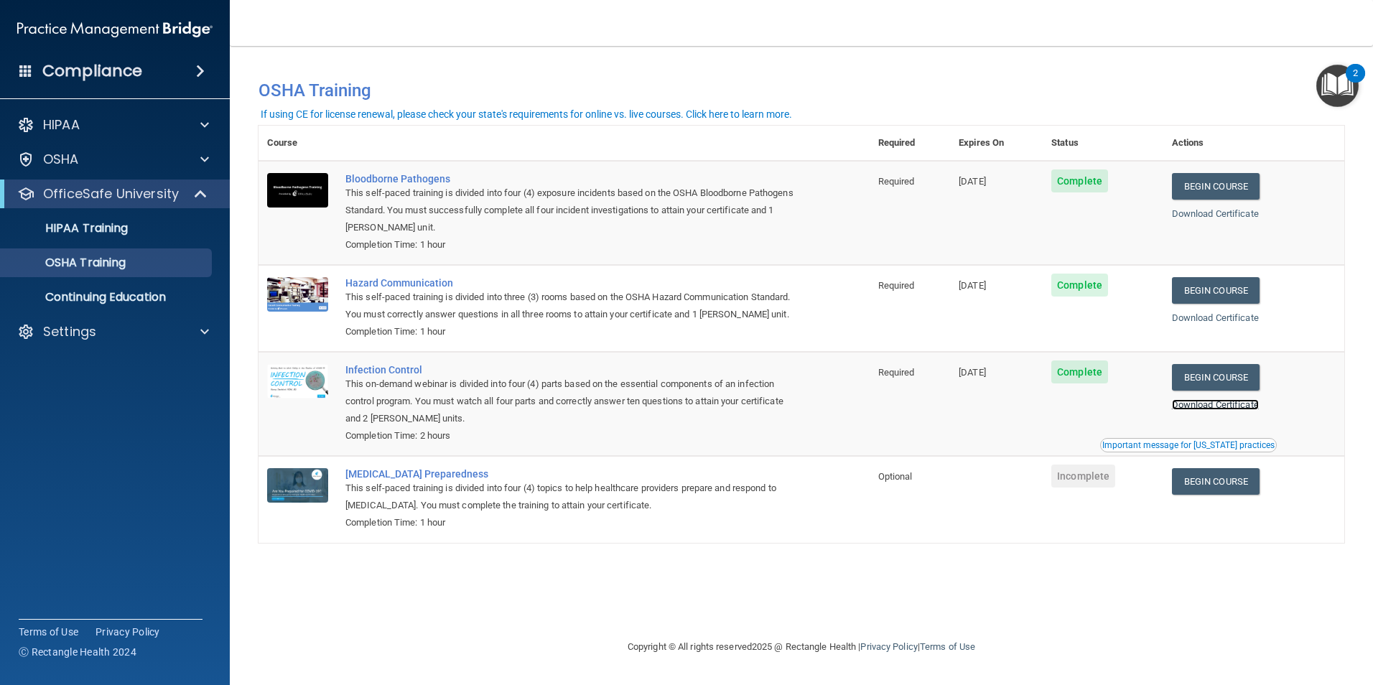
click at [1245, 410] on link "Download Certificate" at bounding box center [1215, 404] width 87 height 11
click at [1199, 495] on link "Begin Course" at bounding box center [1216, 481] width 88 height 27
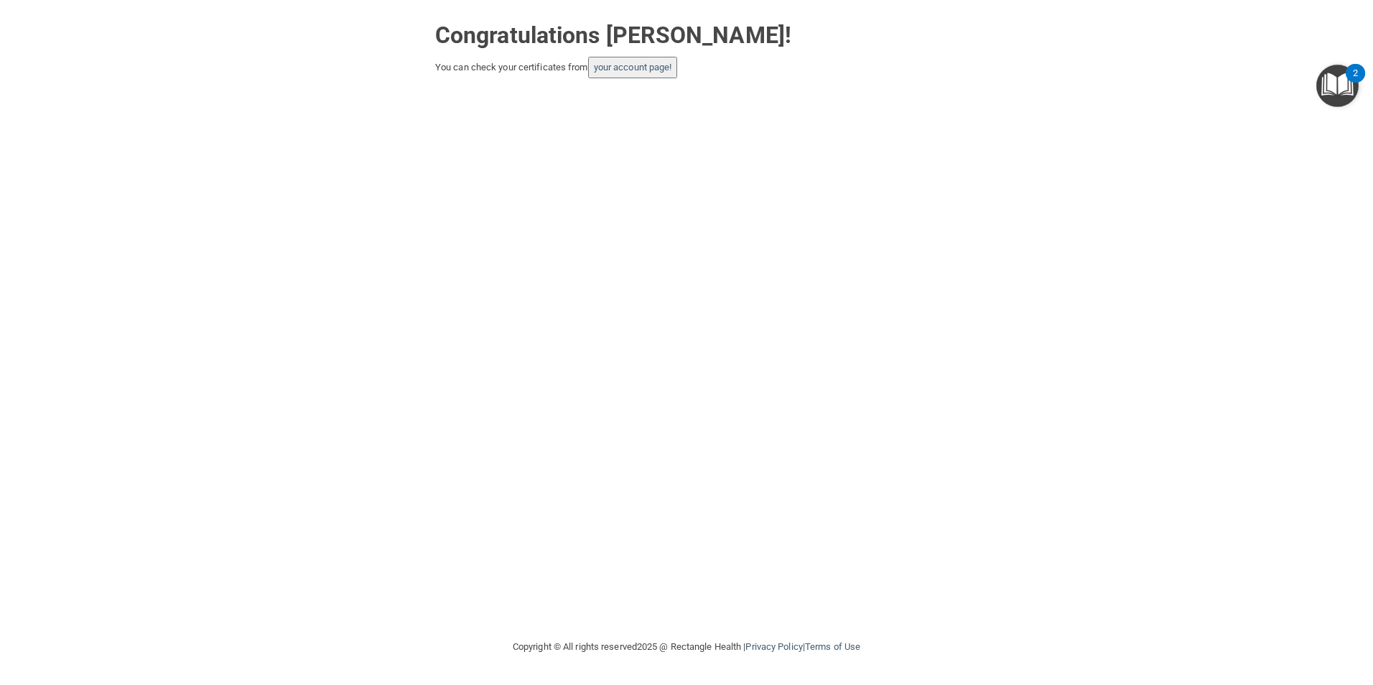
click at [595, 67] on button "your account page!" at bounding box center [633, 68] width 90 height 22
click at [634, 62] on link "your account page!" at bounding box center [633, 67] width 78 height 11
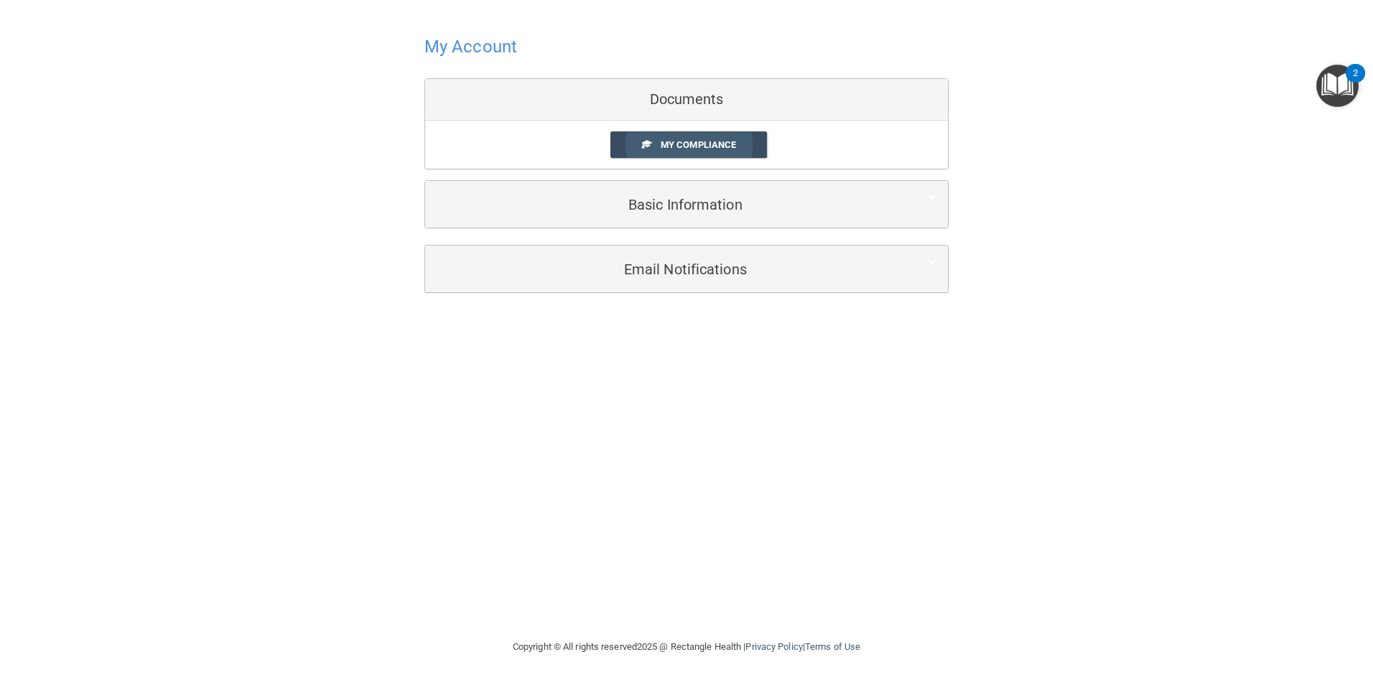
click at [729, 140] on span "My Compliance" at bounding box center [698, 144] width 75 height 11
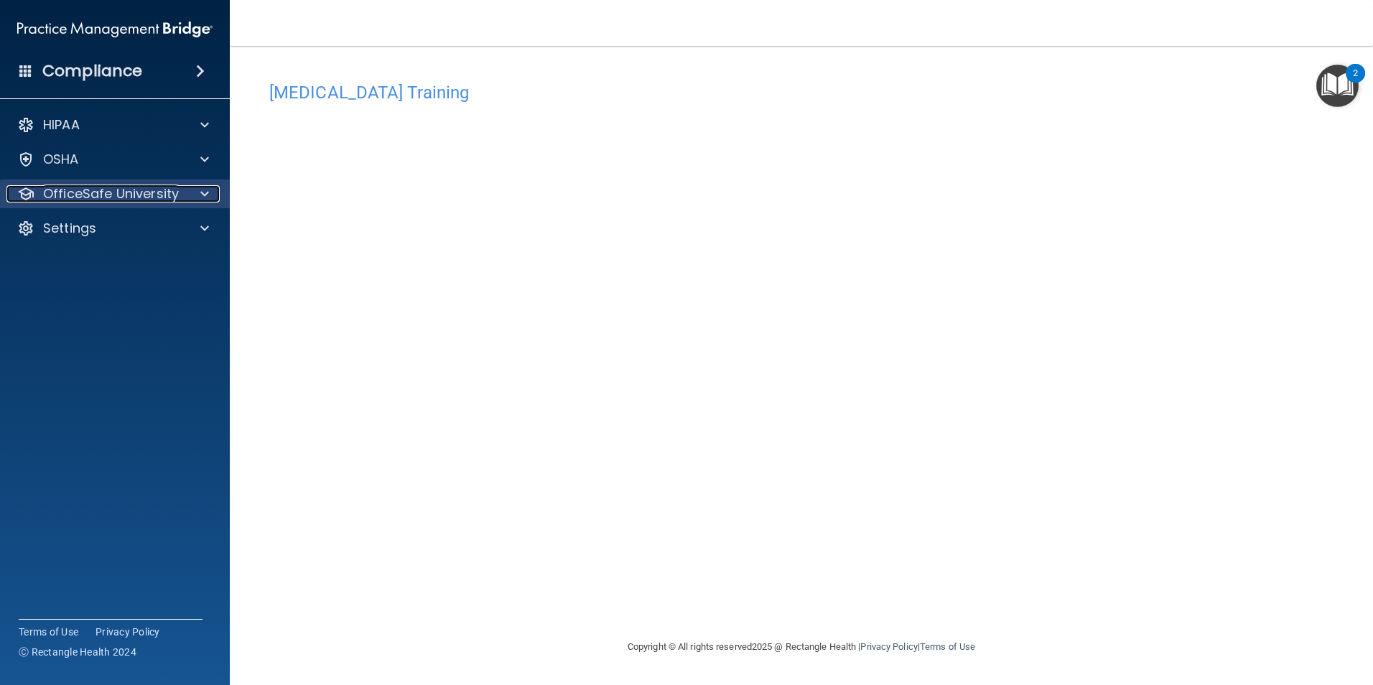
click at [109, 199] on p "OfficeSafe University" at bounding box center [111, 193] width 136 height 17
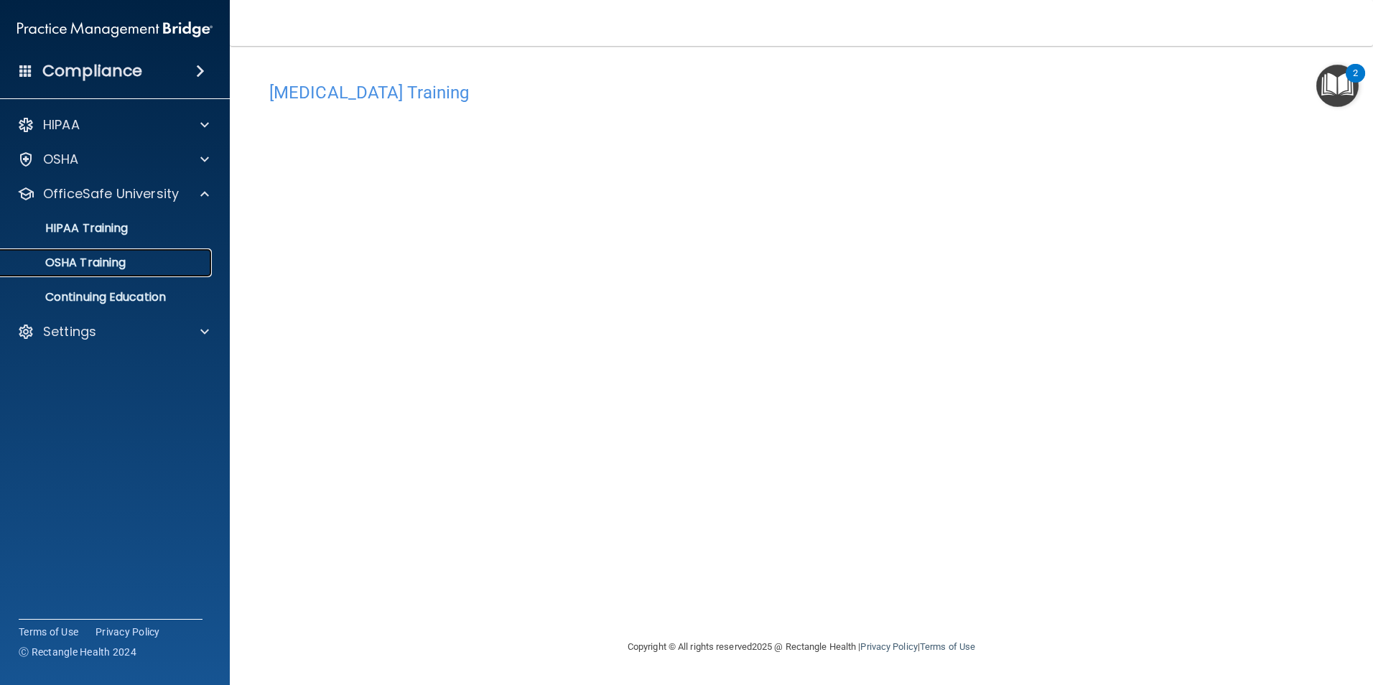
click at [111, 263] on p "OSHA Training" at bounding box center [67, 263] width 116 height 14
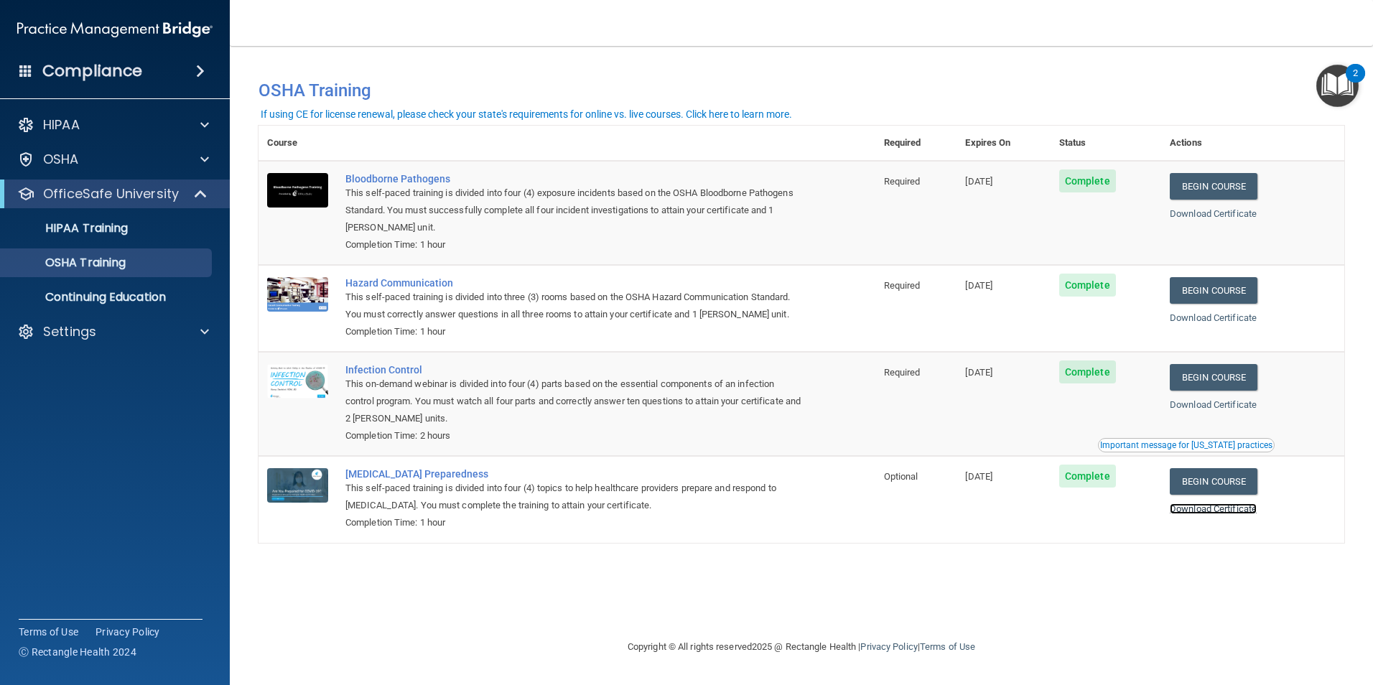
click at [1236, 509] on link "Download Certificate" at bounding box center [1213, 508] width 87 height 11
click at [142, 298] on p "Continuing Education" at bounding box center [107, 297] width 196 height 14
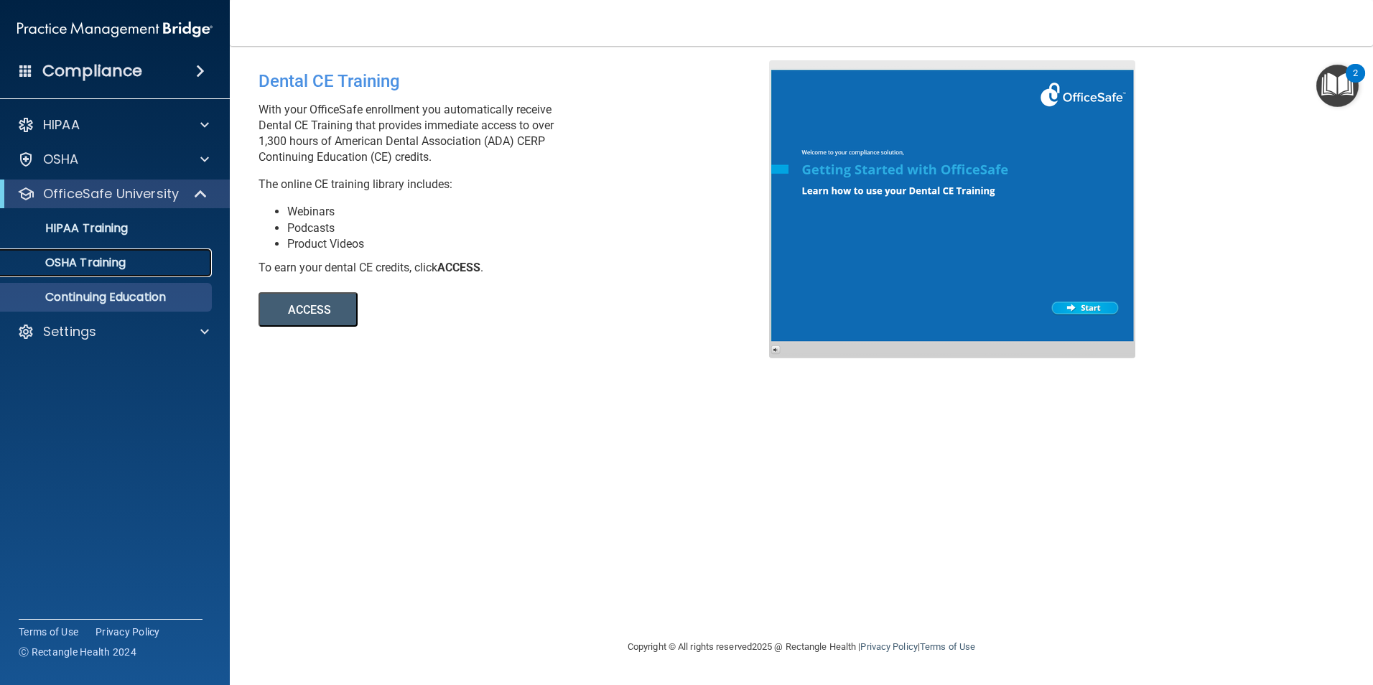
click at [146, 263] on div "OSHA Training" at bounding box center [107, 263] width 196 height 14
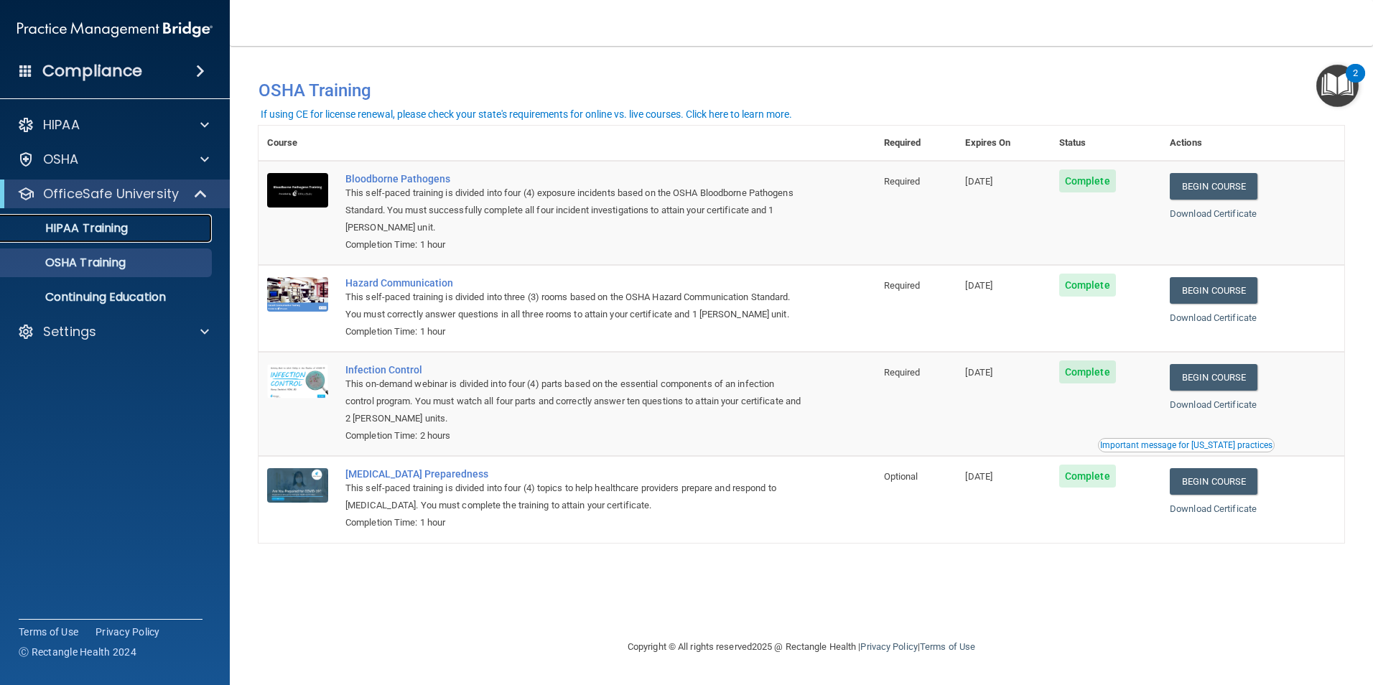
click at [147, 229] on div "HIPAA Training" at bounding box center [107, 228] width 196 height 14
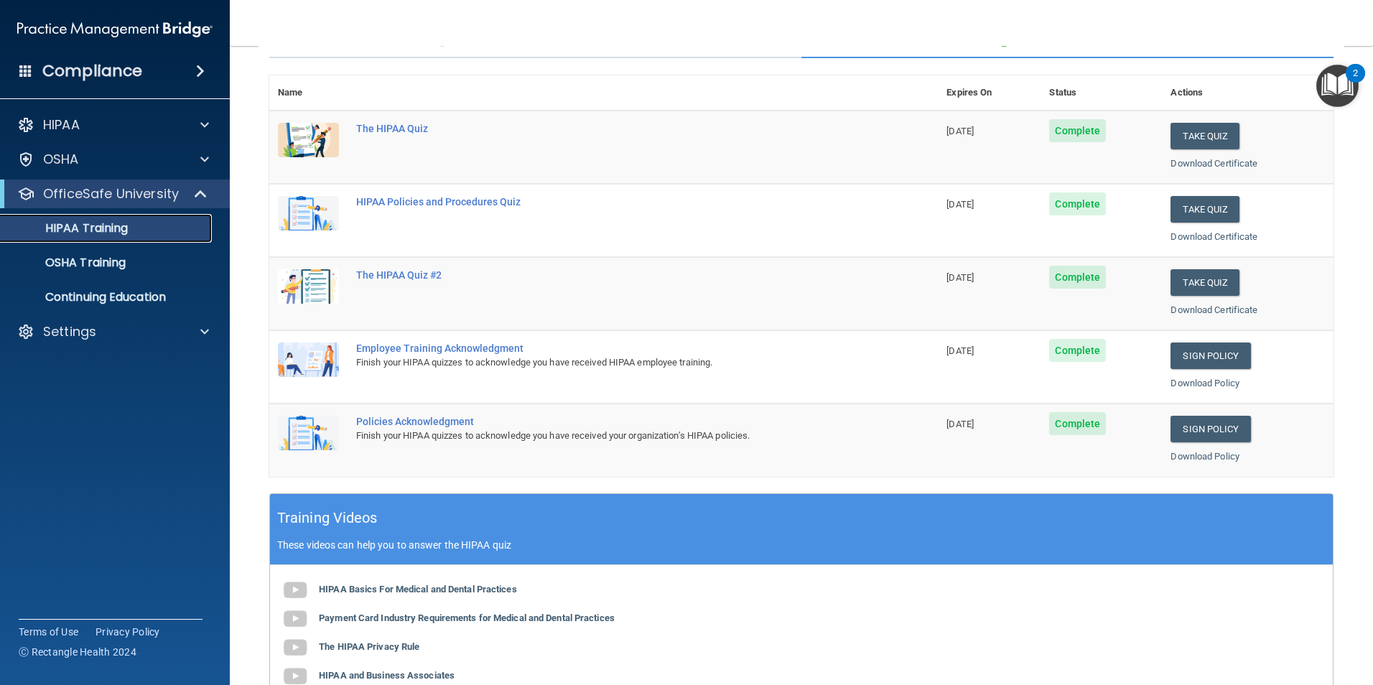
scroll to position [109, 0]
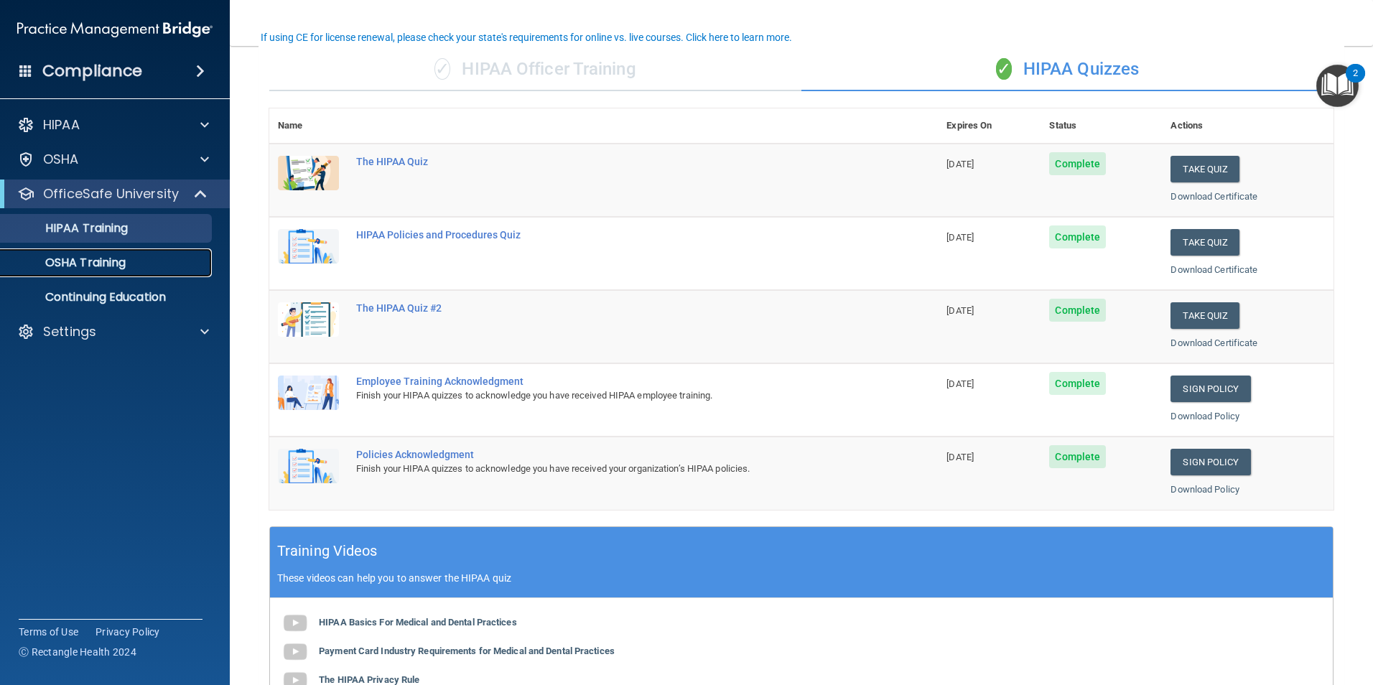
click at [92, 261] on p "OSHA Training" at bounding box center [67, 263] width 116 height 14
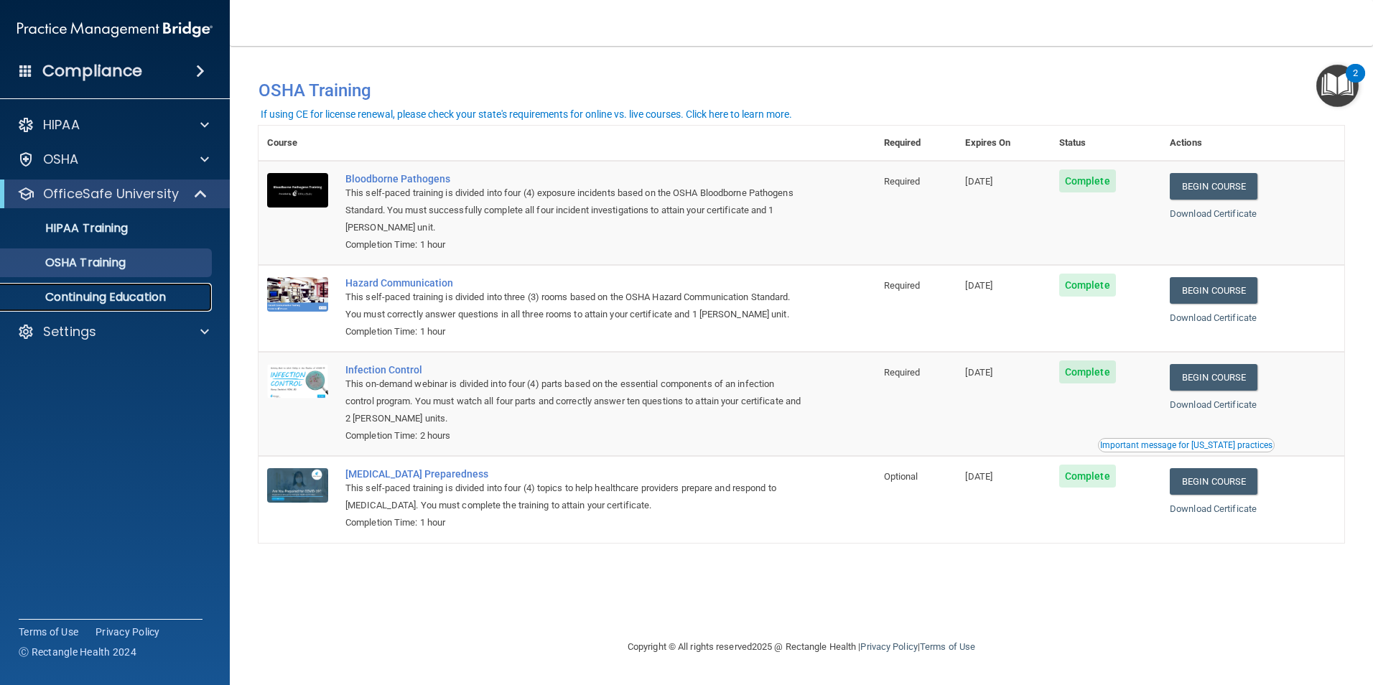
click at [84, 302] on p "Continuing Education" at bounding box center [107, 297] width 196 height 14
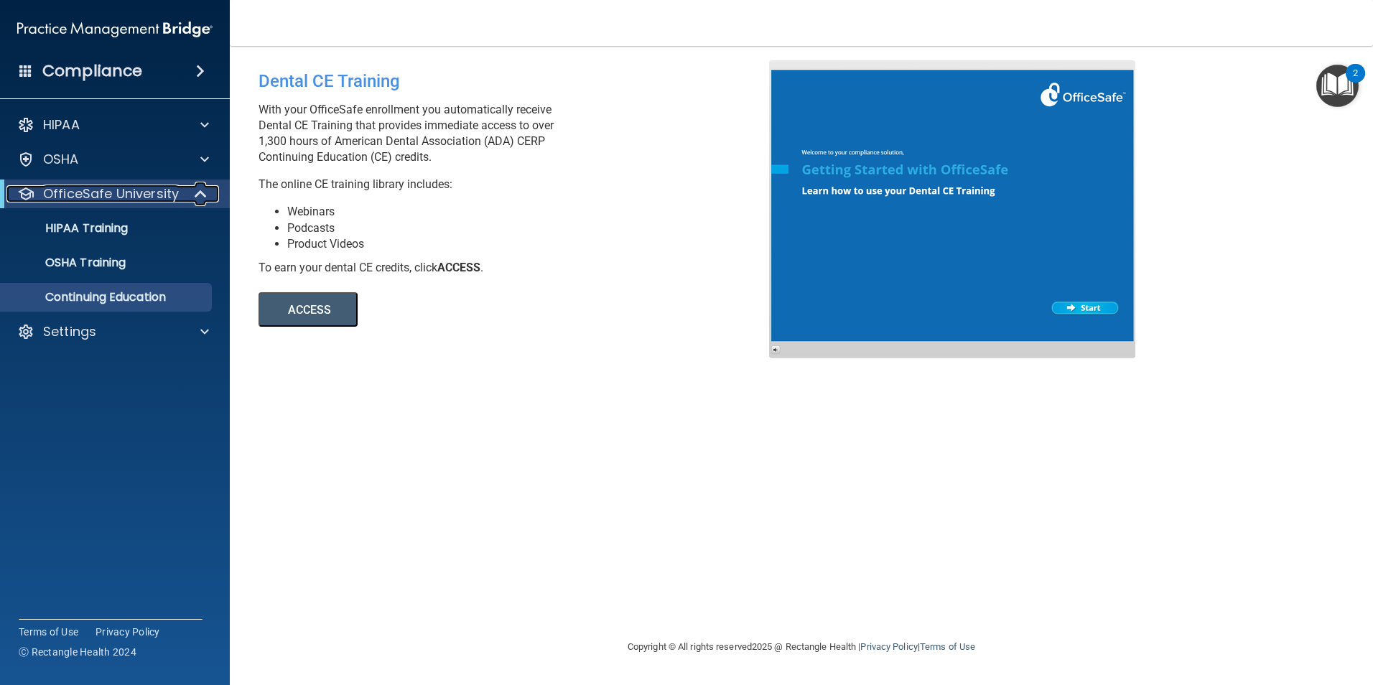
click at [158, 194] on p "OfficeSafe University" at bounding box center [111, 193] width 136 height 17
